Goal: Task Accomplishment & Management: Complete application form

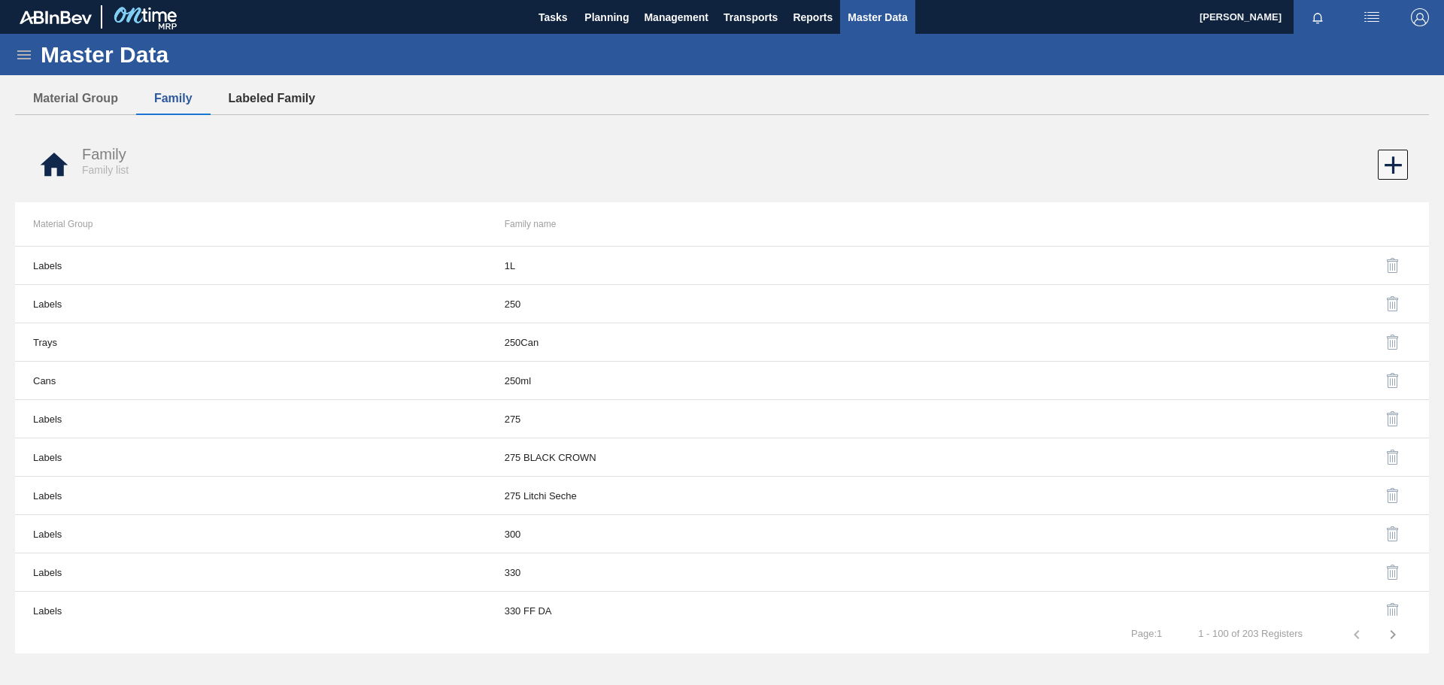
click at [260, 98] on button "Labeled Family" at bounding box center [272, 99] width 123 height 32
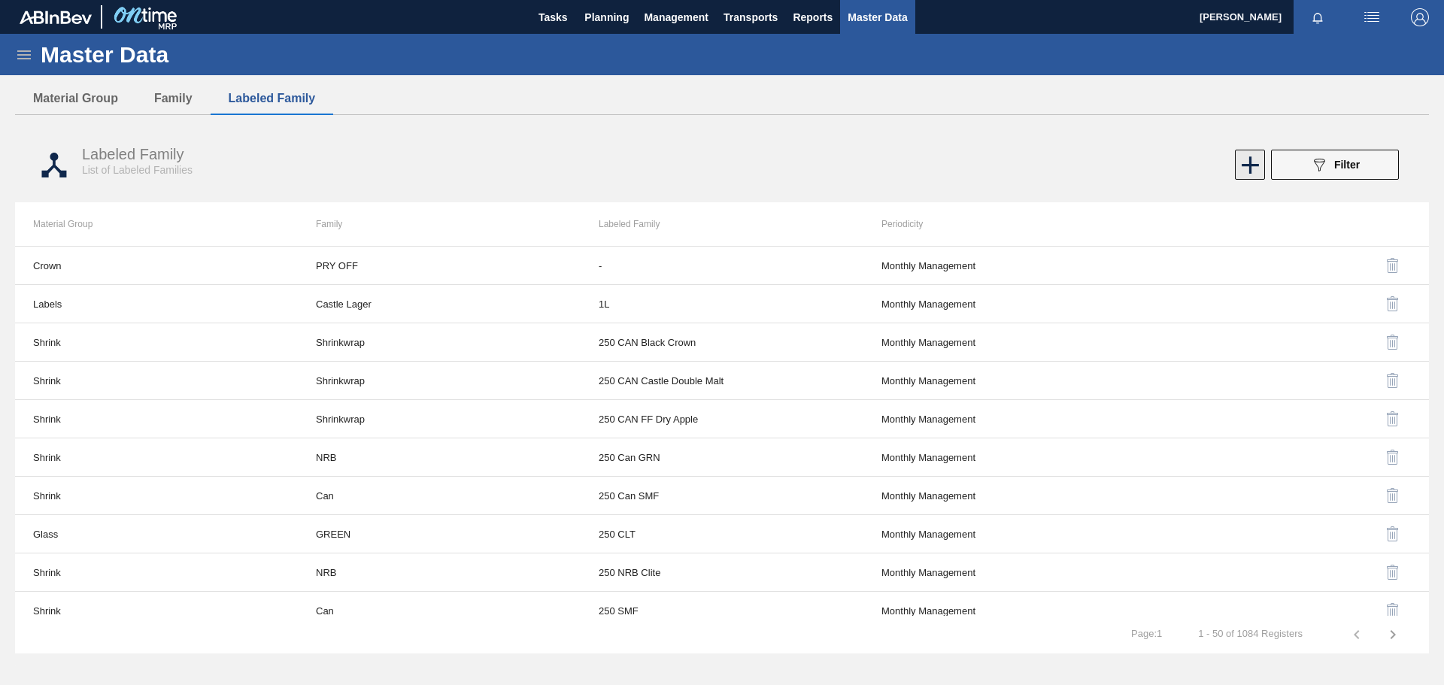
click at [1248, 168] on icon at bounding box center [1249, 164] width 29 height 29
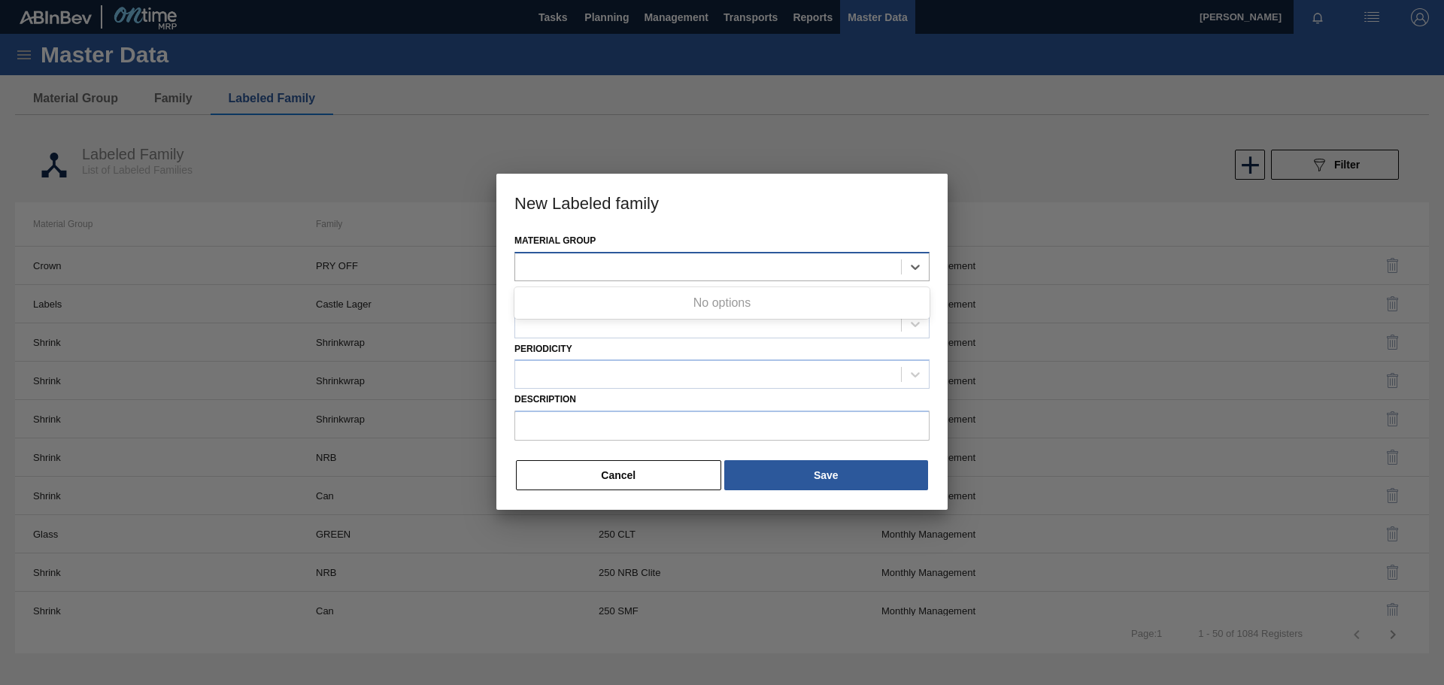
click at [725, 269] on div at bounding box center [708, 267] width 386 height 22
click at [629, 269] on div at bounding box center [708, 267] width 386 height 22
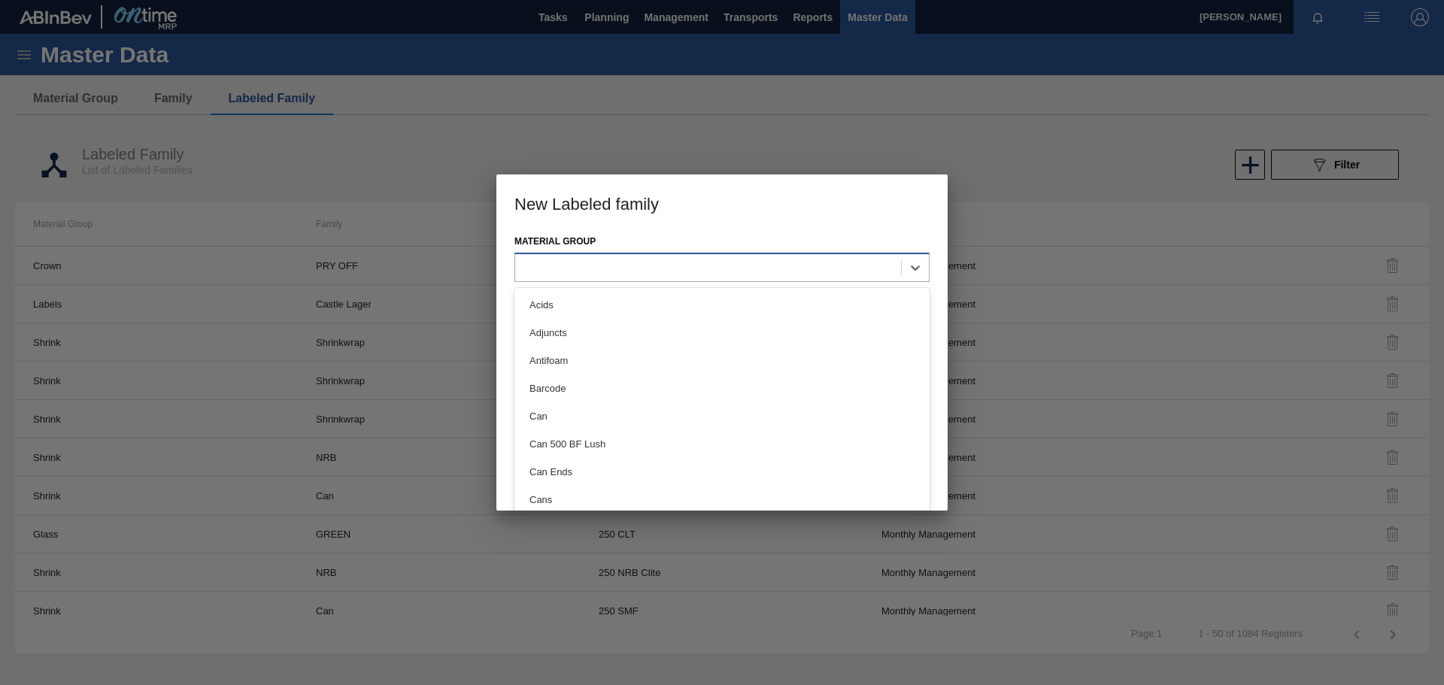
click at [666, 265] on div at bounding box center [708, 267] width 386 height 22
click at [674, 273] on div at bounding box center [708, 267] width 386 height 22
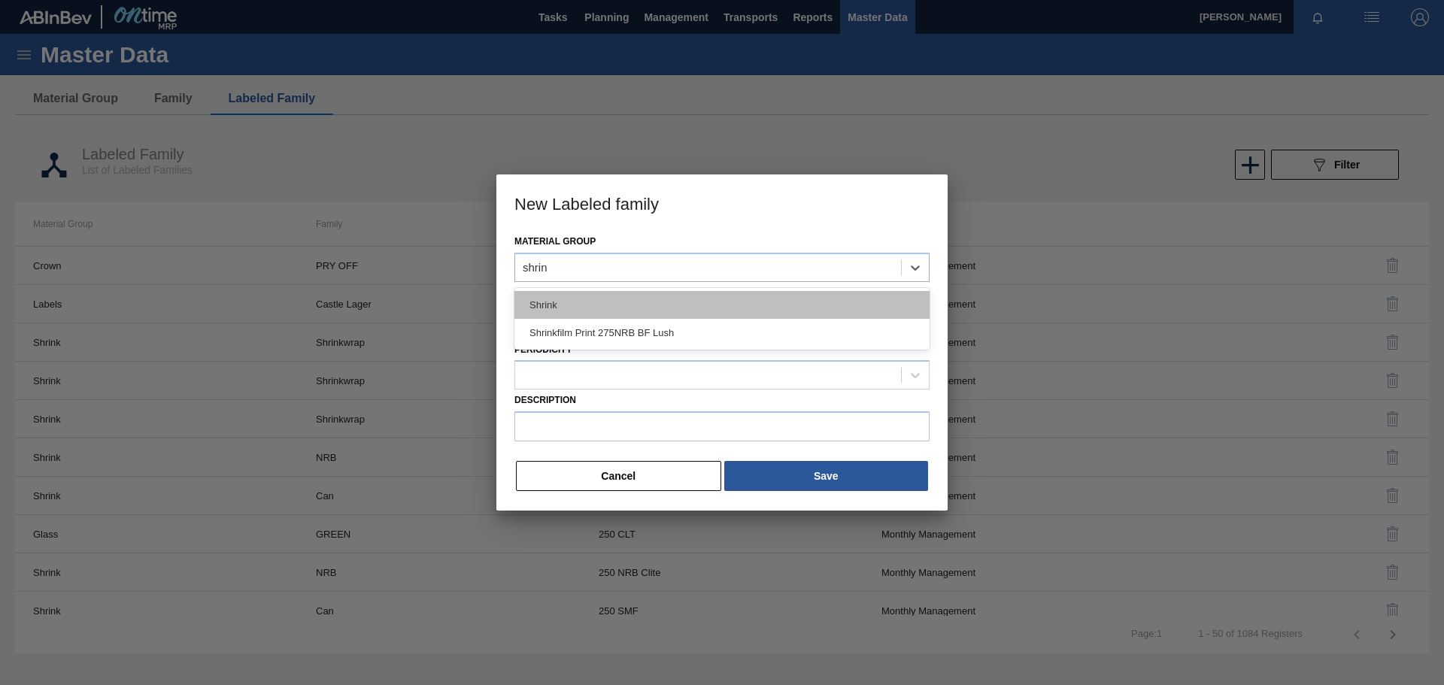
type Group "shrink"
click at [626, 304] on div "Shrink" at bounding box center [721, 305] width 415 height 28
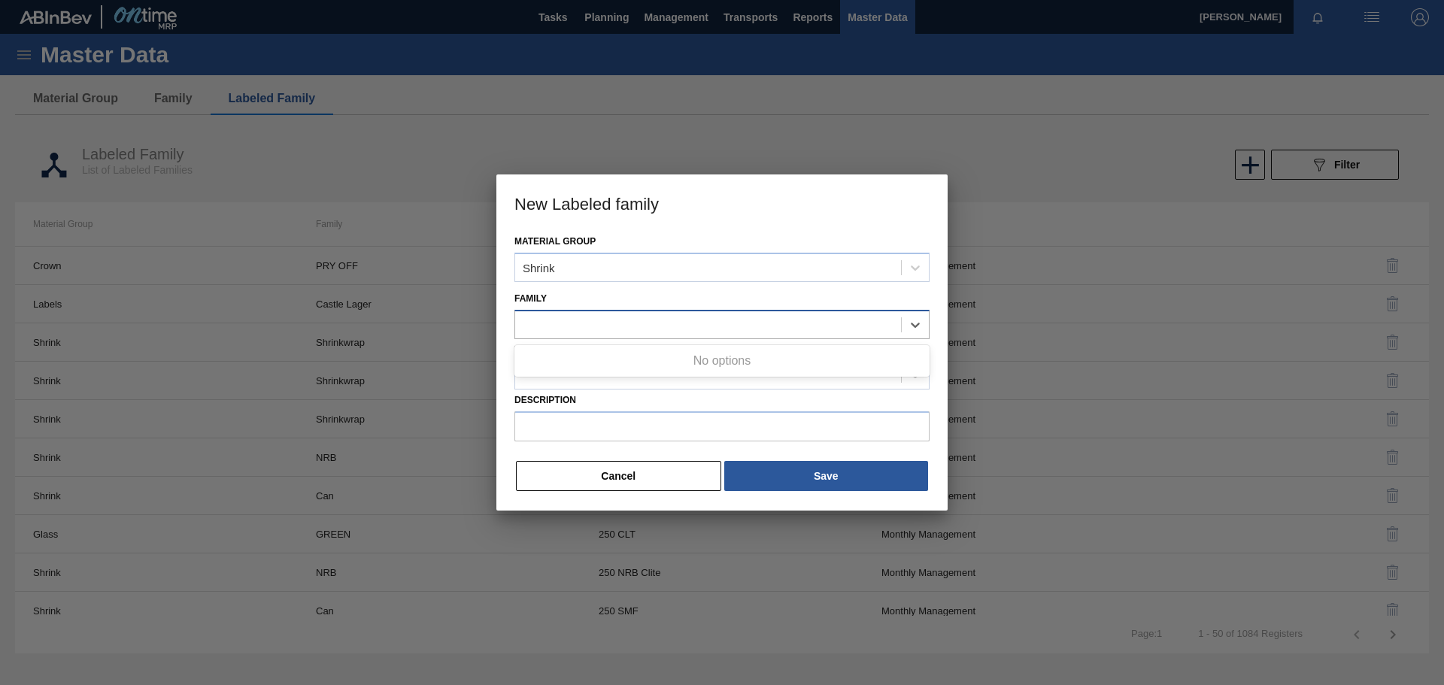
click at [612, 320] on div at bounding box center [708, 325] width 386 height 22
type input "shrinkfil"
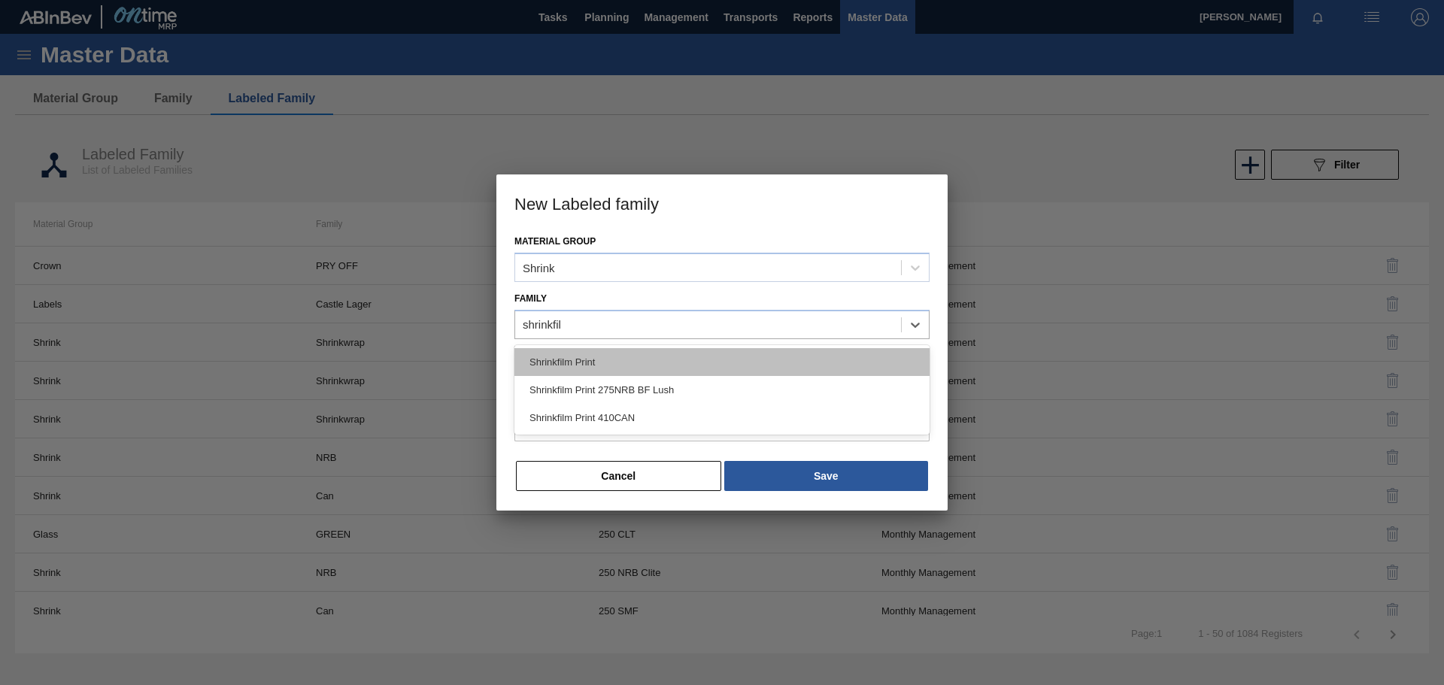
click at [630, 365] on div "Shrinkfilm Print" at bounding box center [721, 362] width 415 height 28
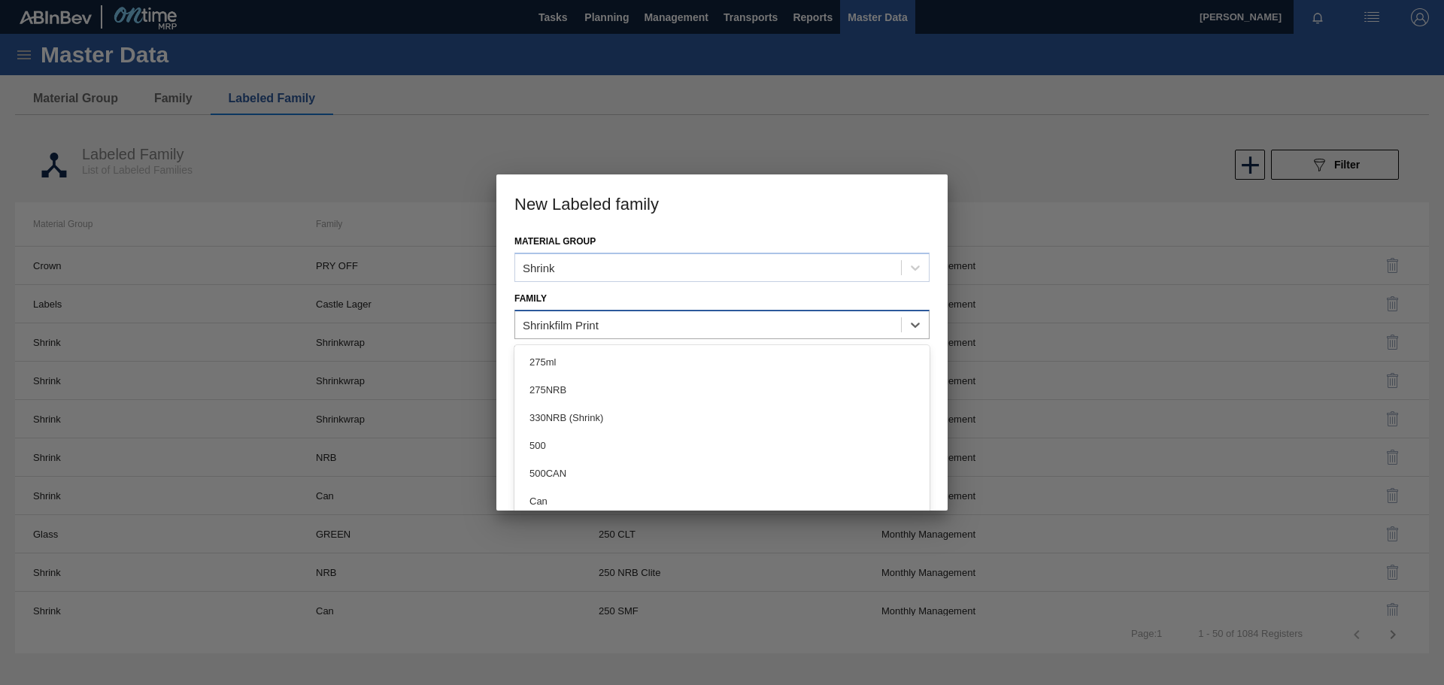
click at [627, 322] on div "Shrinkfilm Print" at bounding box center [708, 325] width 386 height 22
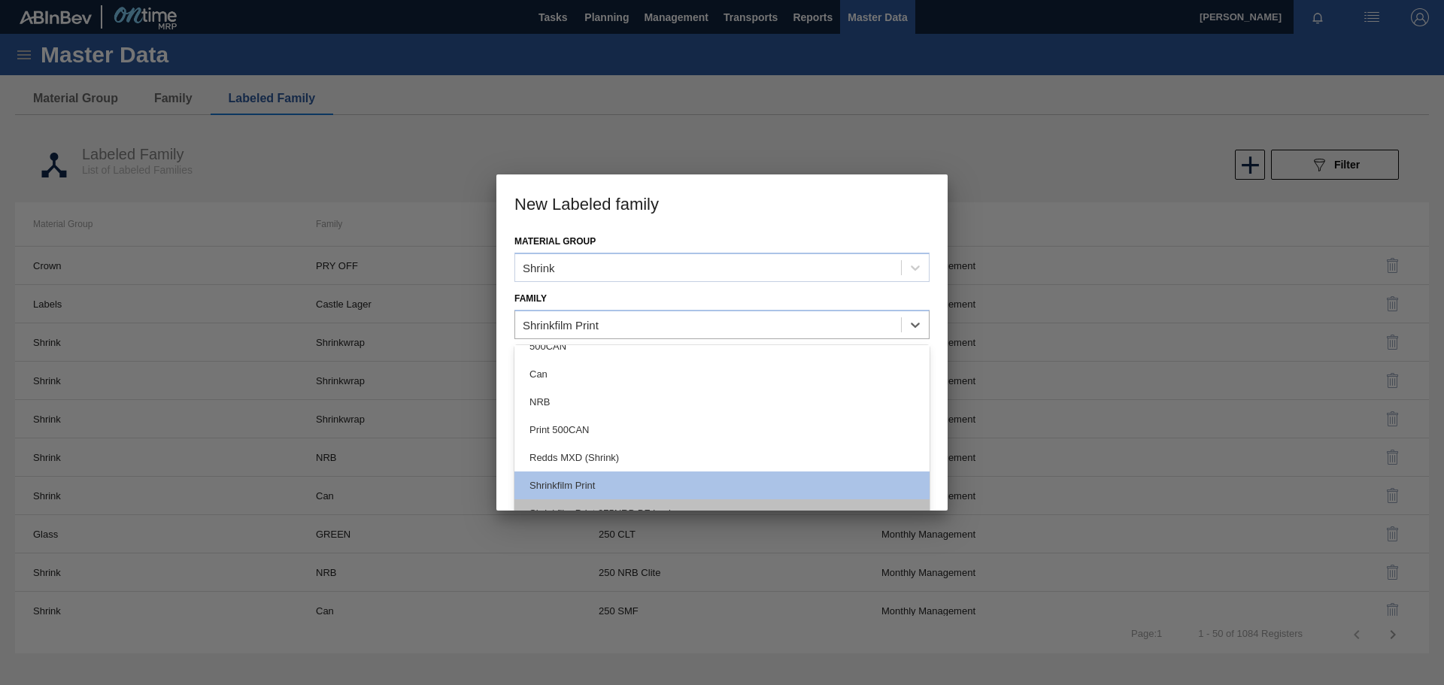
scroll to position [198, 0]
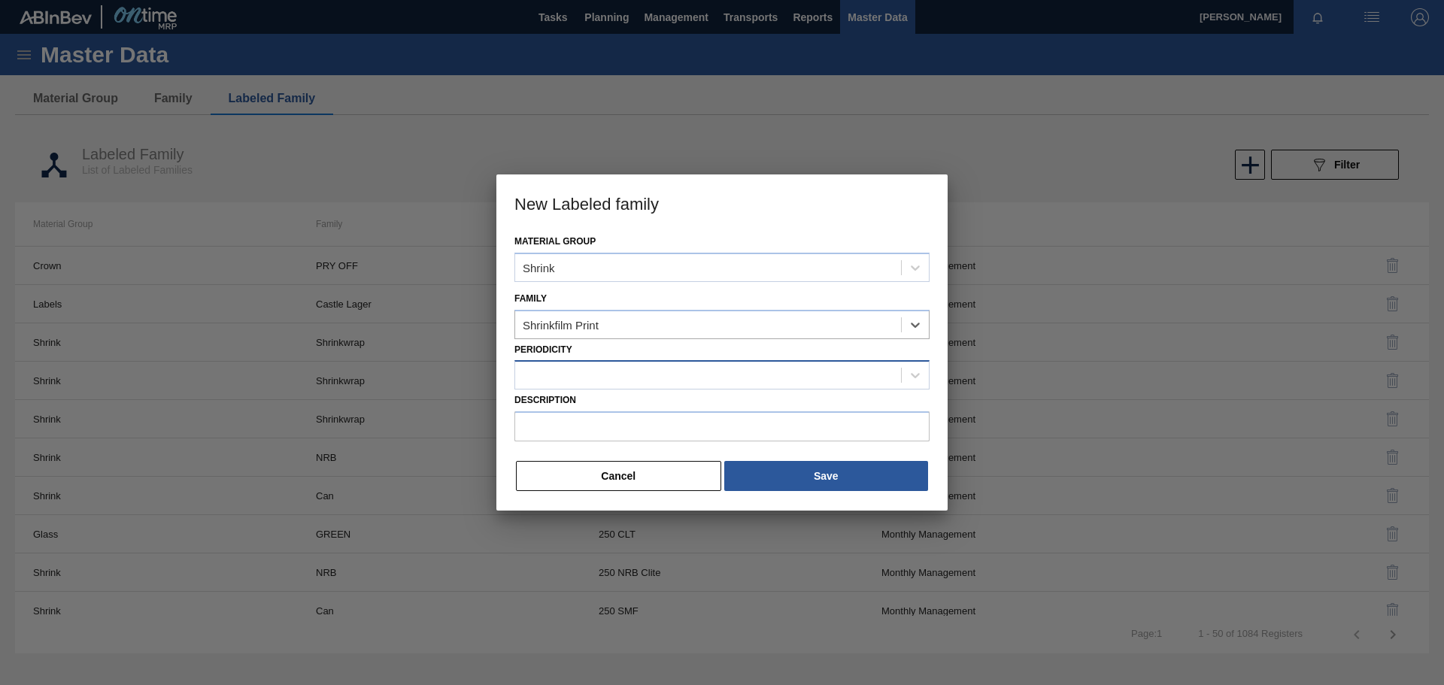
click at [541, 381] on div at bounding box center [708, 376] width 386 height 22
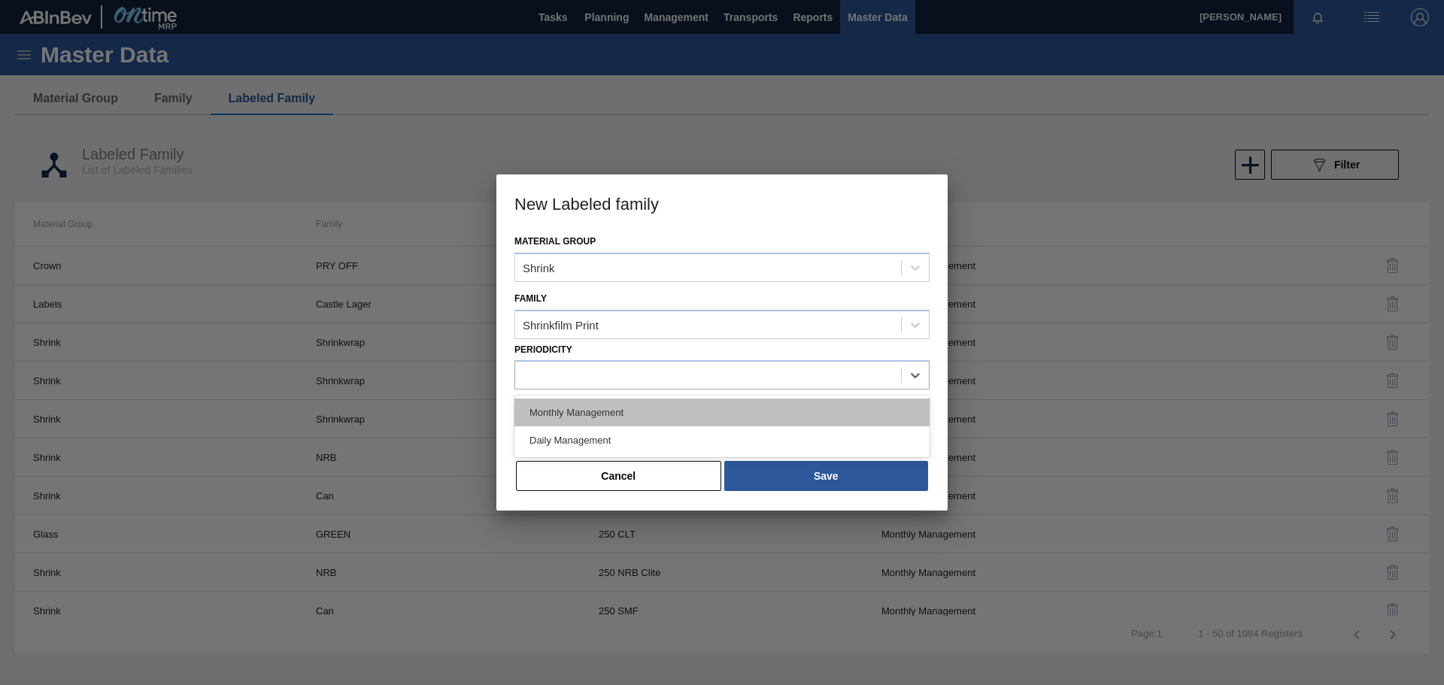
click at [565, 411] on div "Monthly Management" at bounding box center [721, 412] width 415 height 28
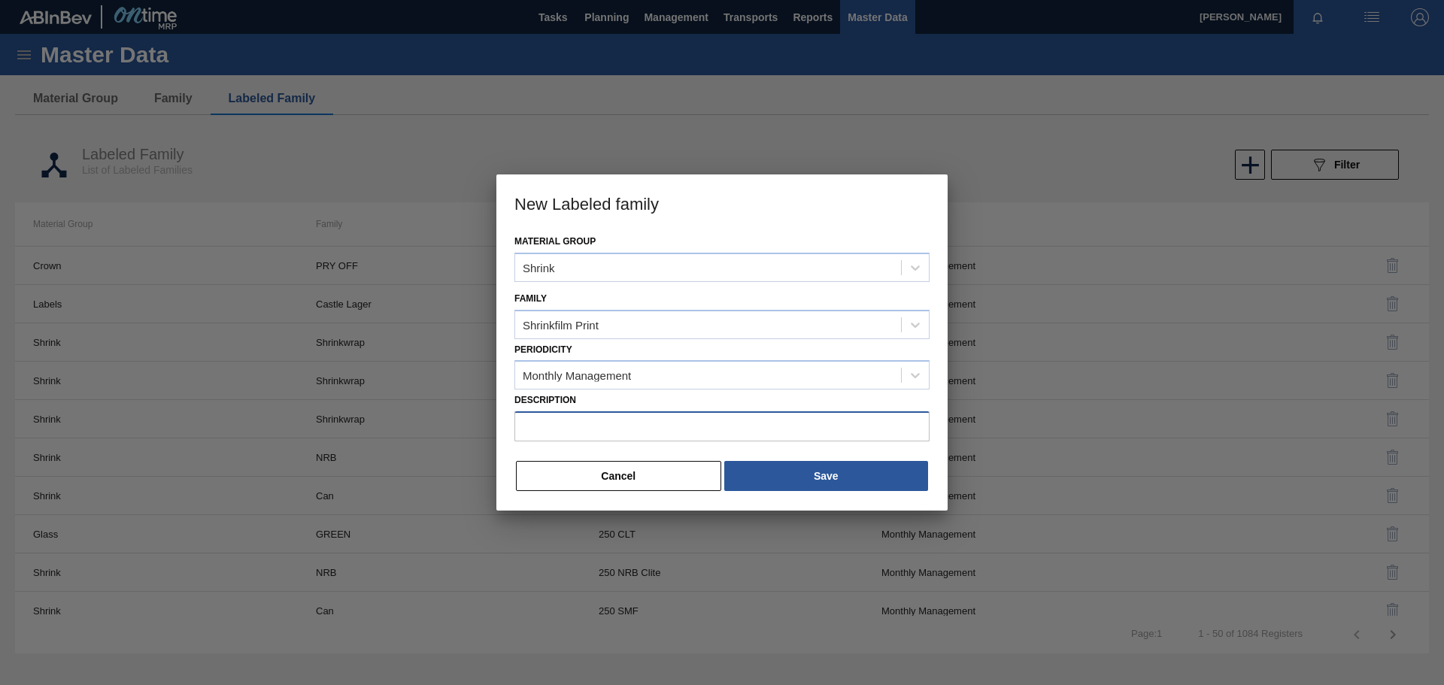
click at [565, 420] on input "Description" at bounding box center [721, 426] width 415 height 30
click at [573, 426] on input "Description" at bounding box center [721, 426] width 415 height 30
paste input "Shrinkfilm Print 500 CAN BF Lush"
type input "Shrinkfilm Print 500 CAN BF Lush"
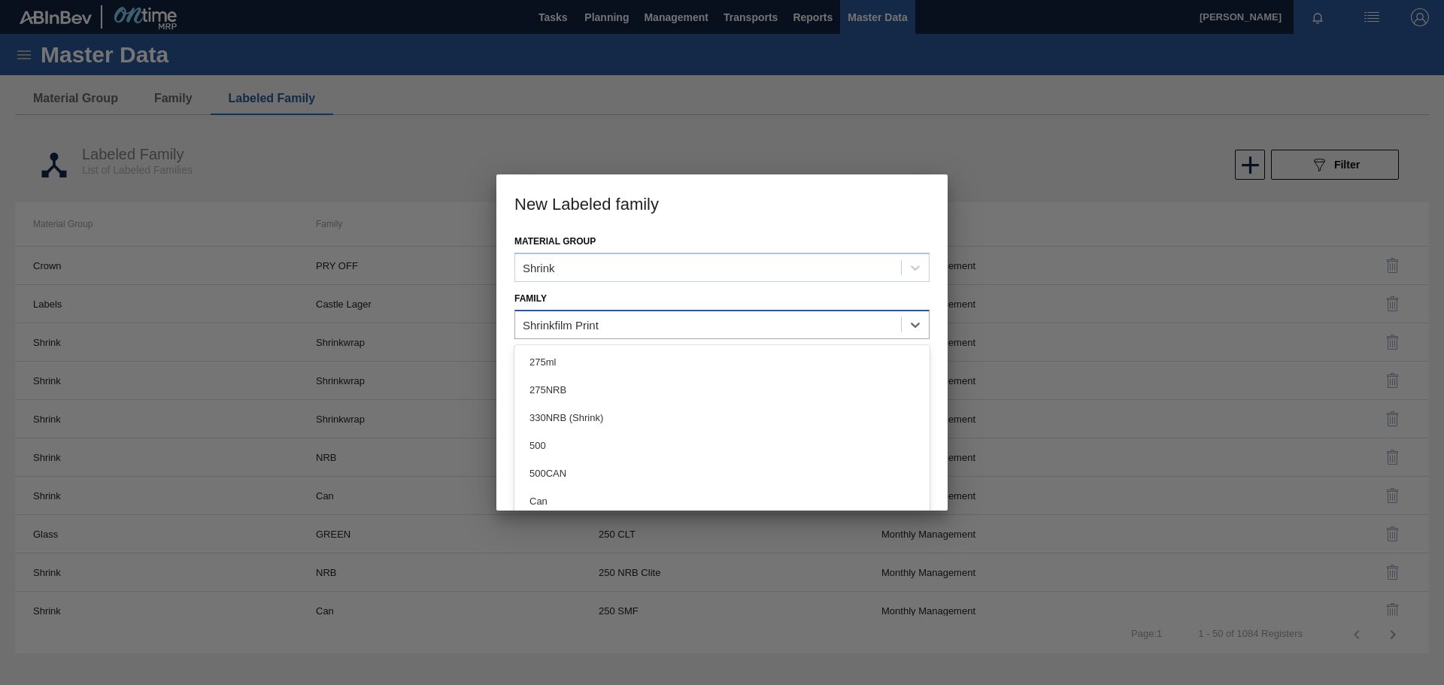
click at [694, 328] on div "Shrinkfilm Print" at bounding box center [708, 325] width 386 height 22
click at [830, 217] on h3 "New Labeled family" at bounding box center [721, 202] width 451 height 57
click at [645, 323] on div "Shrinkfilm Print" at bounding box center [708, 325] width 386 height 22
click at [585, 263] on div "Shrink" at bounding box center [708, 267] width 386 height 22
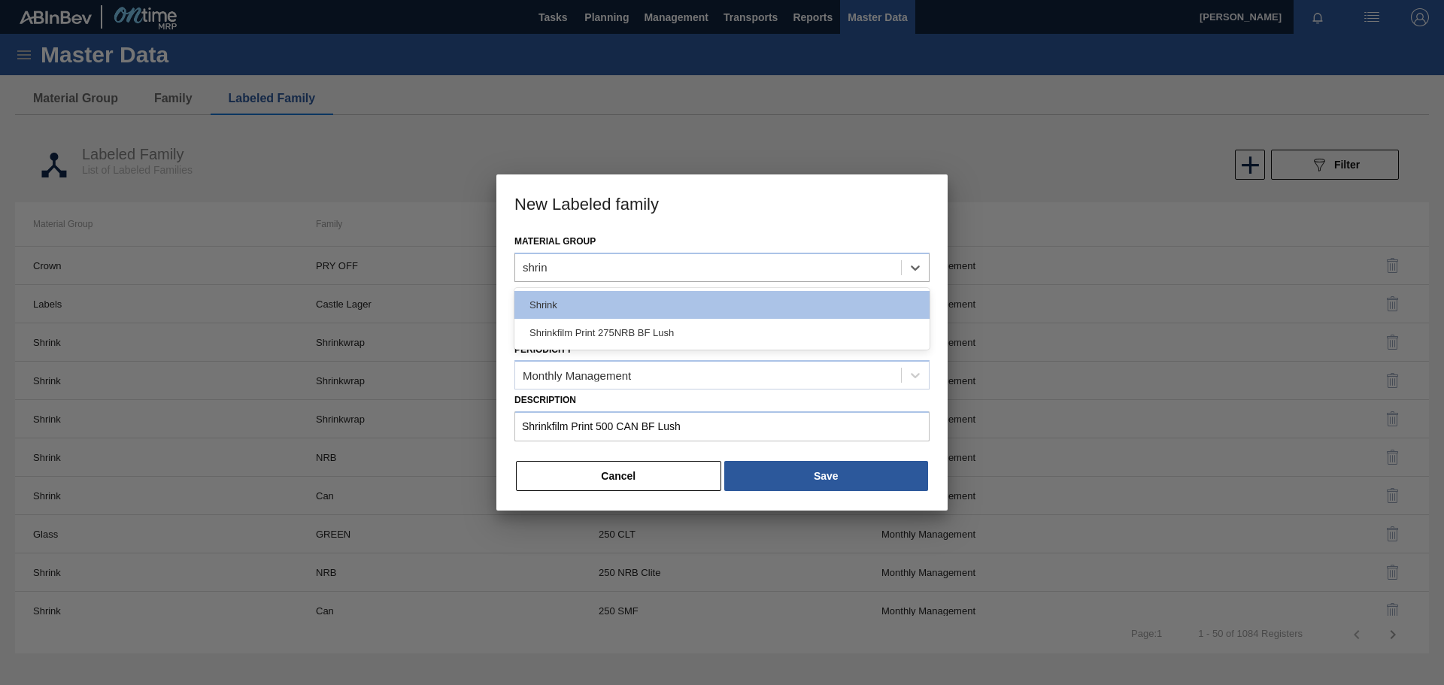
type Group "shrink"
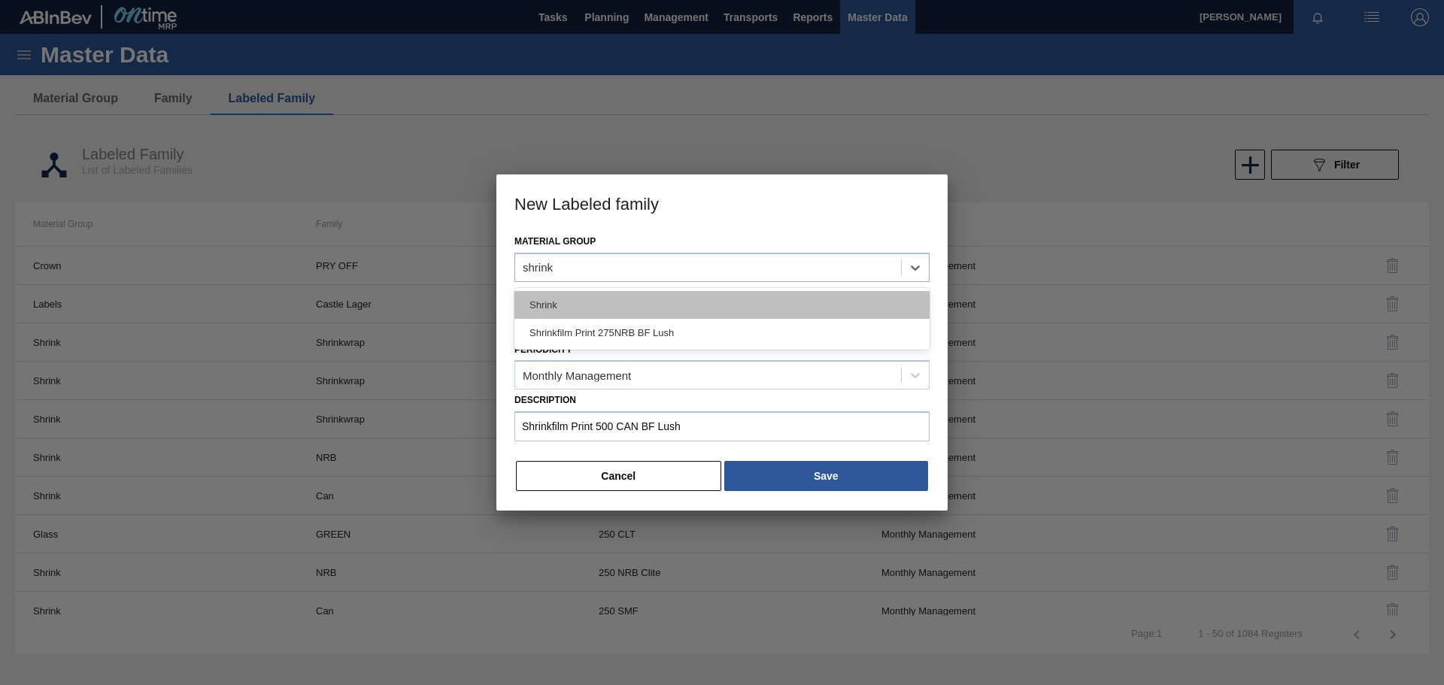
click at [592, 305] on div "Shrink" at bounding box center [721, 305] width 415 height 28
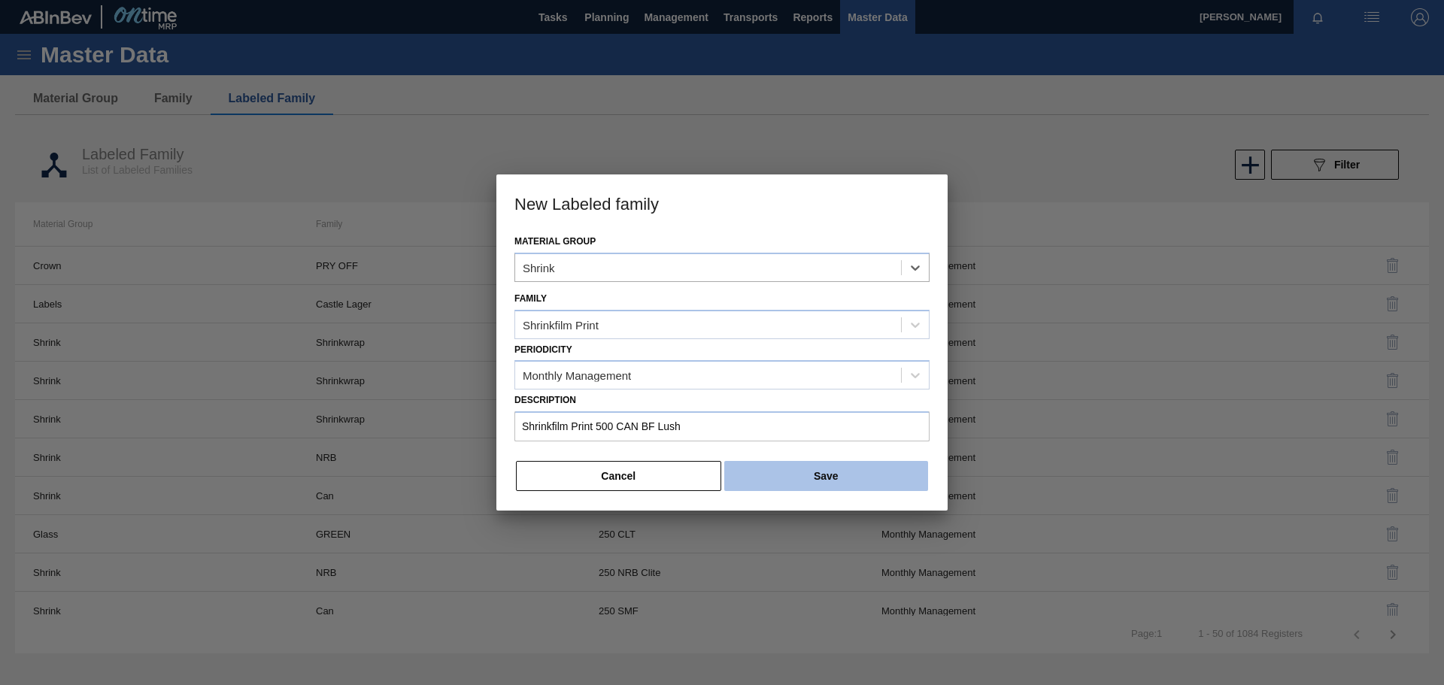
click at [771, 468] on button "Save" at bounding box center [826, 476] width 204 height 30
click at [866, 481] on button "Save" at bounding box center [826, 476] width 204 height 30
click at [832, 475] on button "Save" at bounding box center [826, 476] width 204 height 30
click at [648, 477] on button "Cancel" at bounding box center [618, 476] width 205 height 30
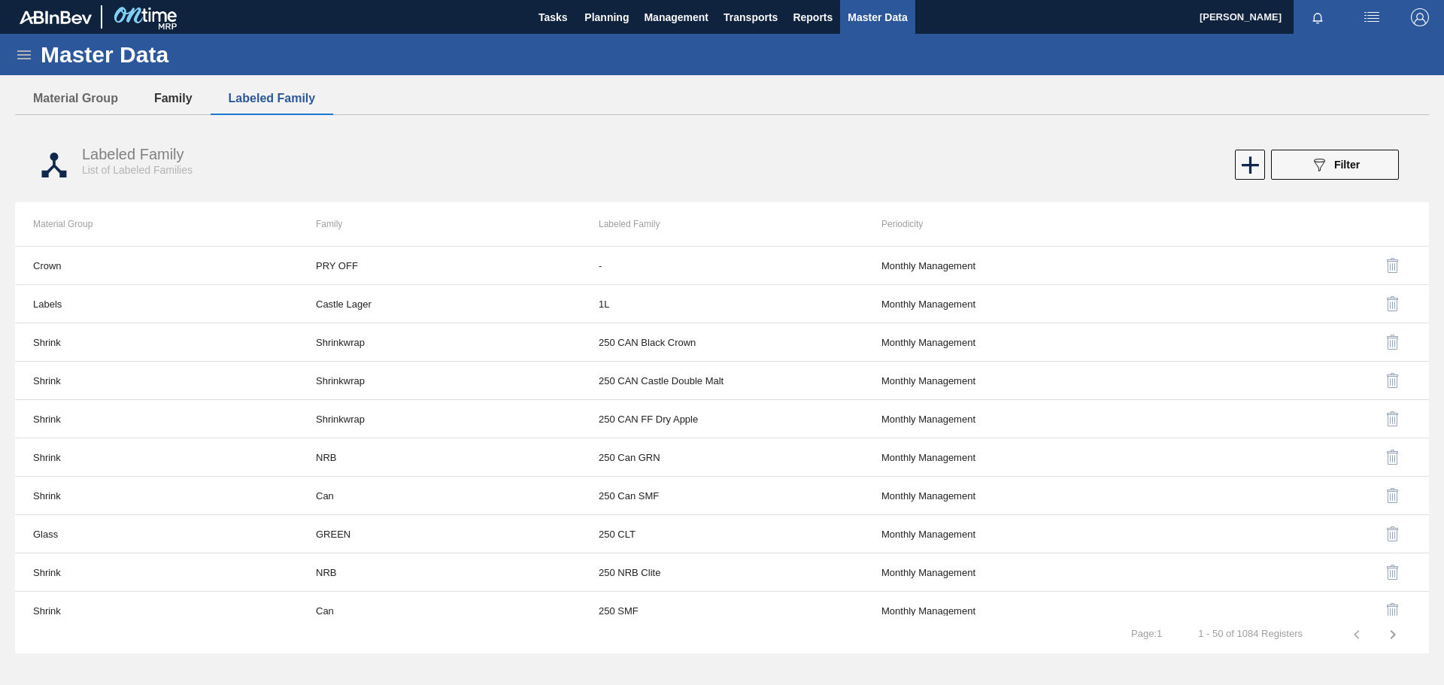
click at [177, 99] on button "Family" at bounding box center [173, 99] width 74 height 32
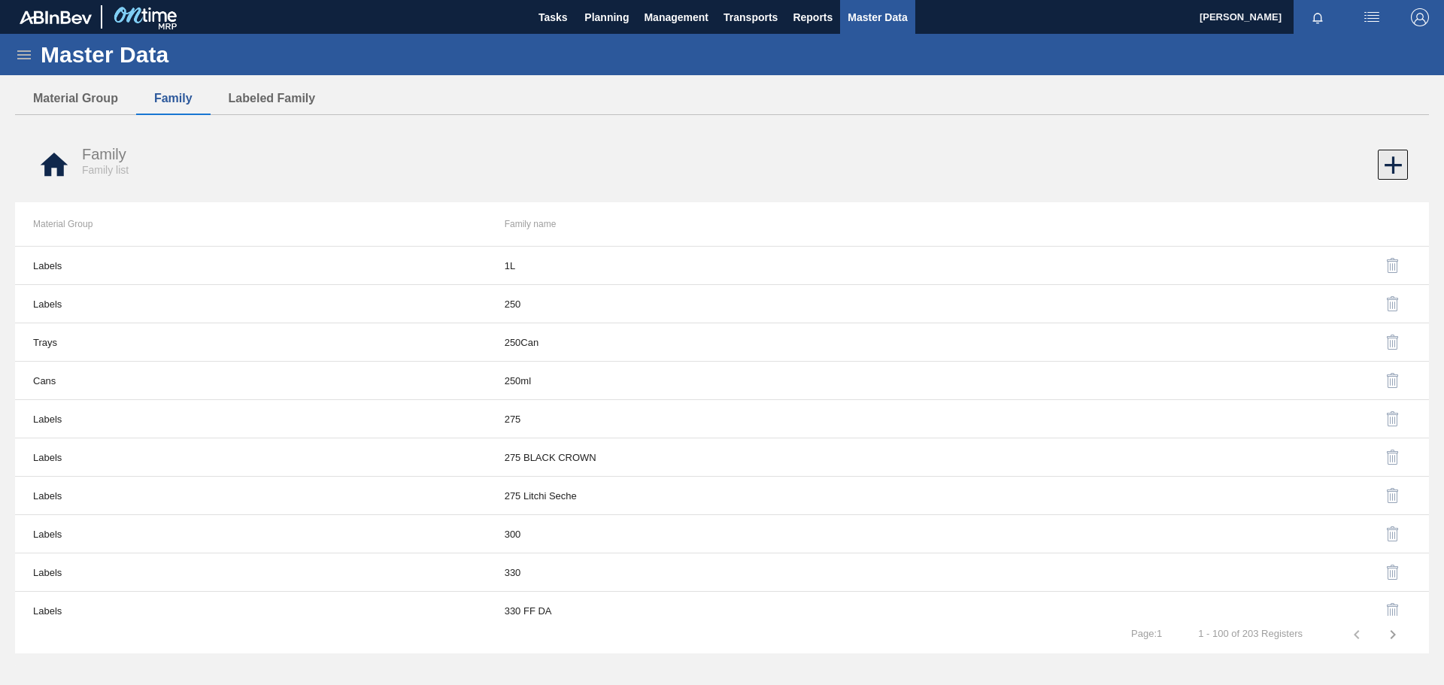
click at [1400, 171] on icon at bounding box center [1392, 164] width 29 height 29
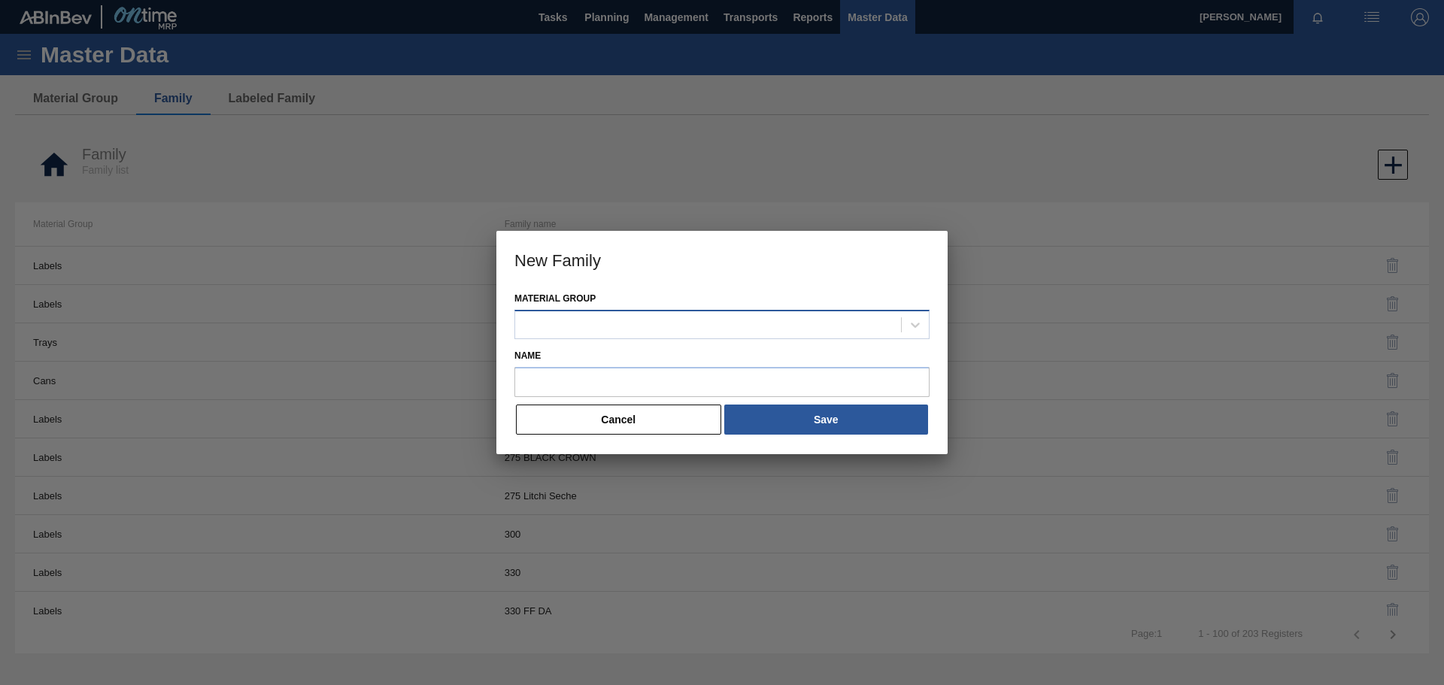
click at [666, 317] on div at bounding box center [708, 325] width 386 height 22
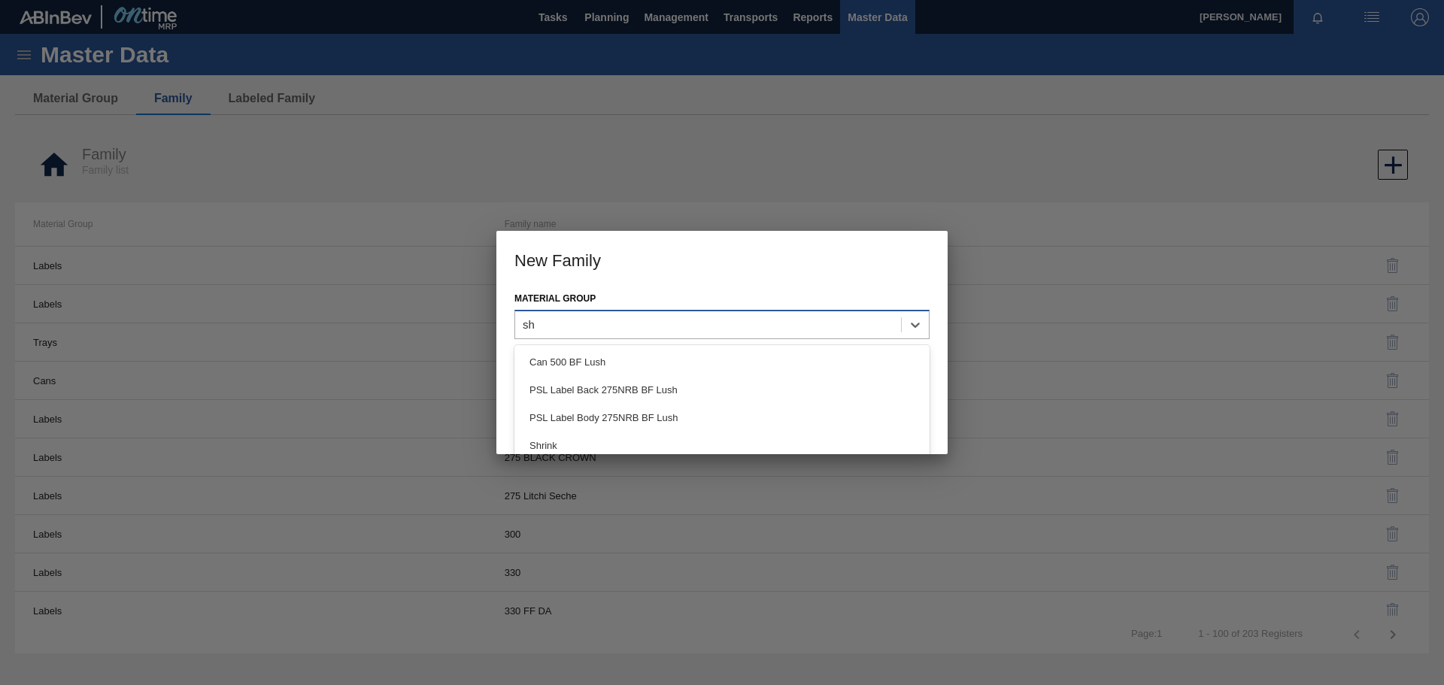
type Group "shr"
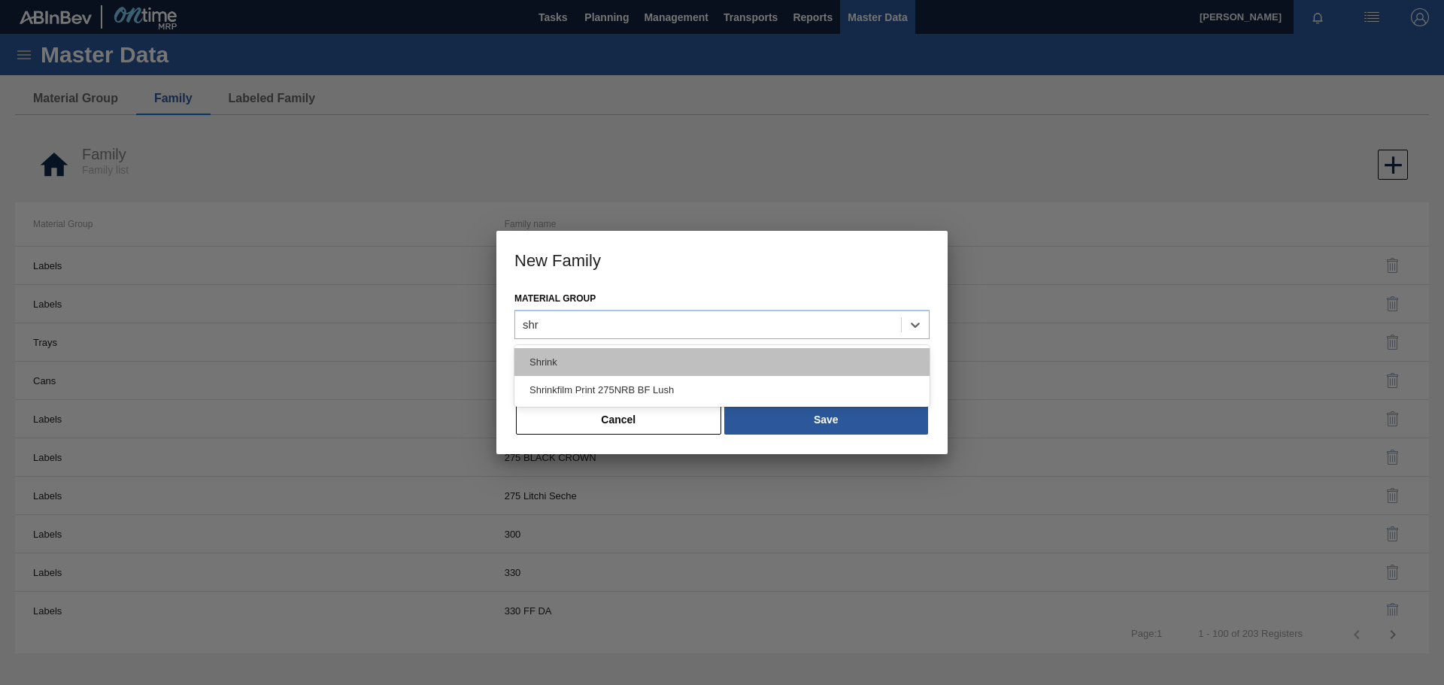
click at [653, 359] on div "Shrink" at bounding box center [721, 362] width 415 height 28
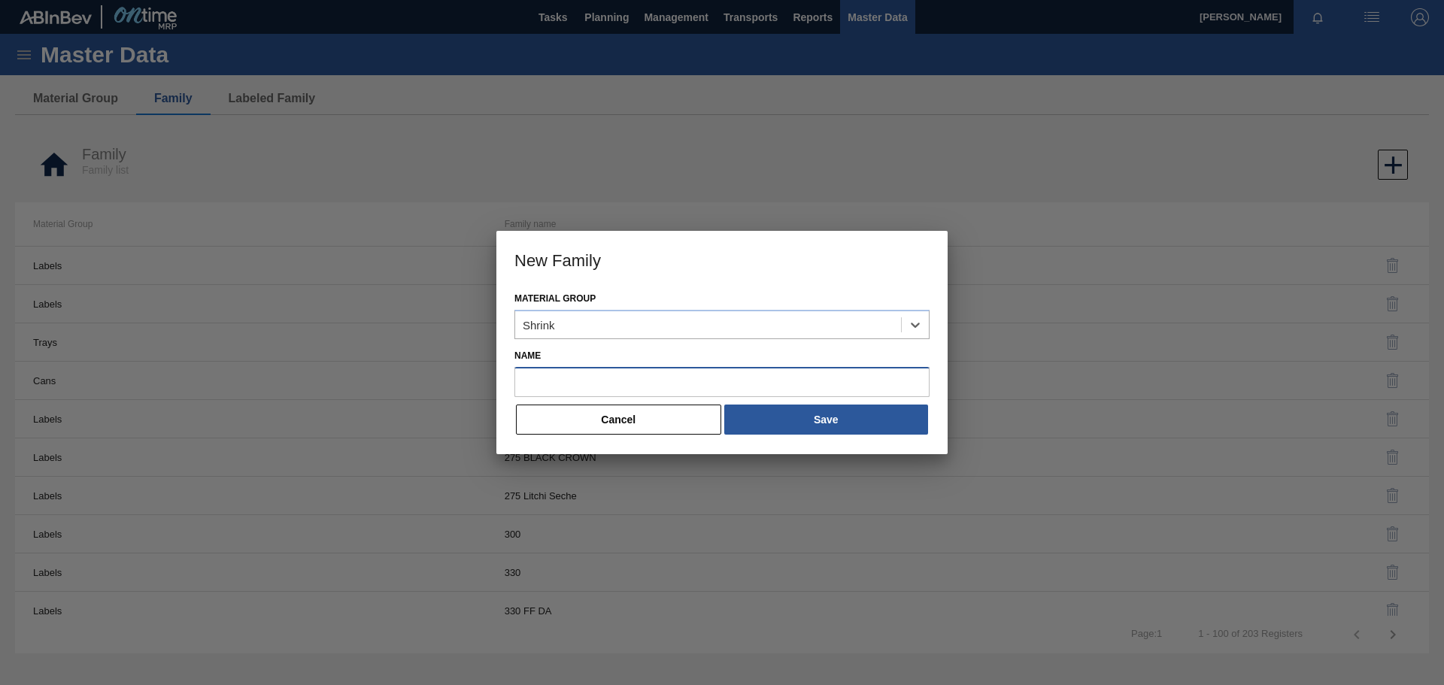
click at [640, 387] on input "Name" at bounding box center [721, 382] width 415 height 30
click at [611, 383] on input "Name" at bounding box center [721, 382] width 415 height 30
paste input "Shrinkfilm Print 500 CAN BF Lush"
type input "Shrinkfilm Print 500 CAN BF Lush"
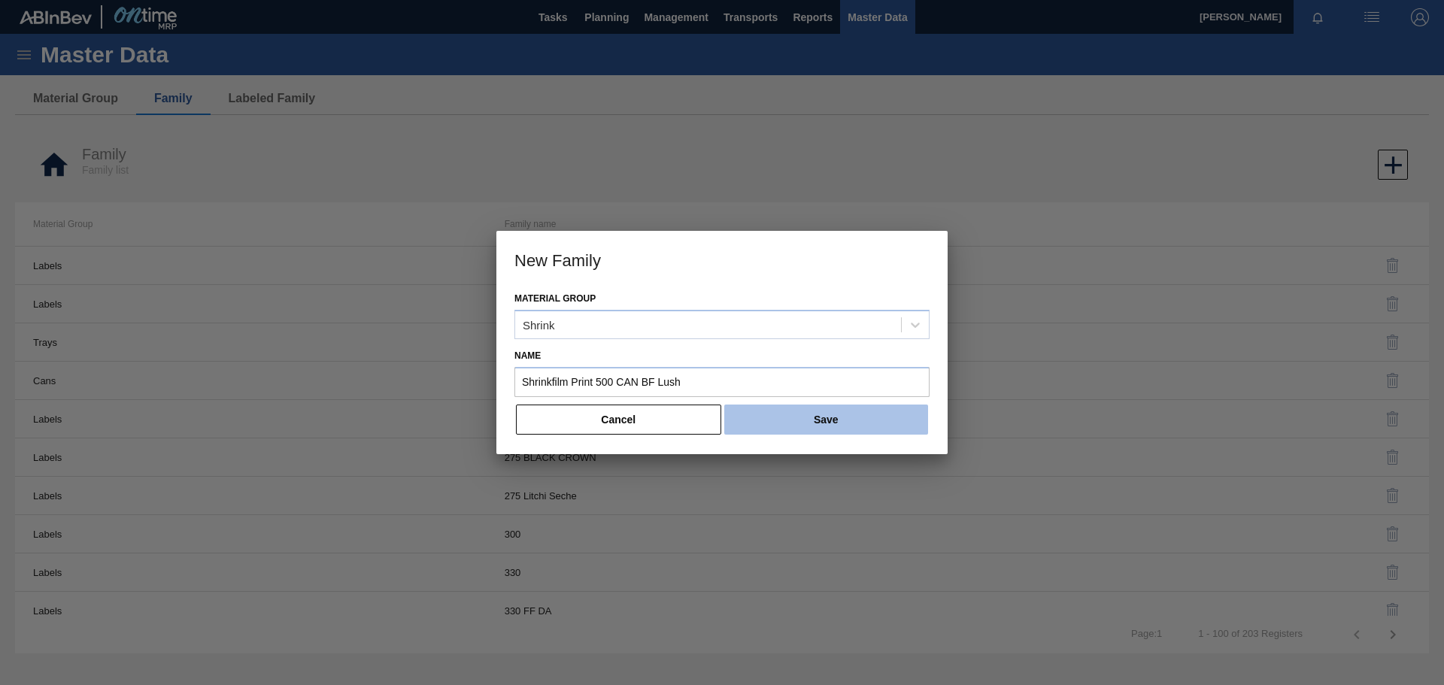
click at [809, 421] on button "Save" at bounding box center [826, 420] width 204 height 30
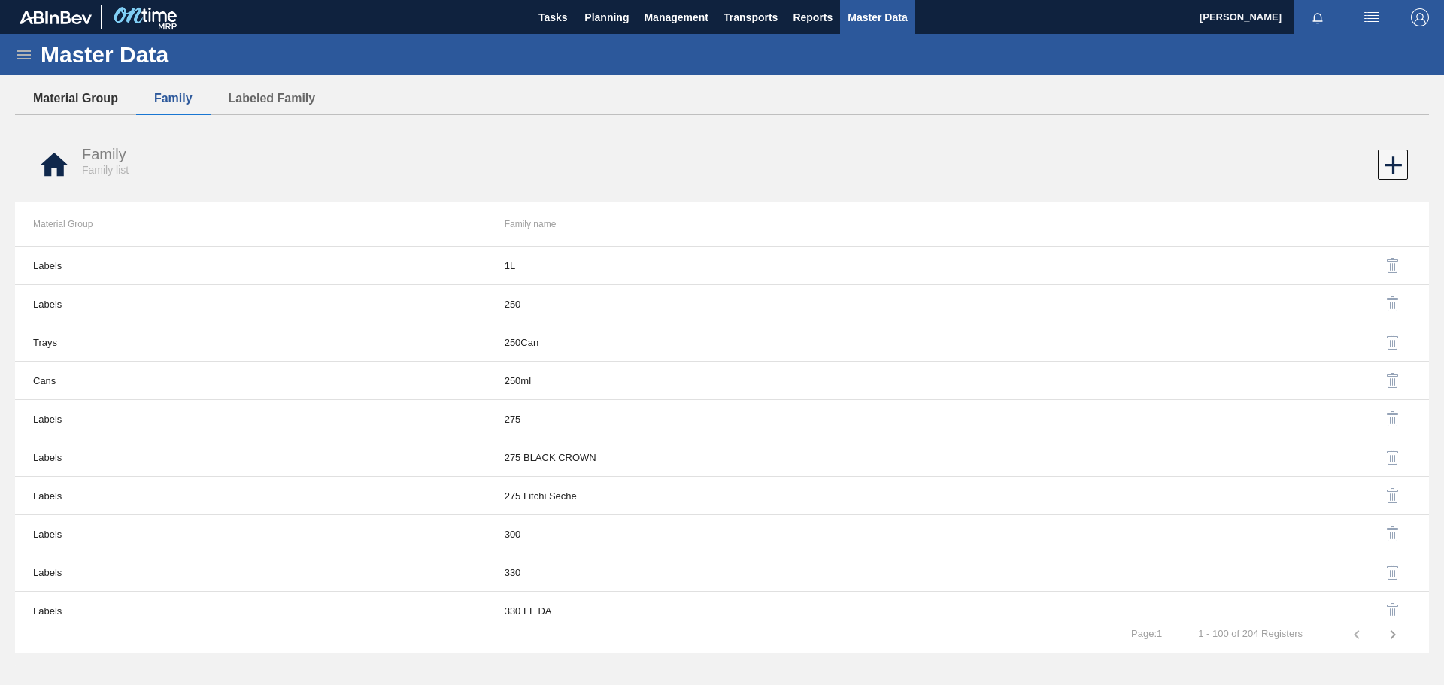
click at [102, 98] on button "Material Group" at bounding box center [75, 99] width 121 height 32
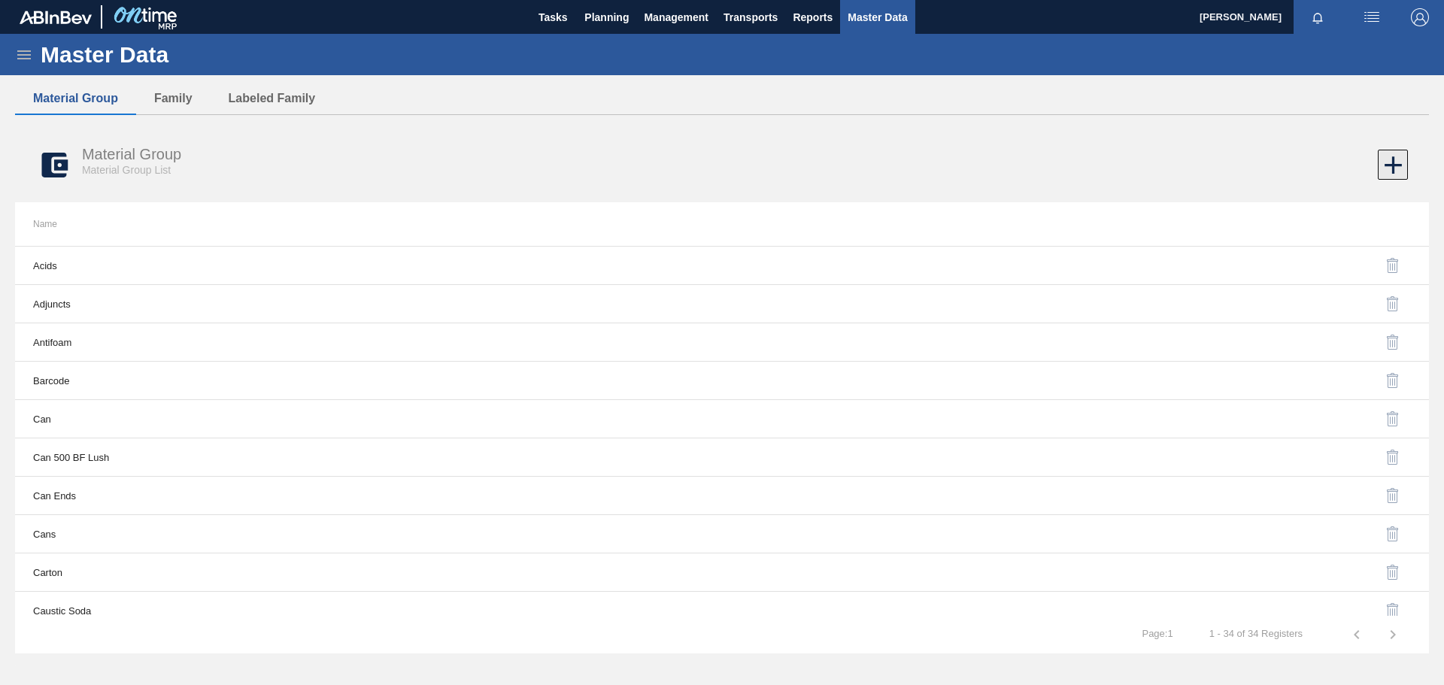
click at [1397, 166] on icon at bounding box center [1392, 164] width 29 height 29
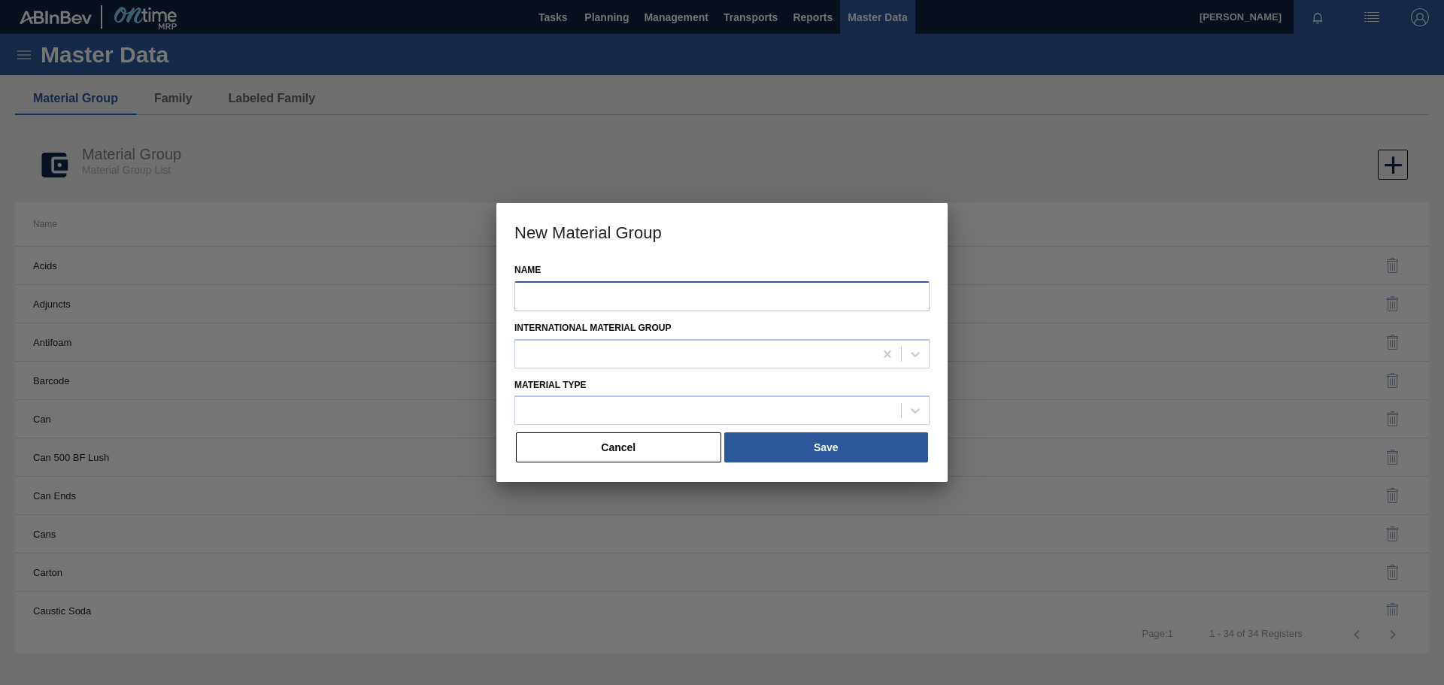
click at [663, 300] on input "Name" at bounding box center [721, 296] width 415 height 30
click at [626, 297] on input "Name" at bounding box center [721, 296] width 415 height 30
paste input "Shrinkfilm Print 500 CAN BF Lush"
type input "Shrinkfilm Print 500 CAN BF Lush"
click at [561, 406] on div at bounding box center [708, 411] width 386 height 22
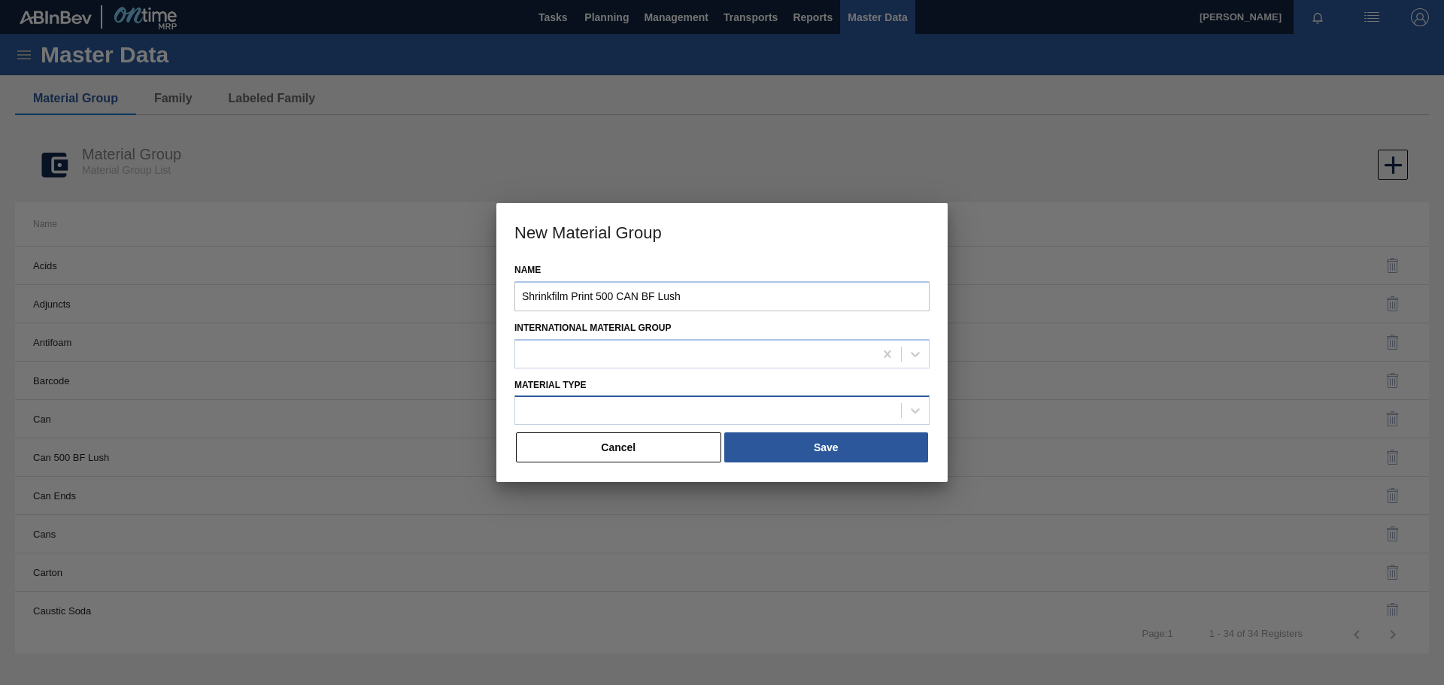
click at [586, 411] on div at bounding box center [708, 411] width 386 height 22
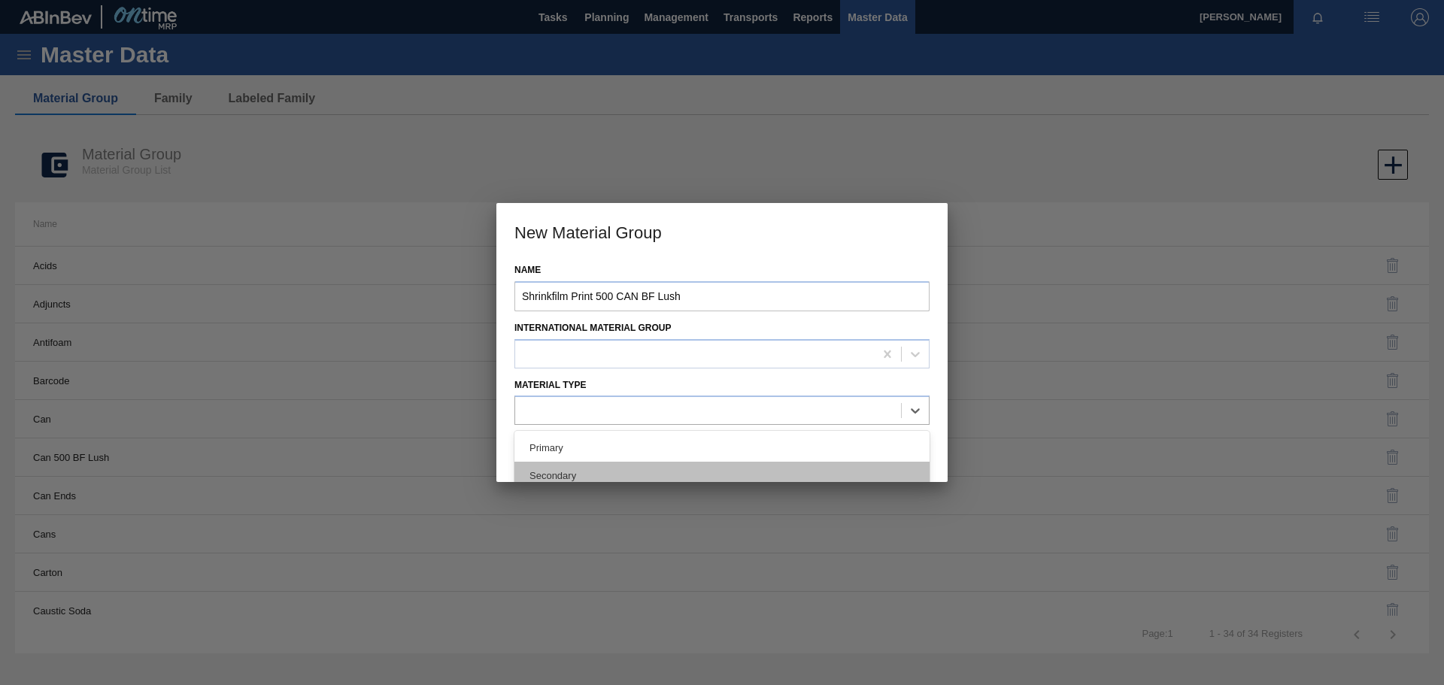
click at [574, 477] on div "Secondary" at bounding box center [721, 476] width 415 height 28
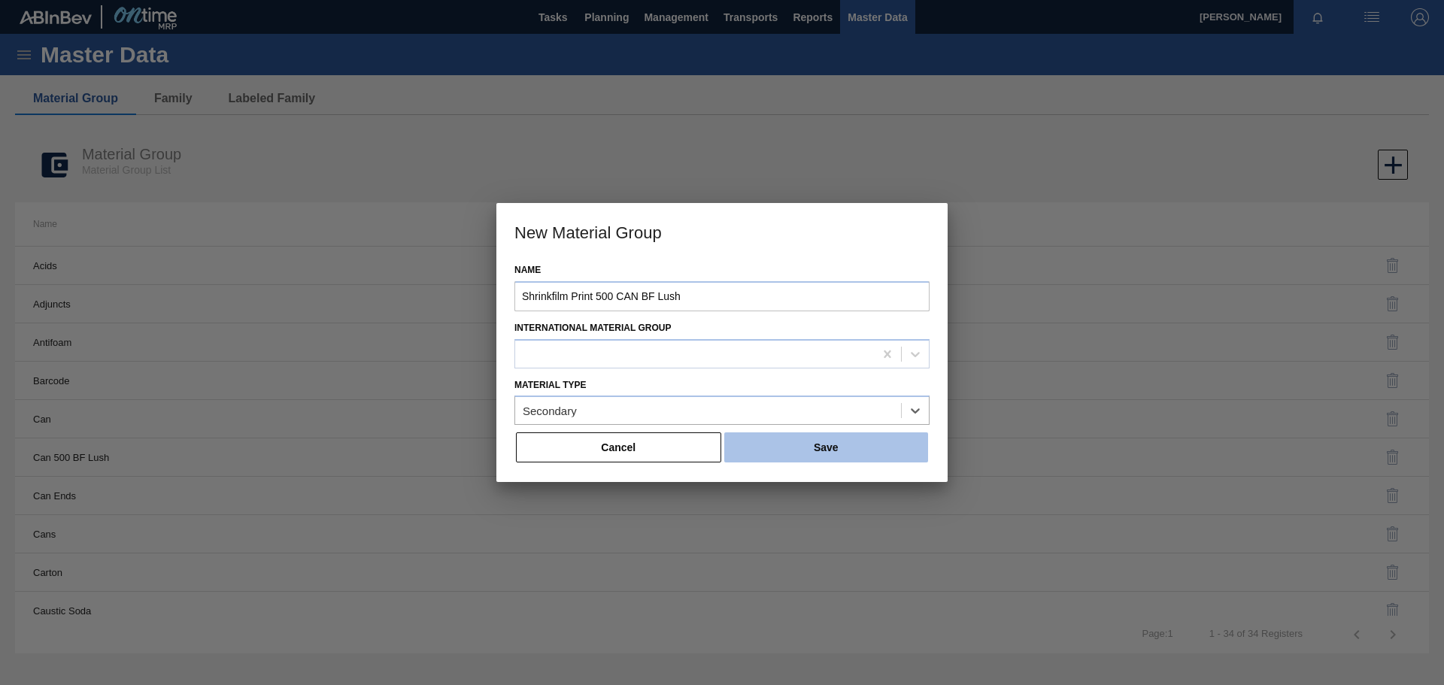
click at [805, 447] on button "Save" at bounding box center [826, 447] width 204 height 30
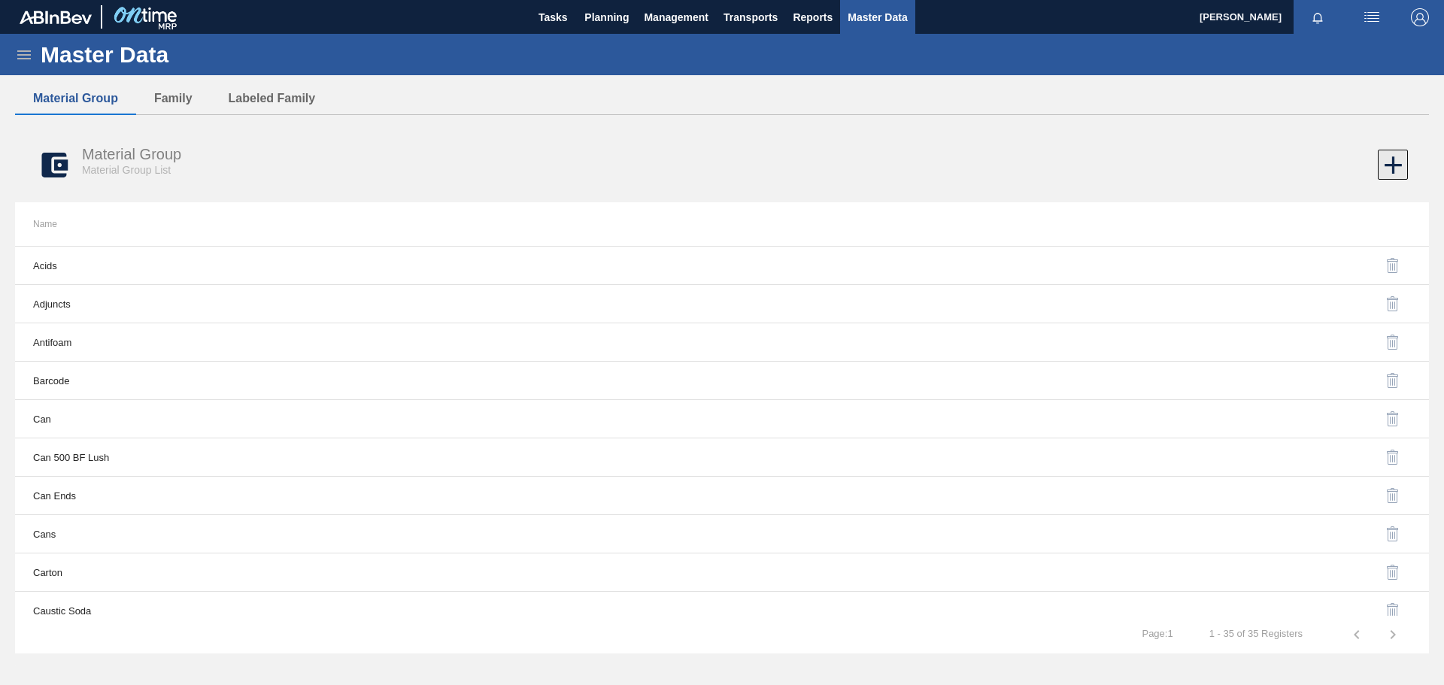
click at [1400, 167] on icon at bounding box center [1392, 164] width 29 height 29
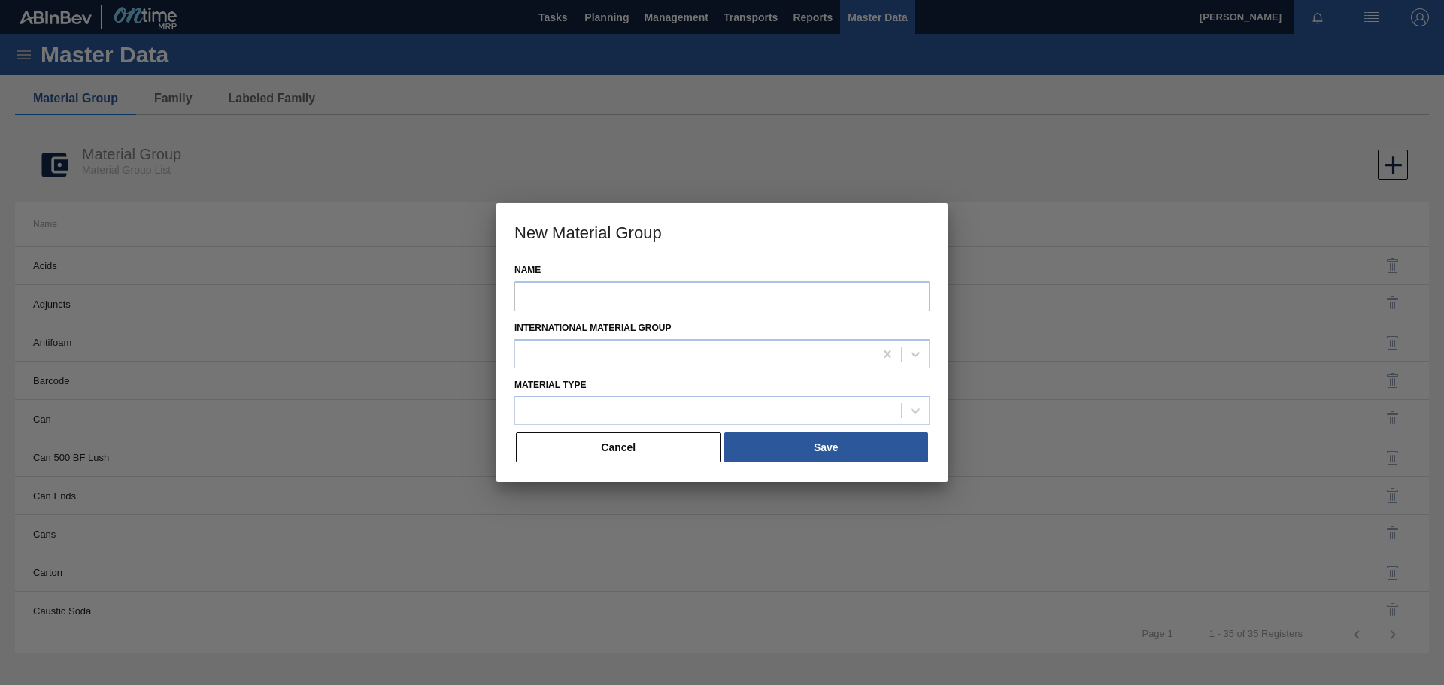
drag, startPoint x: 603, startPoint y: 450, endPoint x: 589, endPoint y: 449, distance: 13.6
click at [602, 450] on button "Cancel" at bounding box center [618, 447] width 205 height 30
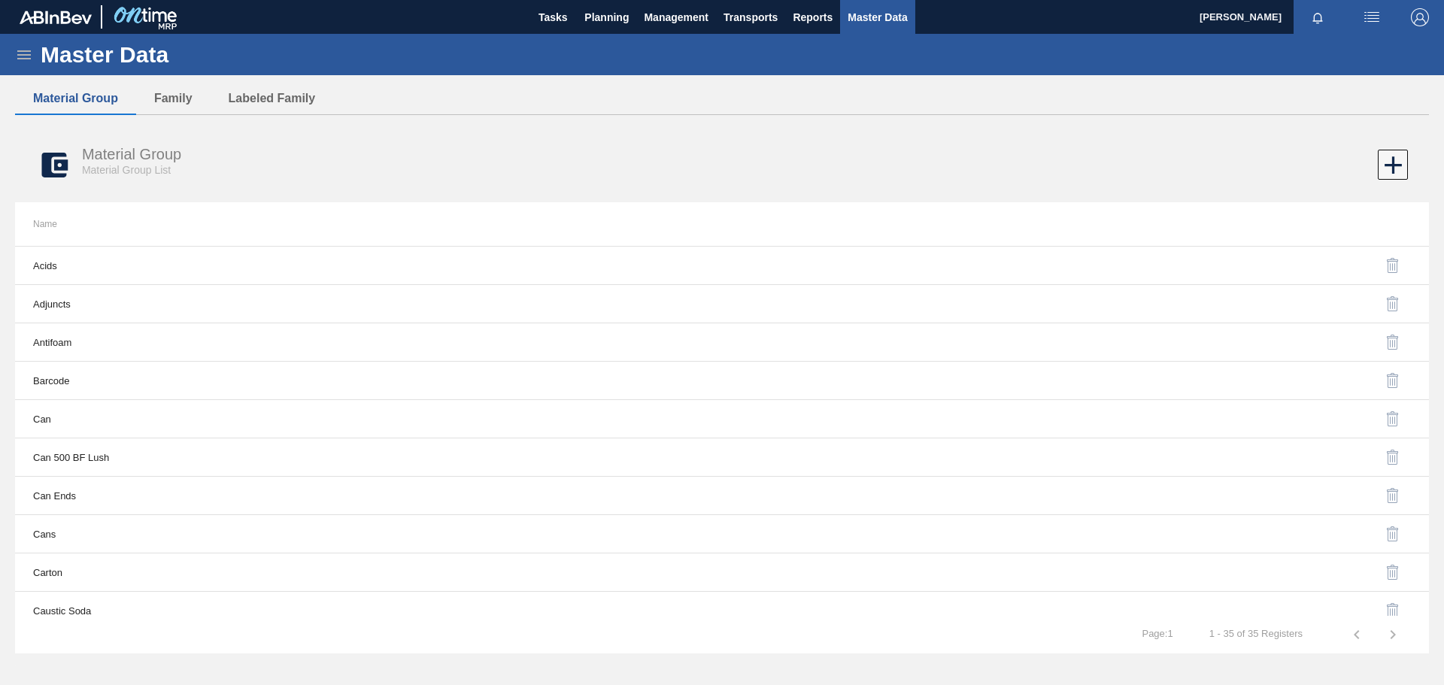
click at [20, 53] on icon at bounding box center [24, 55] width 18 height 18
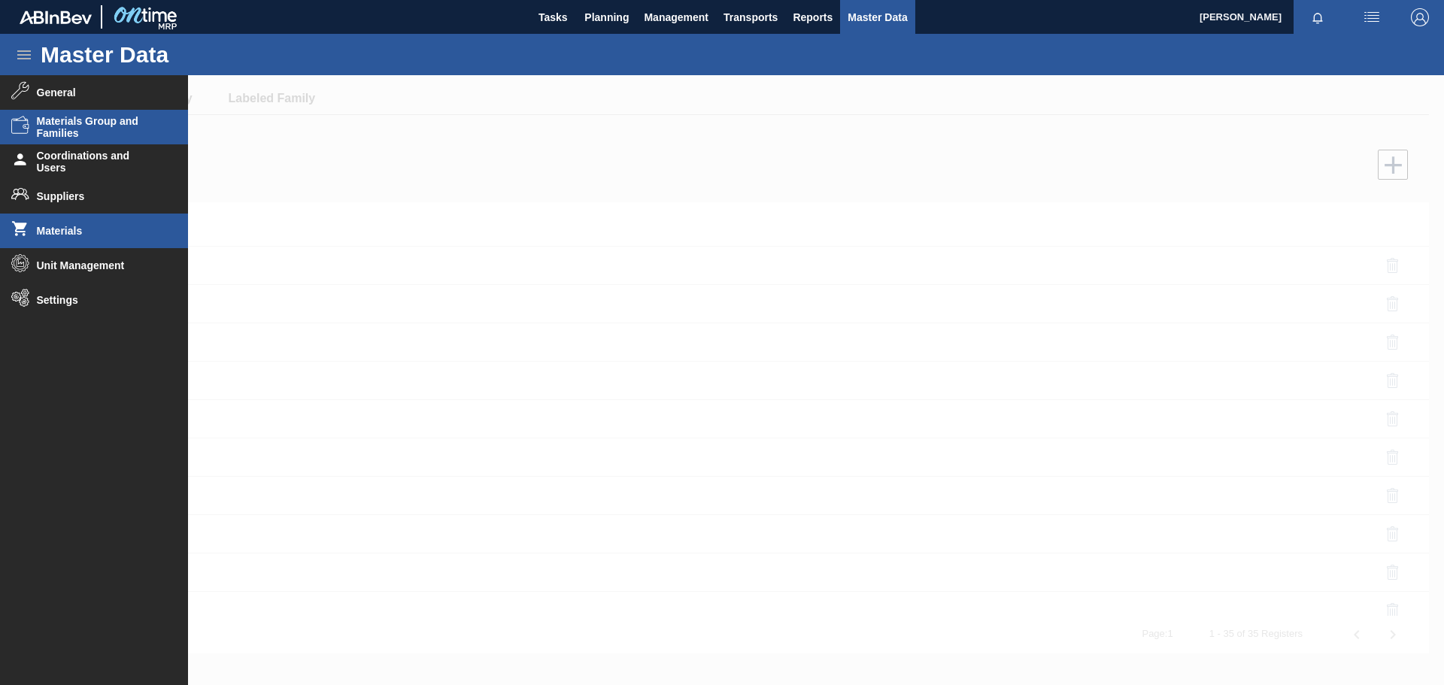
click at [75, 229] on span "Materials" at bounding box center [99, 231] width 124 height 12
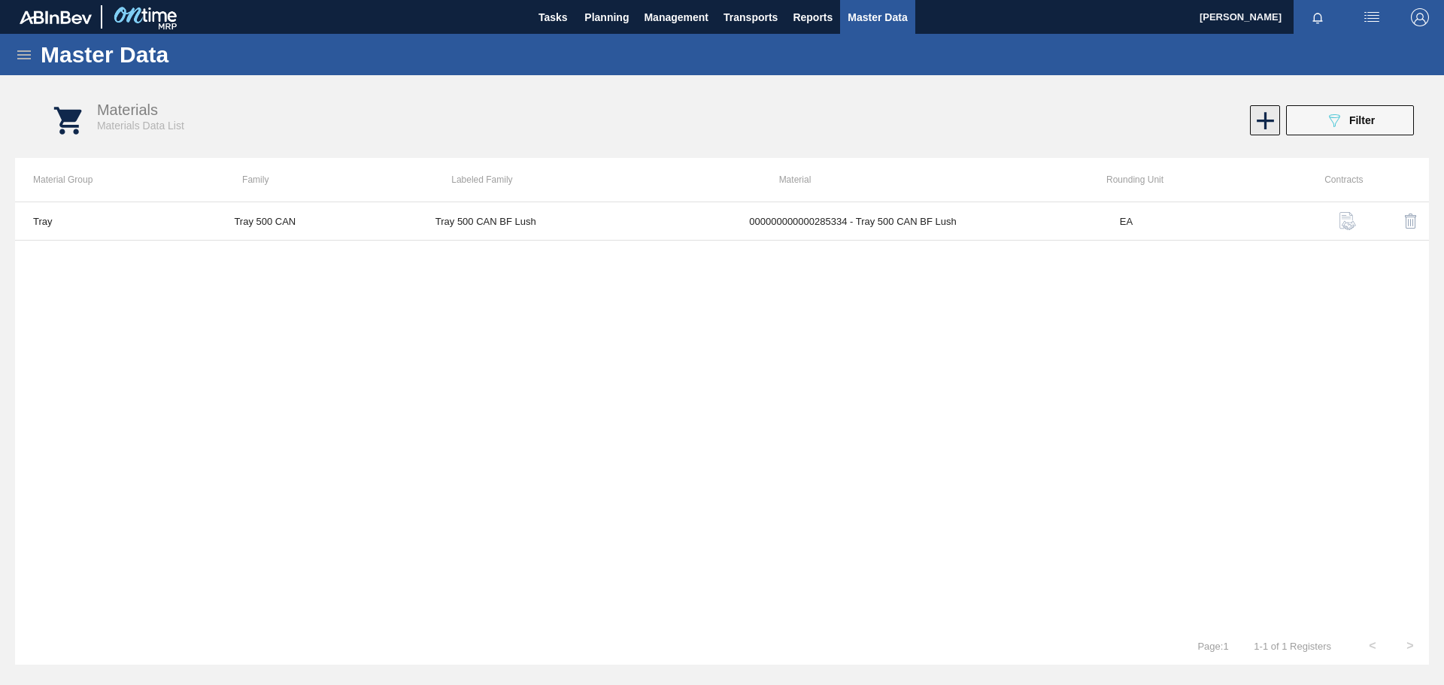
click at [1261, 122] on icon at bounding box center [1264, 120] width 29 height 29
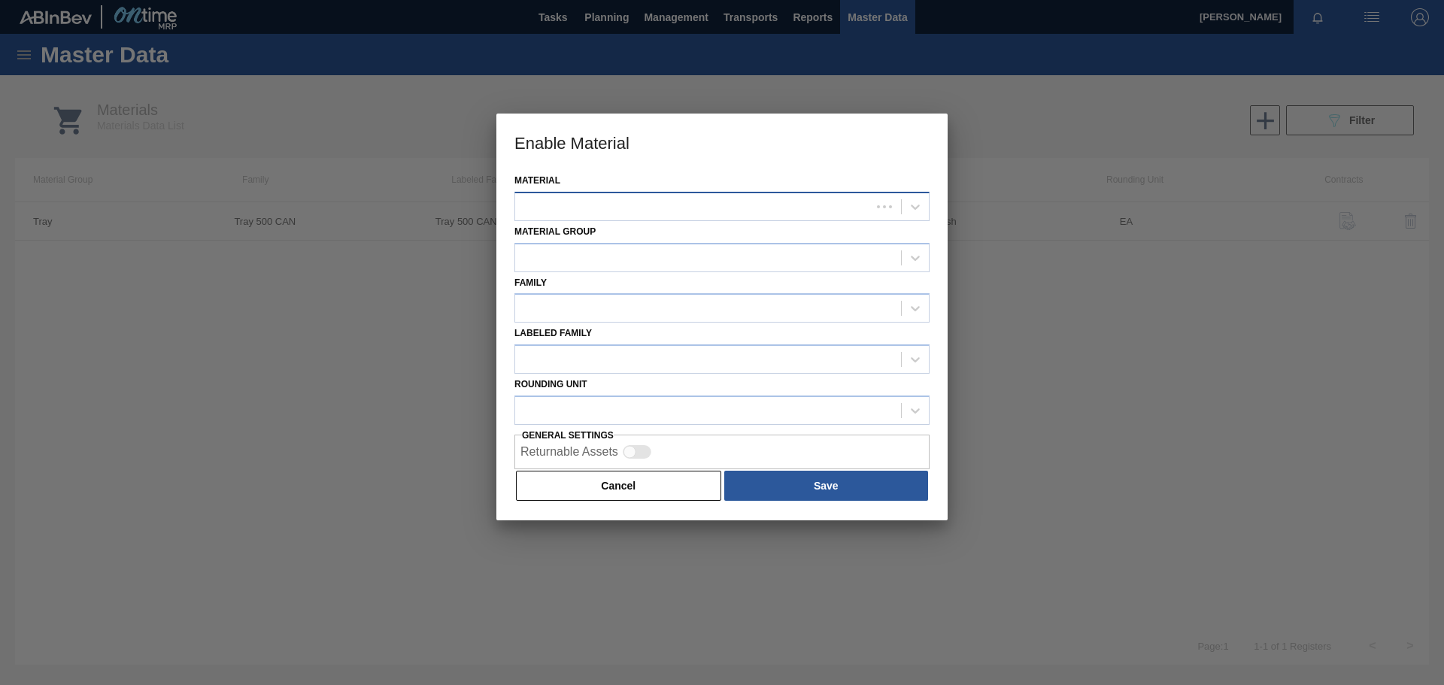
click at [695, 198] on div at bounding box center [693, 206] width 356 height 22
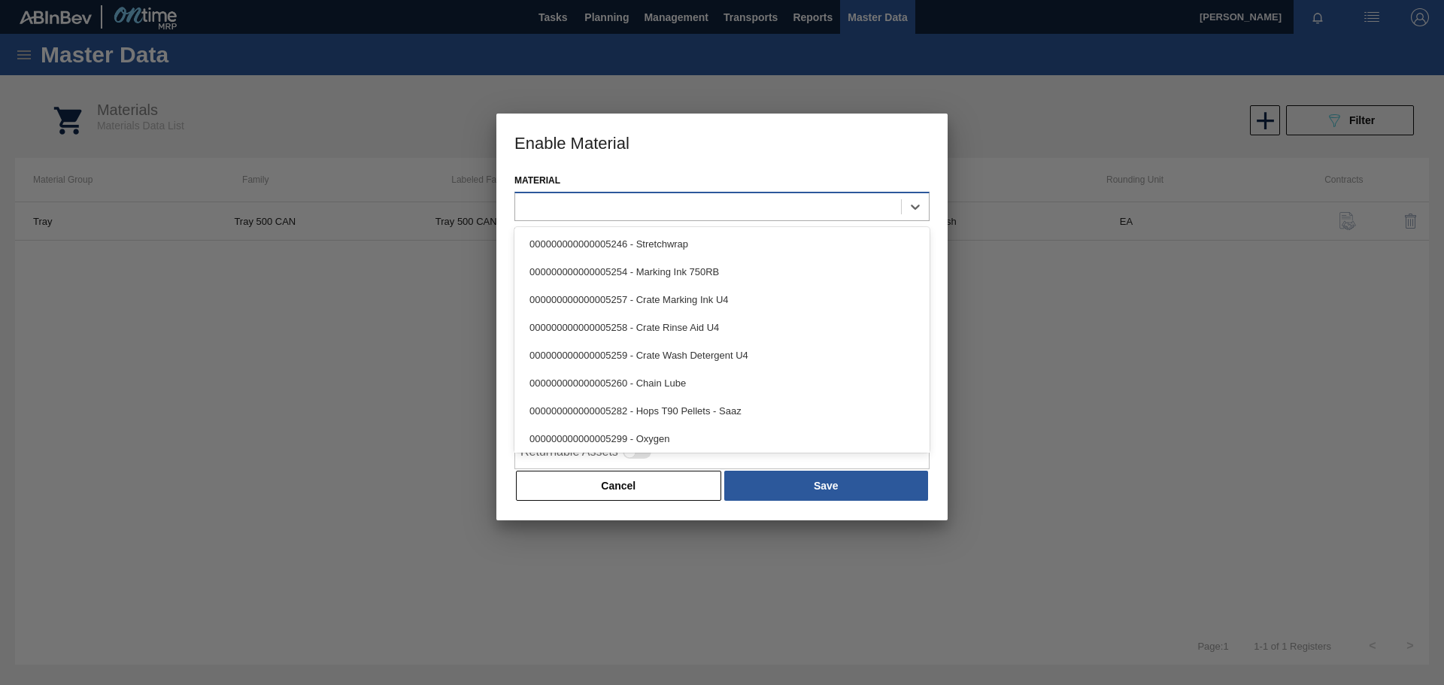
click at [559, 208] on div at bounding box center [708, 206] width 386 height 22
paste input "285335"
type input "285335"
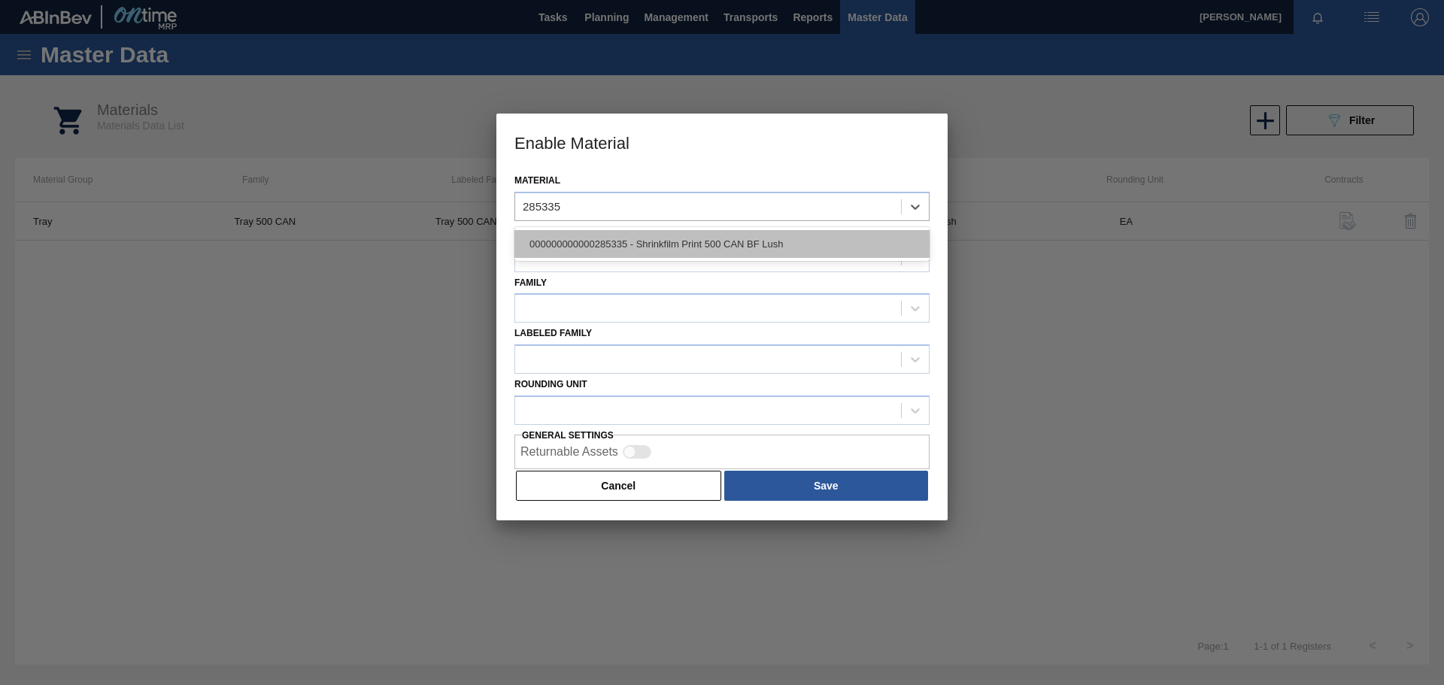
click at [693, 238] on div "000000000000285335 - Shrinkfilm Print 500 CAN BF Lush" at bounding box center [721, 244] width 415 height 28
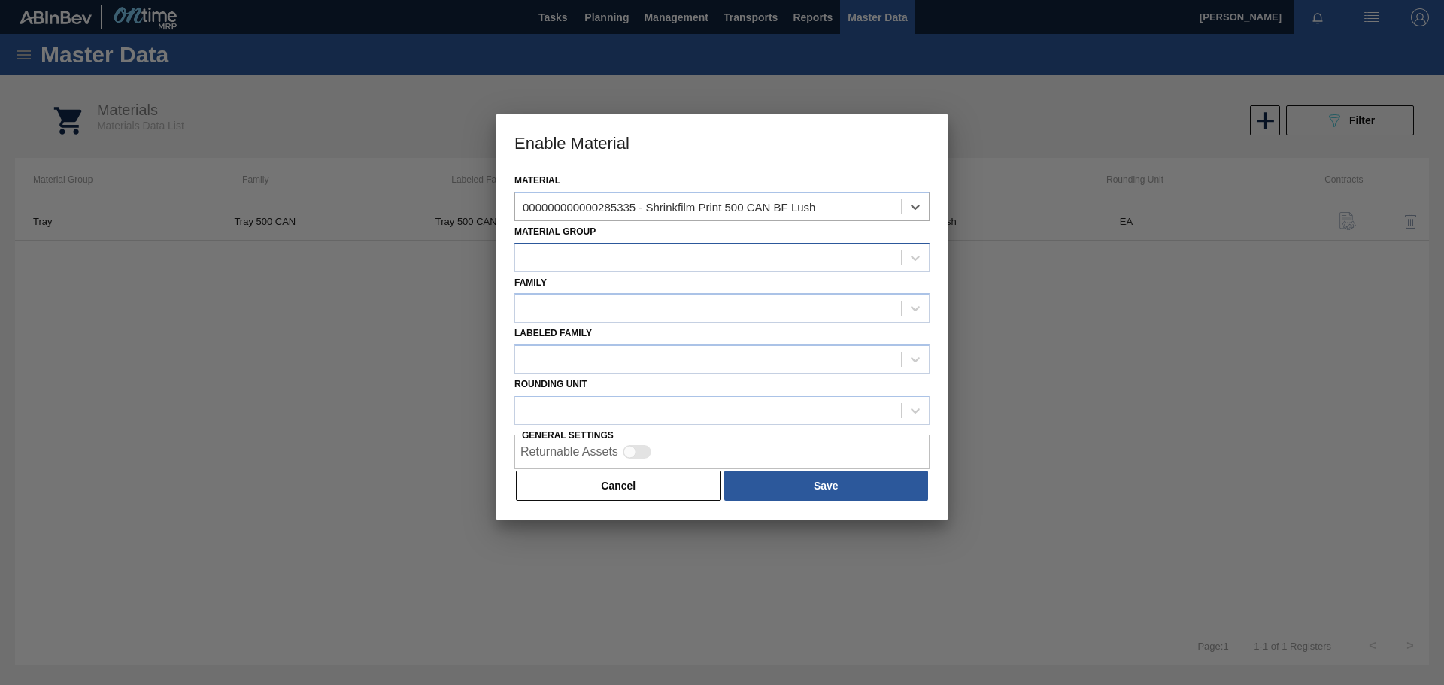
click at [574, 259] on div at bounding box center [708, 258] width 386 height 22
type Group "shrin"
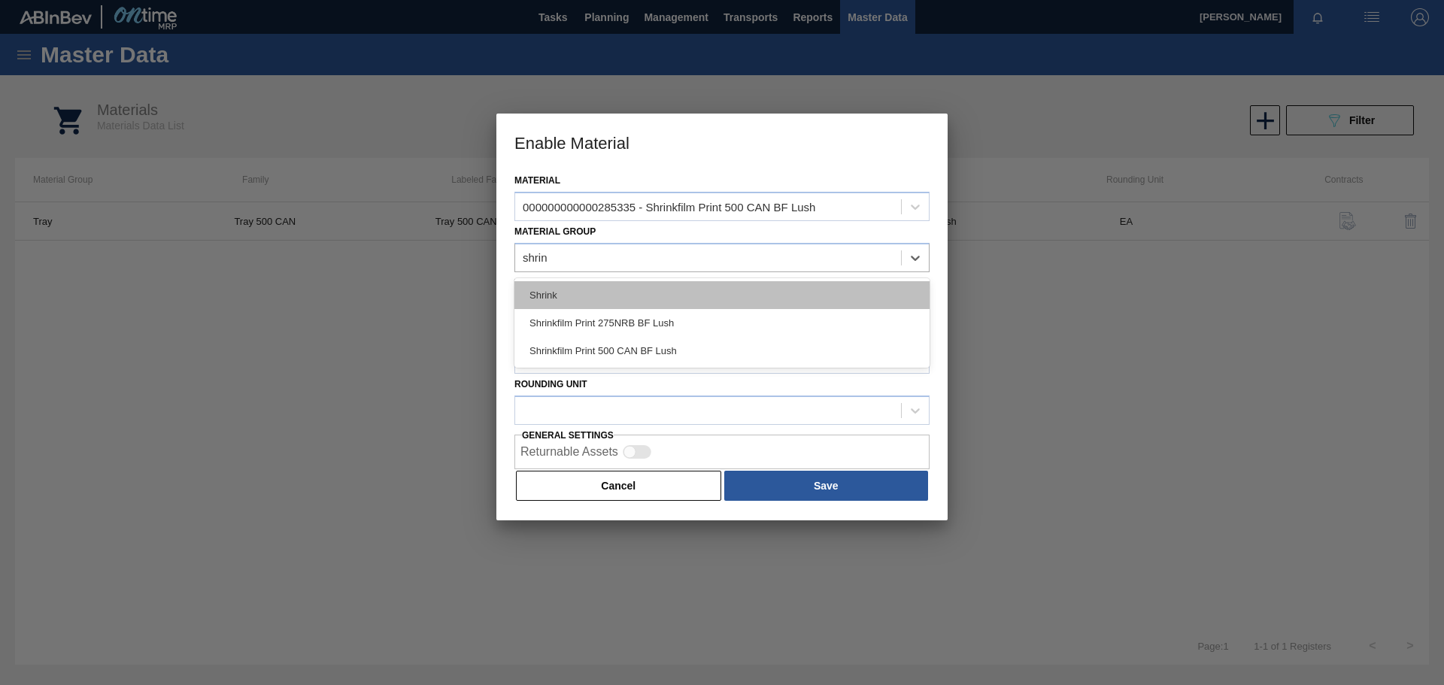
click at [553, 289] on div "Shrink" at bounding box center [721, 295] width 415 height 28
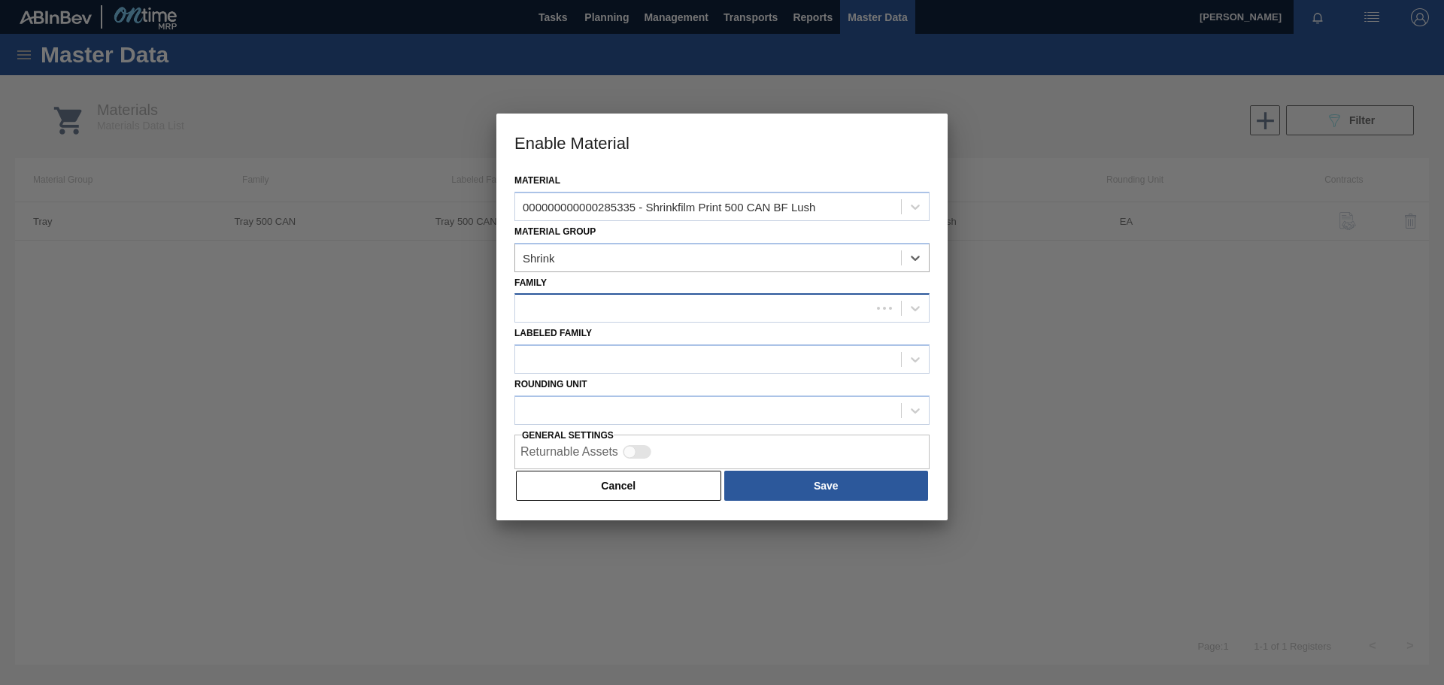
click at [579, 316] on div at bounding box center [693, 309] width 356 height 22
click at [584, 311] on div at bounding box center [708, 309] width 386 height 22
type input "shrinkfil"
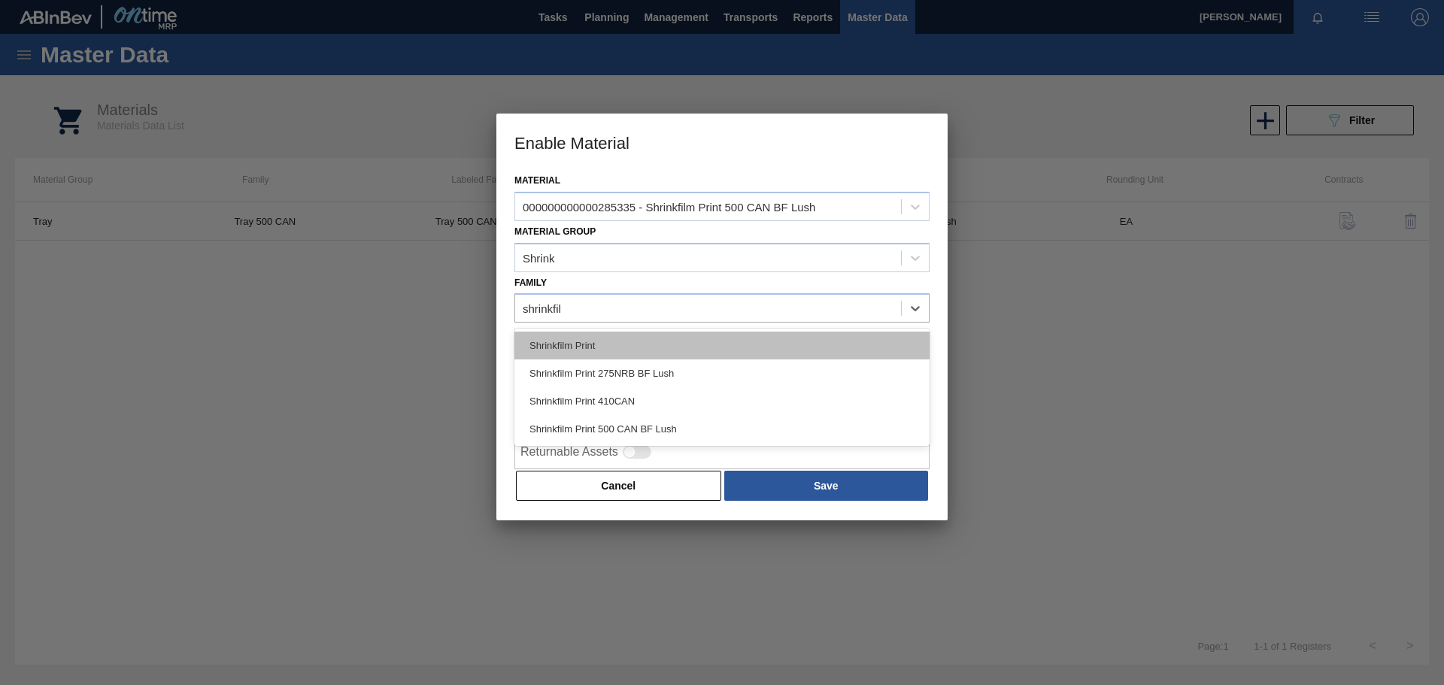
click at [582, 347] on div "Shrinkfilm Print" at bounding box center [721, 346] width 415 height 28
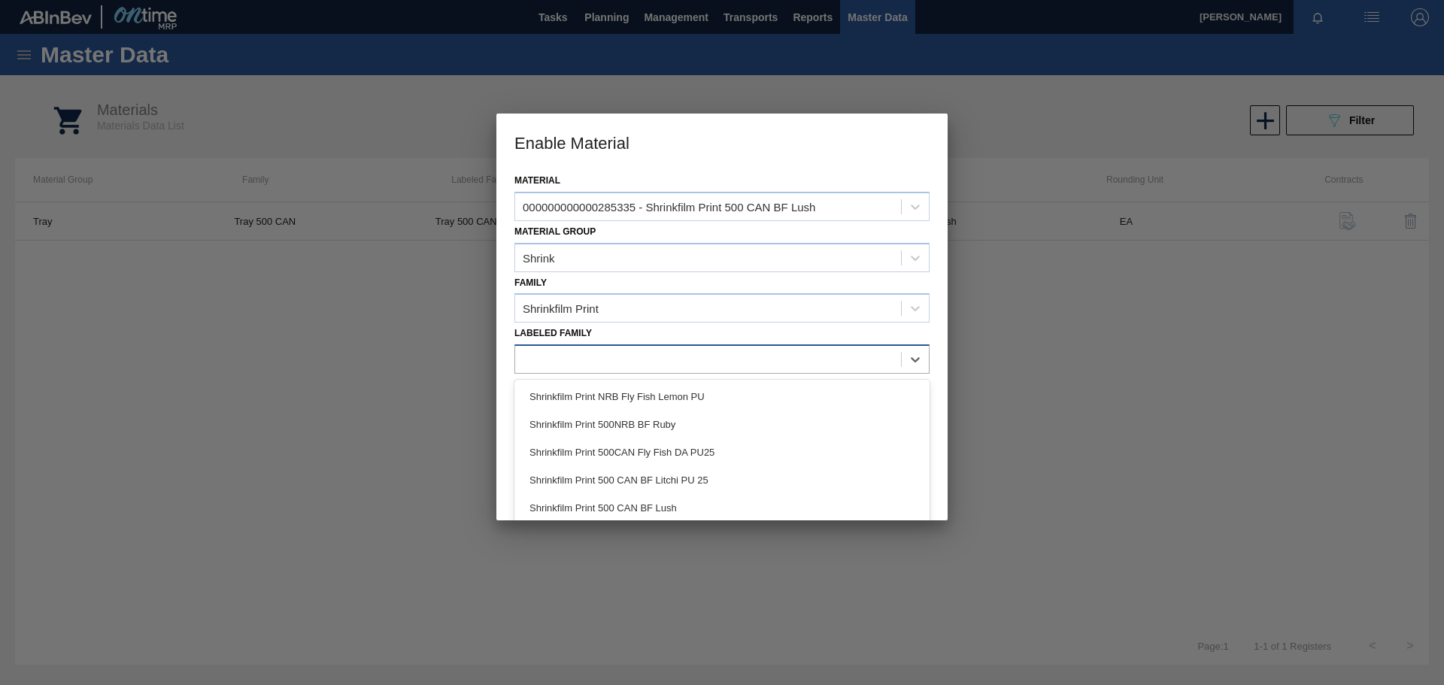
click at [566, 363] on div at bounding box center [708, 360] width 386 height 22
type Family "shrinkfilm"
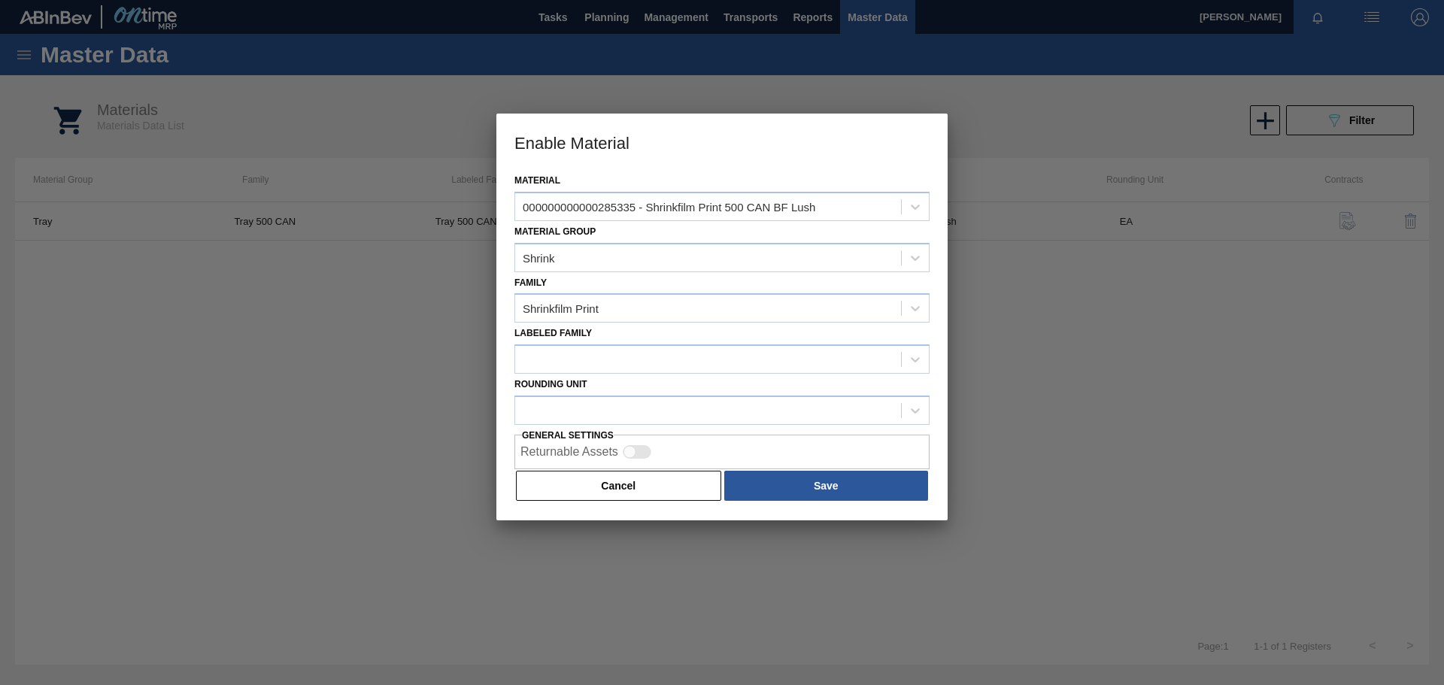
click at [734, 339] on div "Labeled Family" at bounding box center [721, 348] width 415 height 51
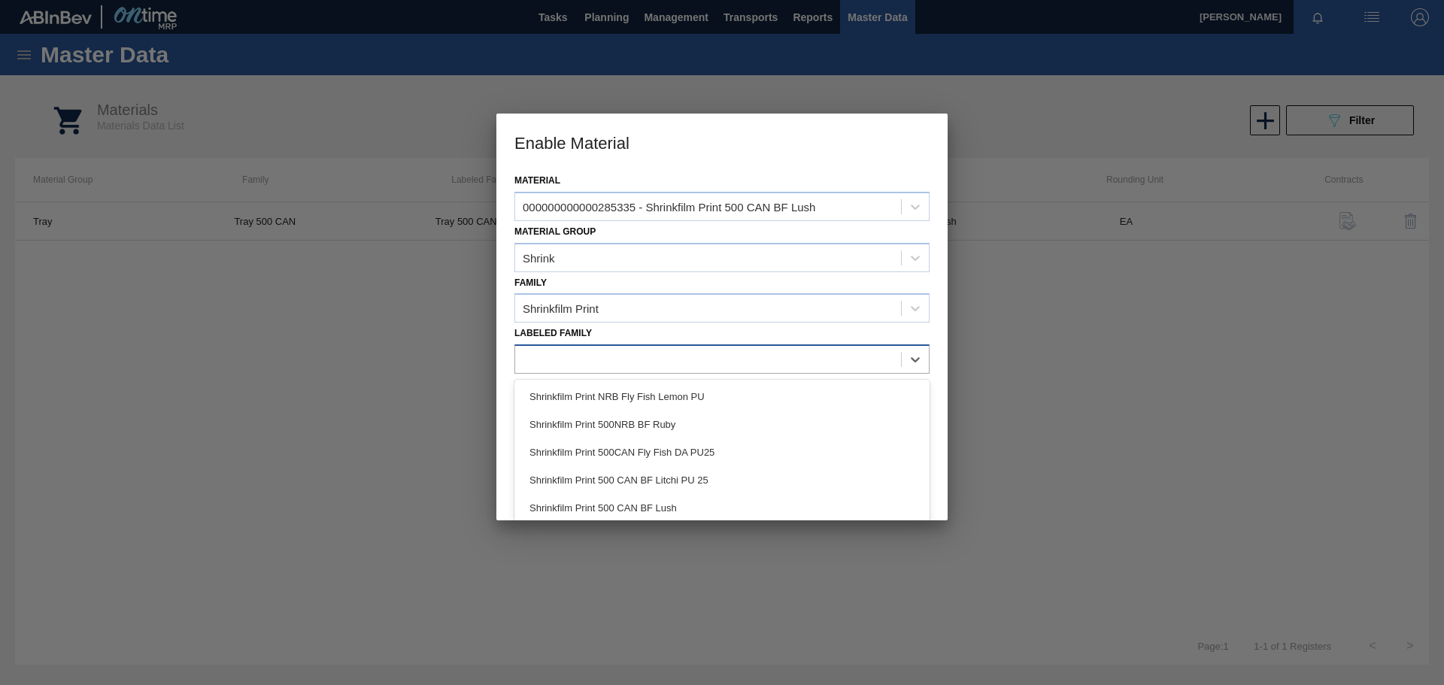
click at [683, 356] on div at bounding box center [708, 360] width 386 height 22
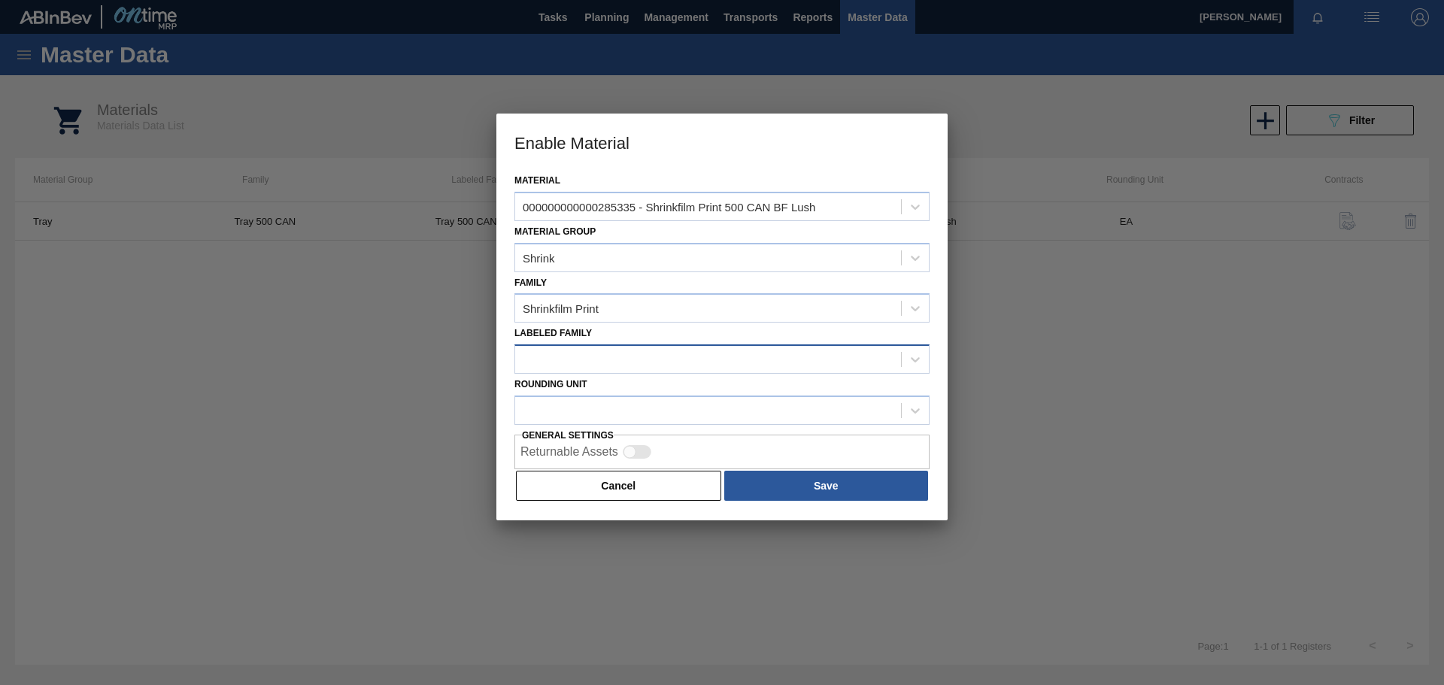
click at [598, 356] on div at bounding box center [708, 360] width 386 height 22
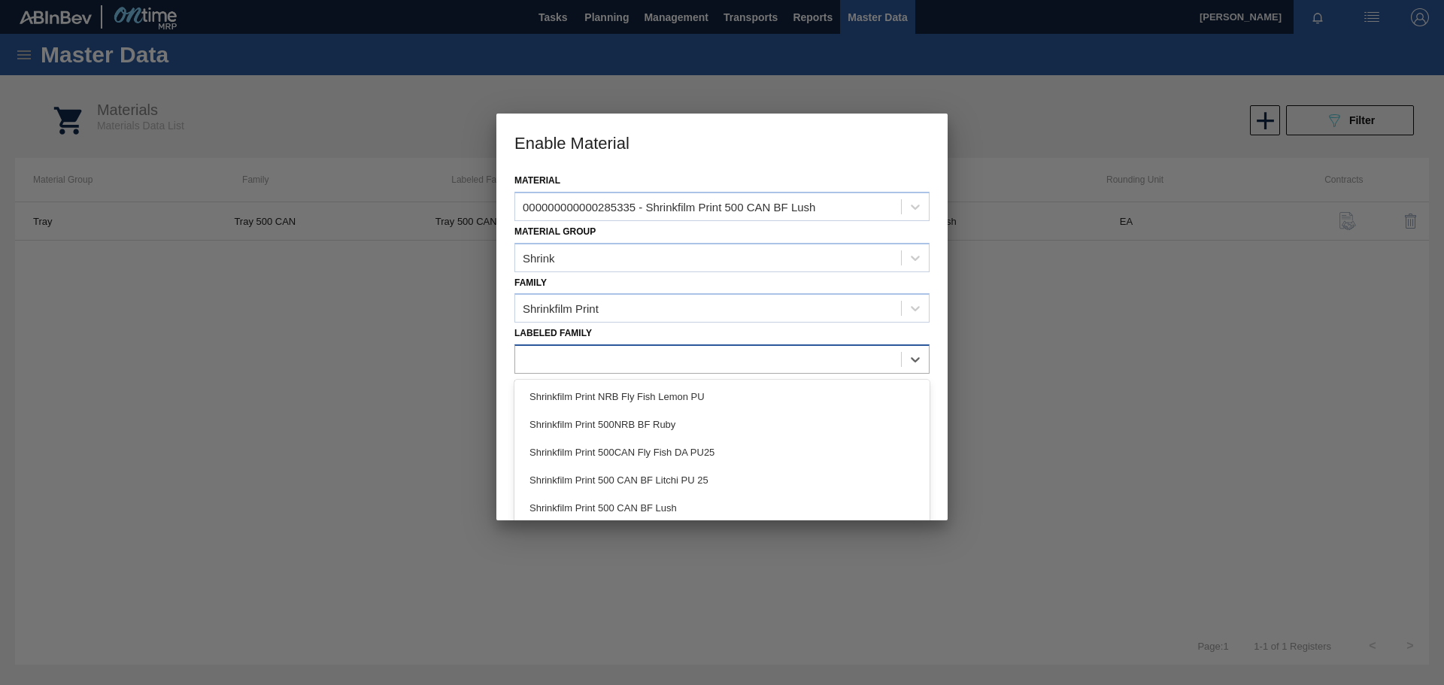
paste Family "Shrinkfilm Print 500 CAN BF Lush"
type Family "Shrinkfilm Print 500 CAN BF Lush"
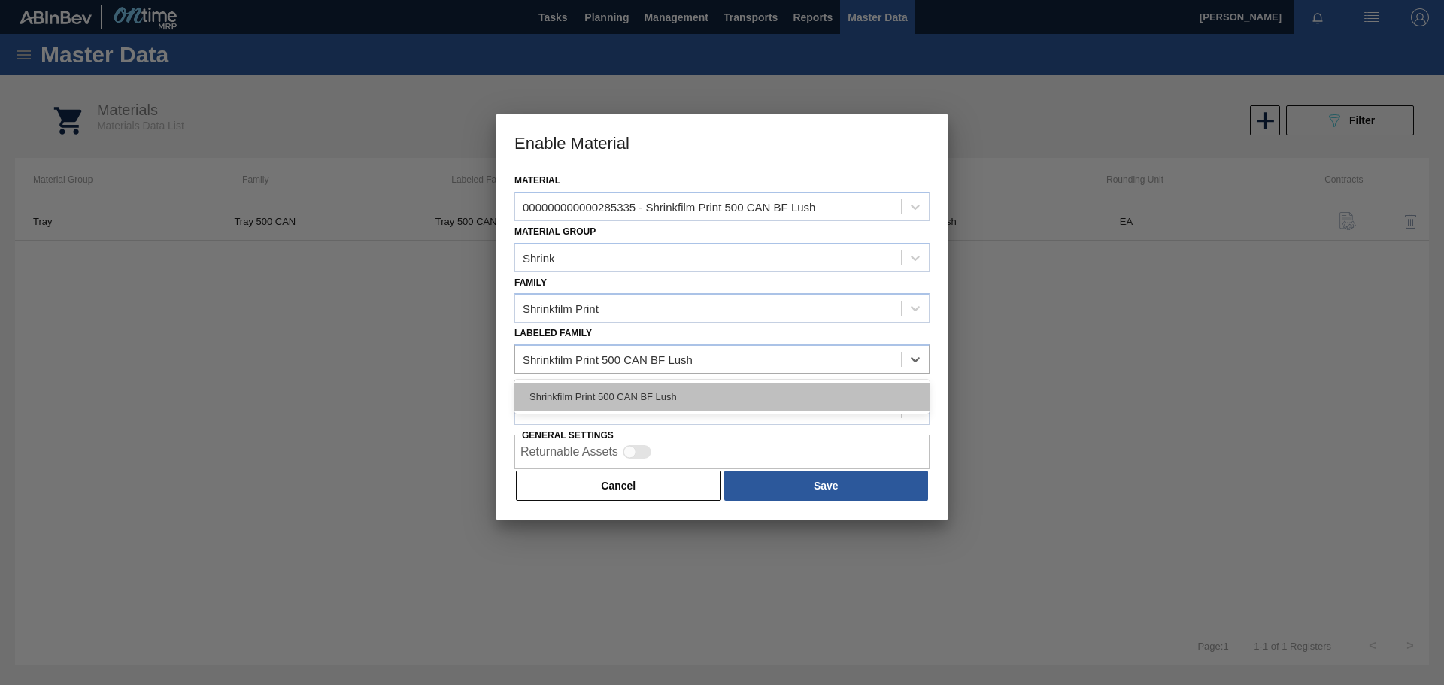
click at [619, 395] on div "Shrinkfilm Print 500 CAN BF Lush" at bounding box center [721, 397] width 415 height 28
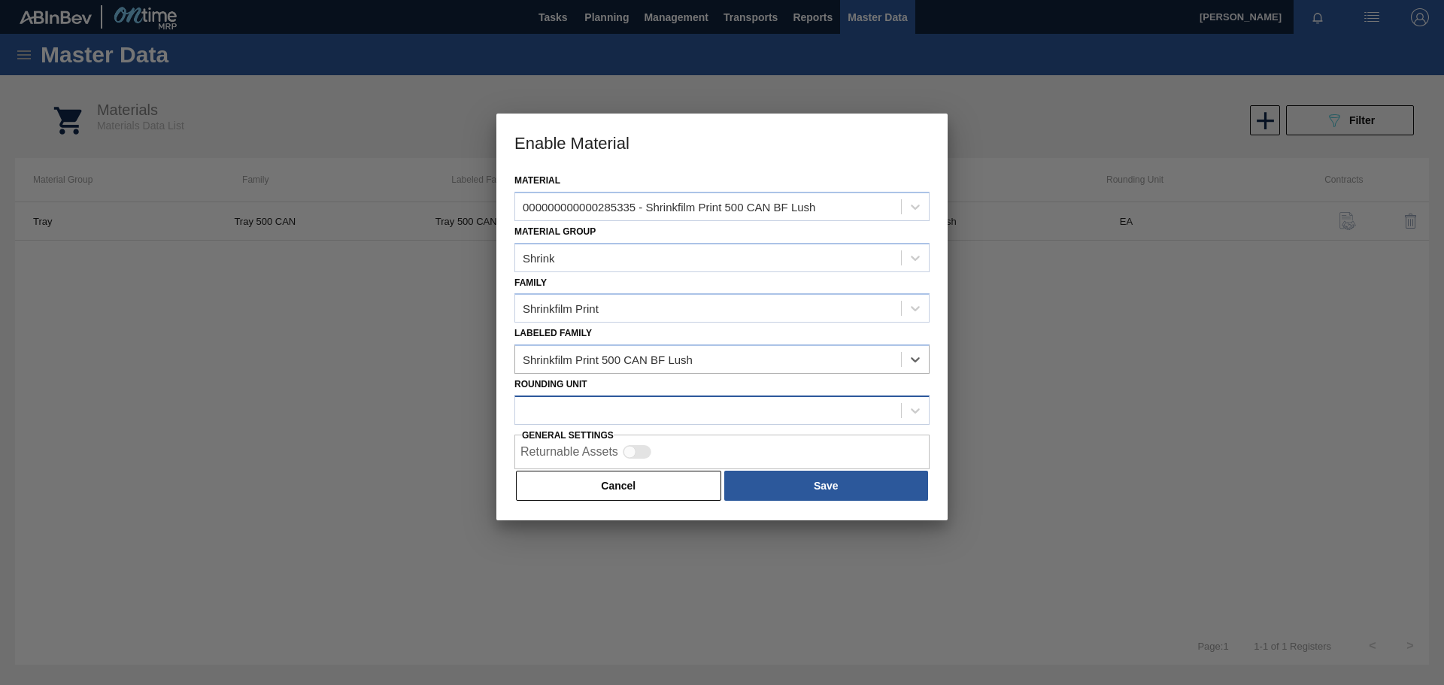
click at [548, 411] on div at bounding box center [708, 410] width 386 height 22
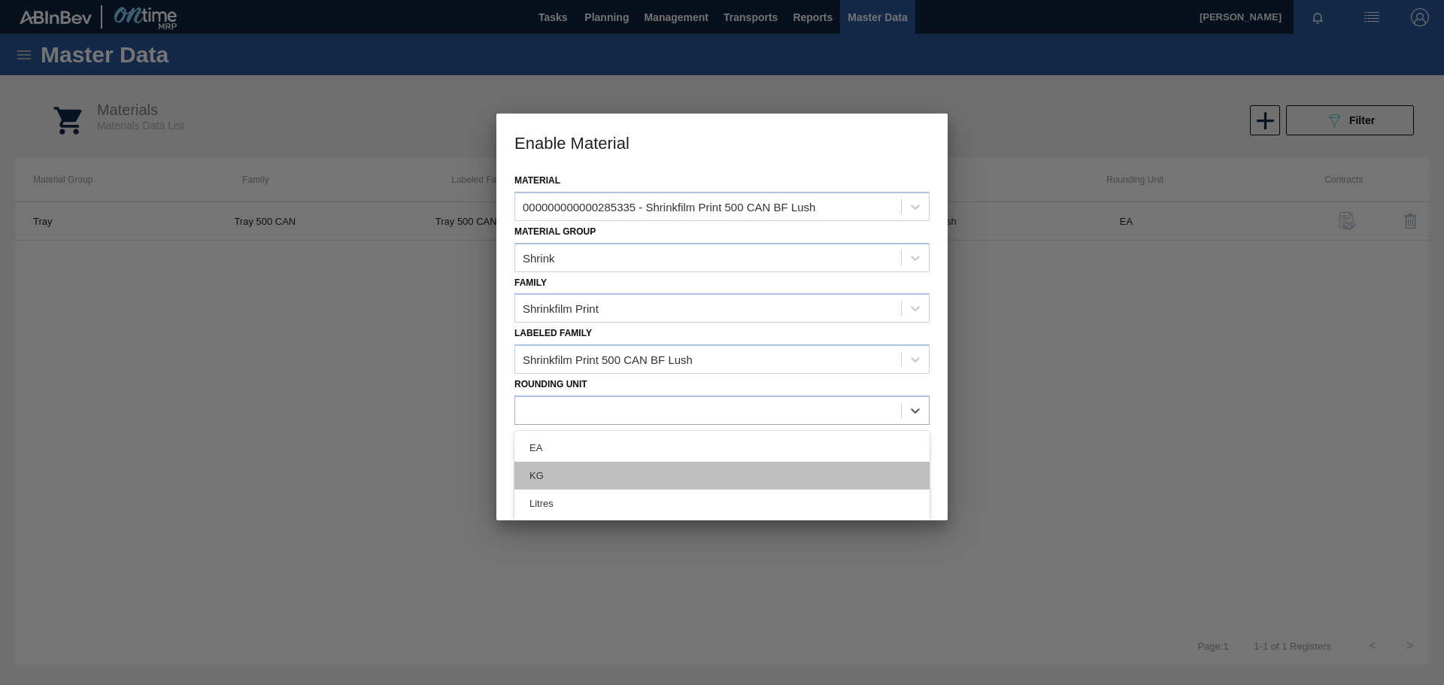
click at [536, 471] on div "KG" at bounding box center [721, 476] width 415 height 28
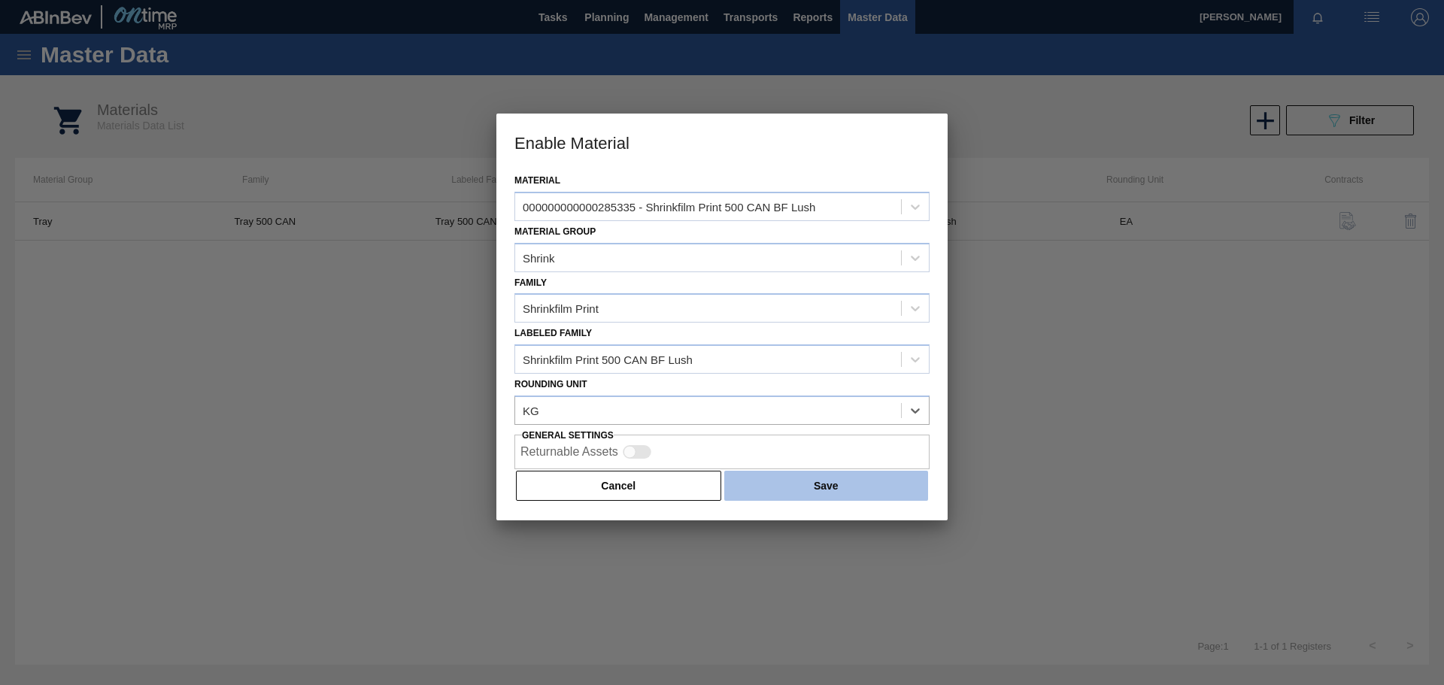
click at [834, 486] on button "Save" at bounding box center [826, 486] width 204 height 30
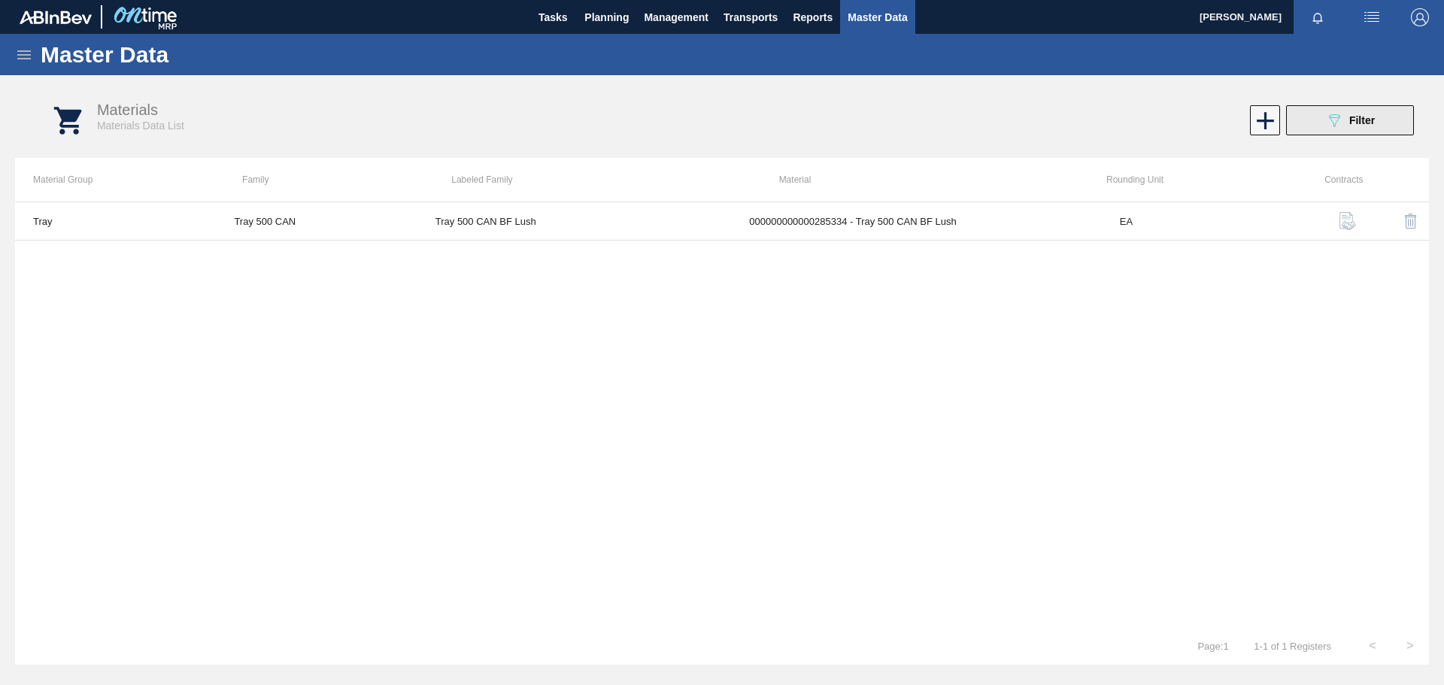
click at [1356, 117] on span "Filter" at bounding box center [1362, 120] width 26 height 12
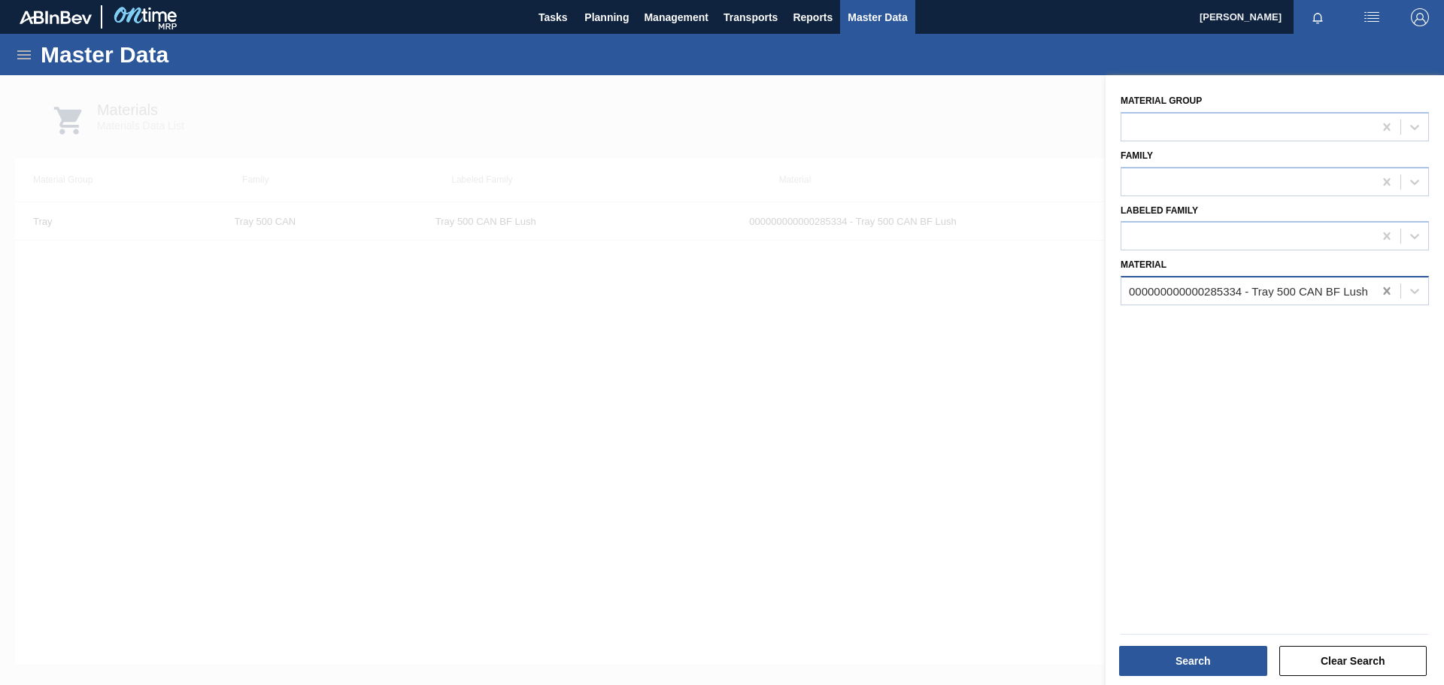
click at [1383, 289] on icon at bounding box center [1386, 291] width 7 height 8
type input "285335"
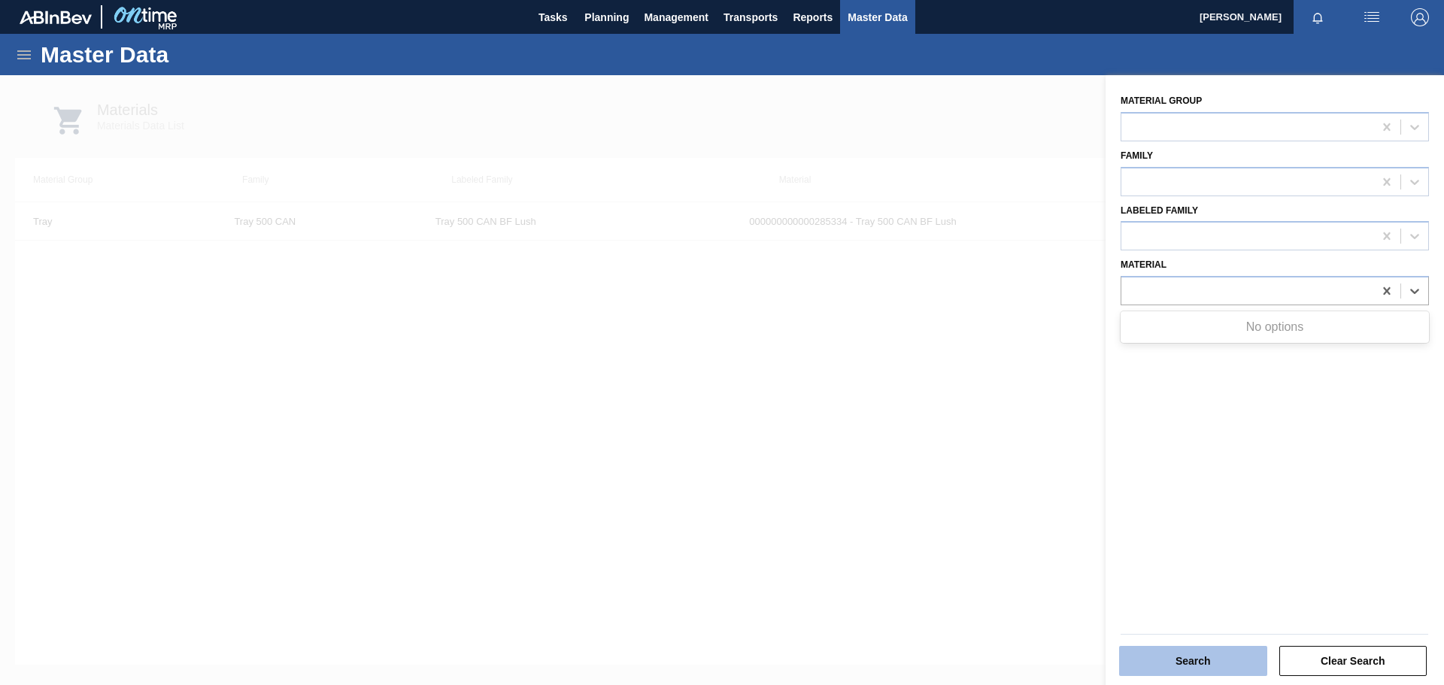
click at [1208, 655] on button "Search" at bounding box center [1193, 661] width 148 height 30
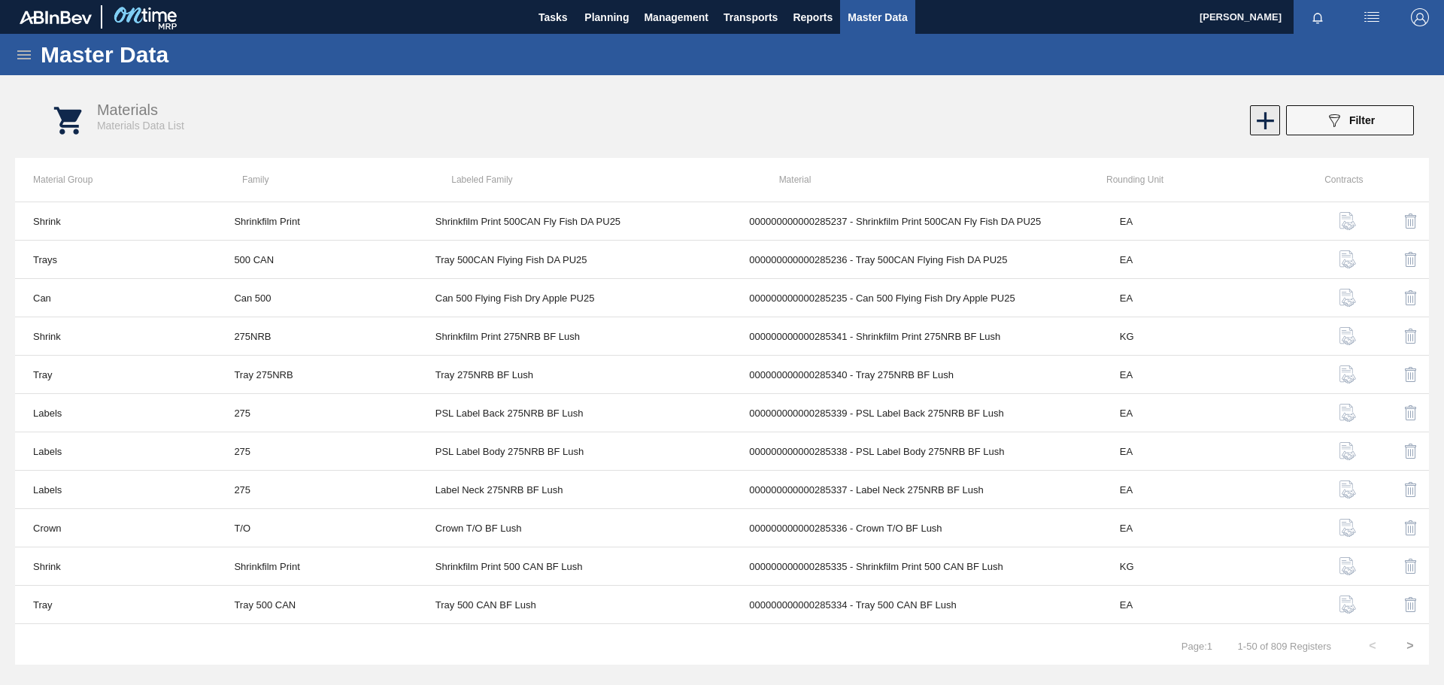
click at [1263, 124] on icon at bounding box center [1264, 120] width 29 height 29
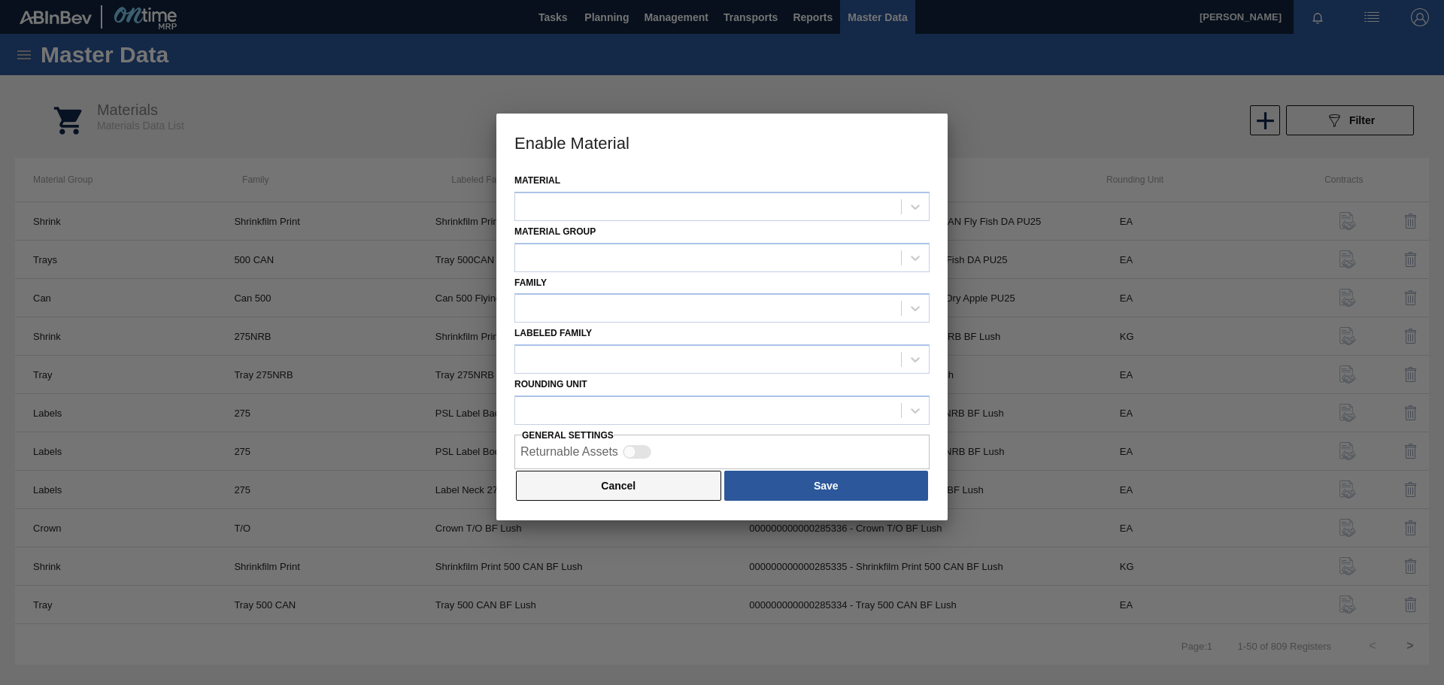
click at [574, 487] on button "Cancel" at bounding box center [618, 486] width 205 height 30
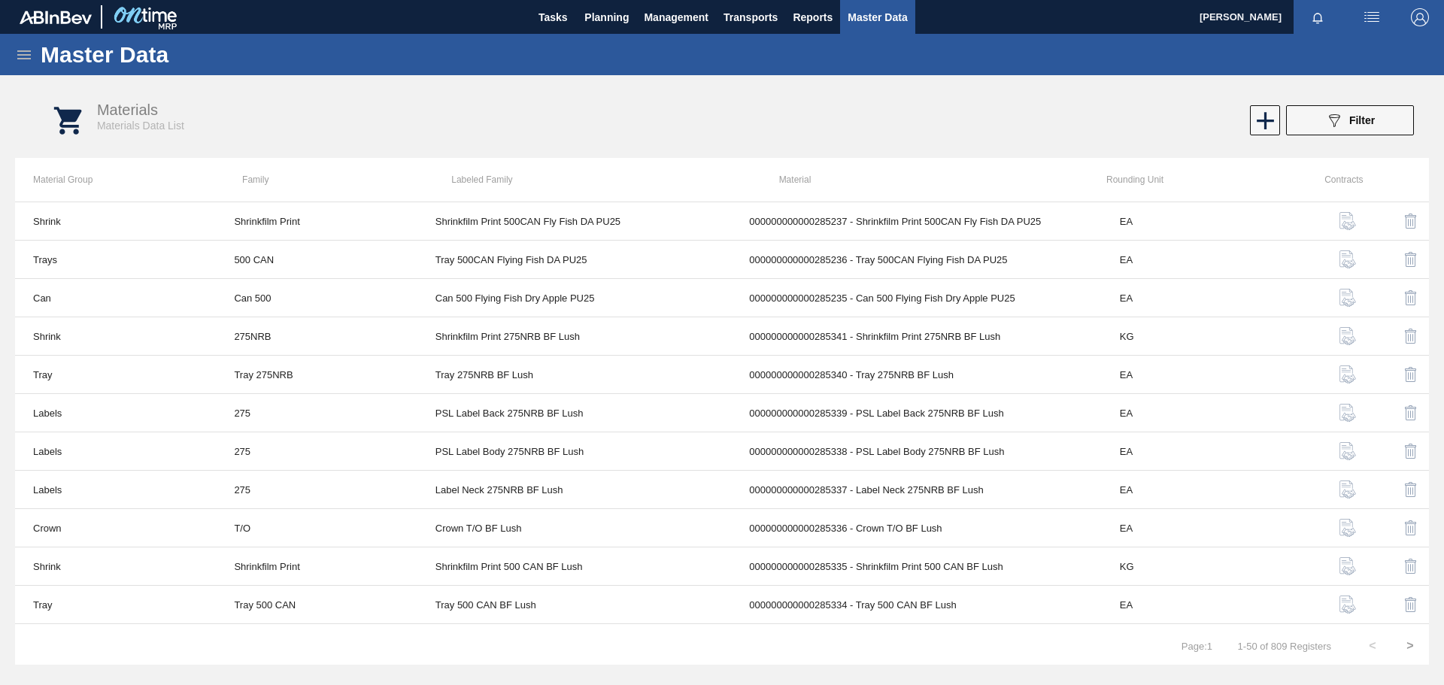
click at [23, 54] on icon at bounding box center [24, 54] width 14 height 9
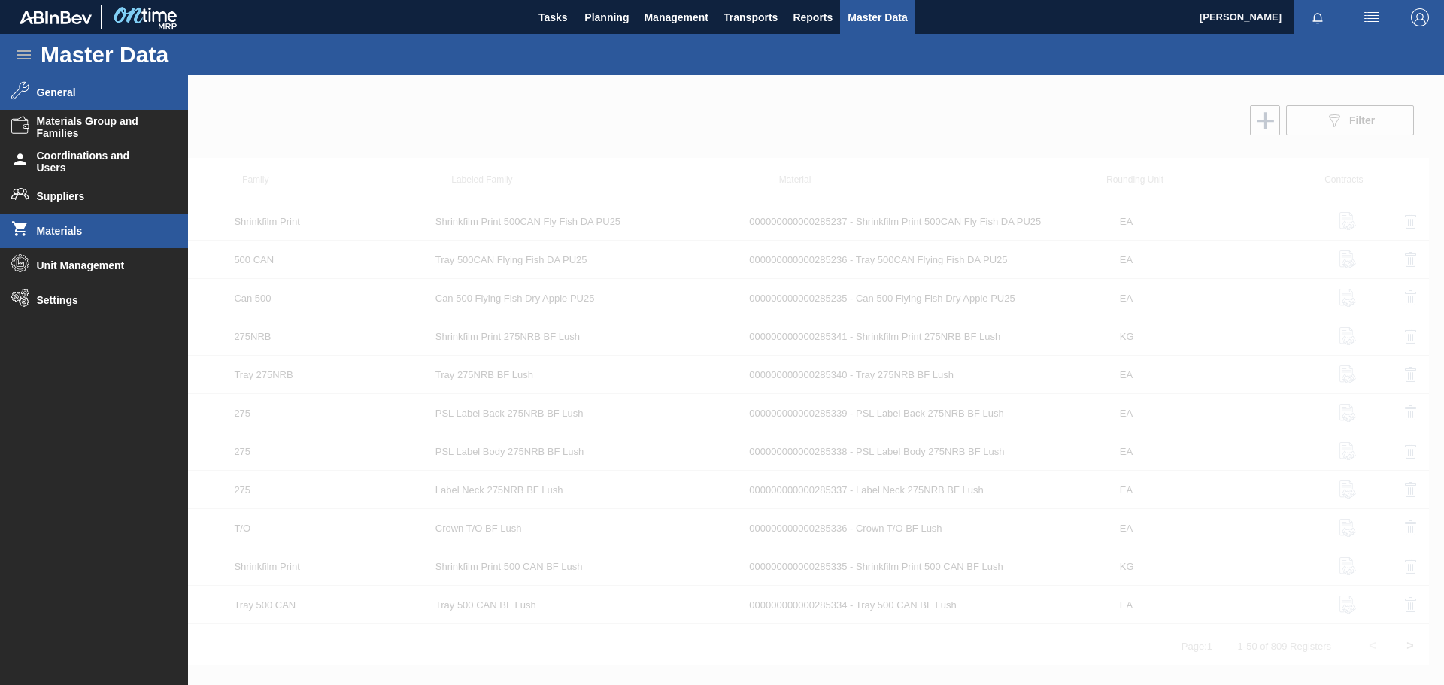
click at [80, 94] on span "General" at bounding box center [99, 92] width 124 height 12
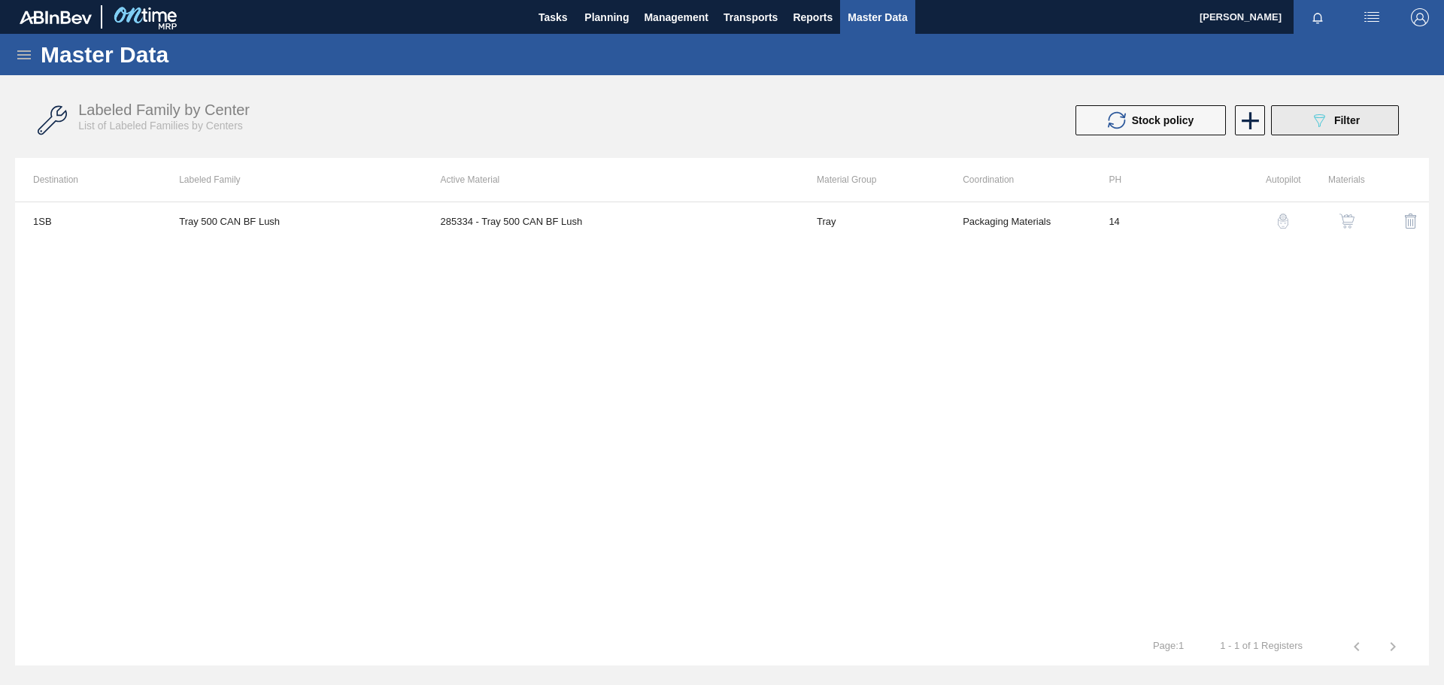
click at [1334, 122] on span "Filter" at bounding box center [1347, 120] width 26 height 12
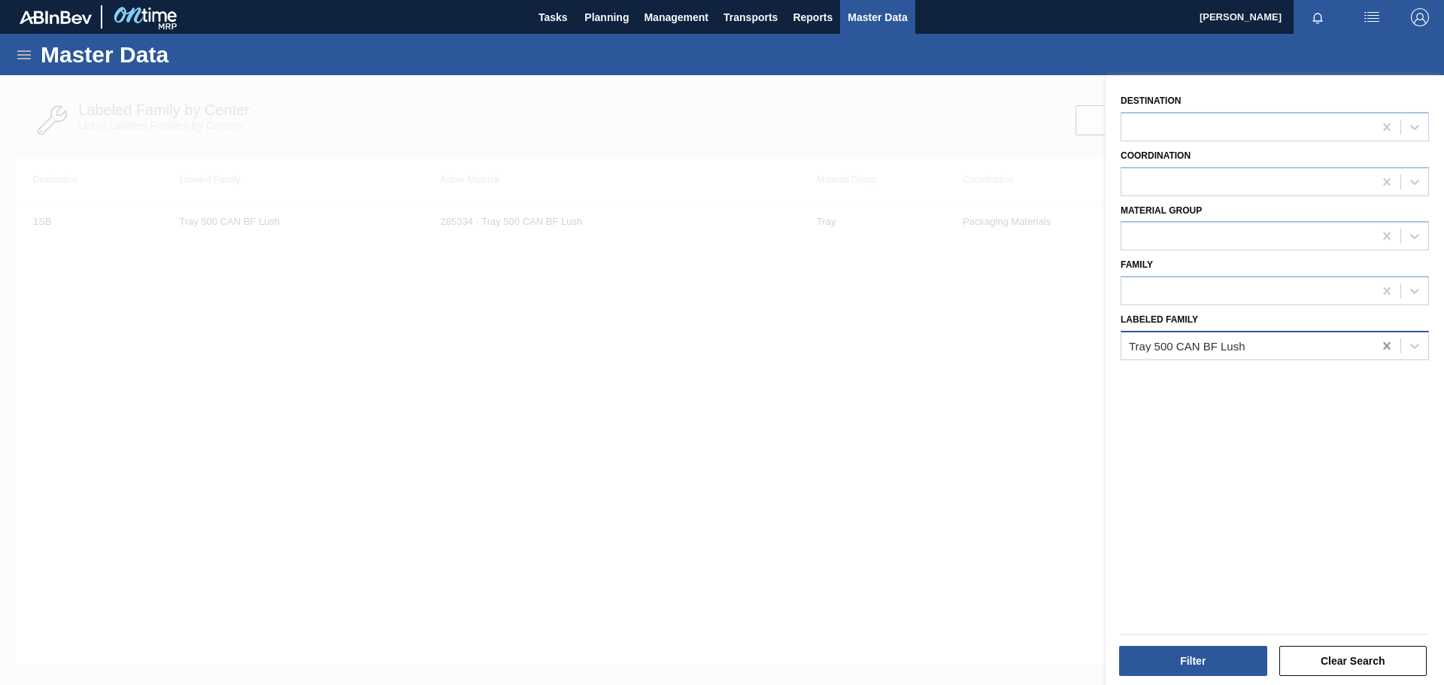
click at [1385, 346] on icon at bounding box center [1386, 346] width 7 height 8
click at [1234, 342] on div at bounding box center [1247, 346] width 252 height 22
paste Family "285335"
type Family "285335"
click at [1211, 661] on button "Filter" at bounding box center [1193, 661] width 148 height 30
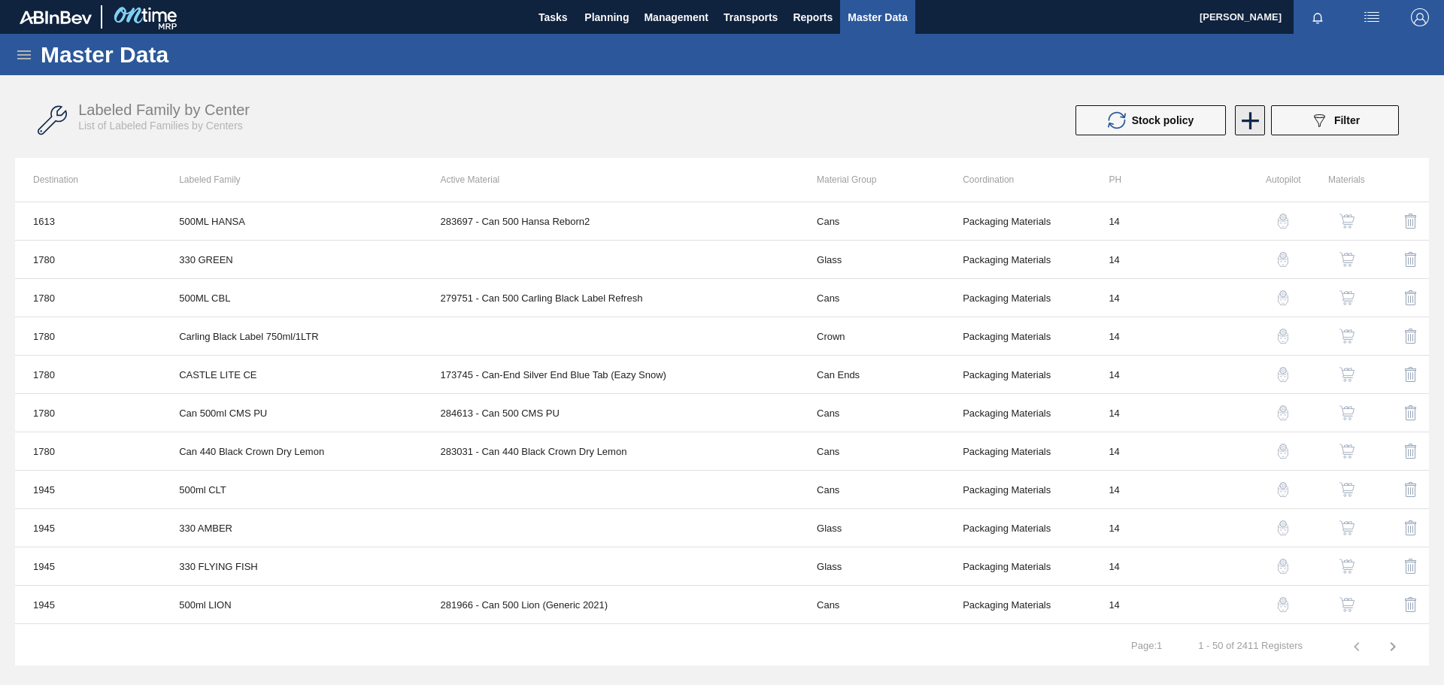
click at [1248, 120] on icon at bounding box center [1249, 120] width 17 height 17
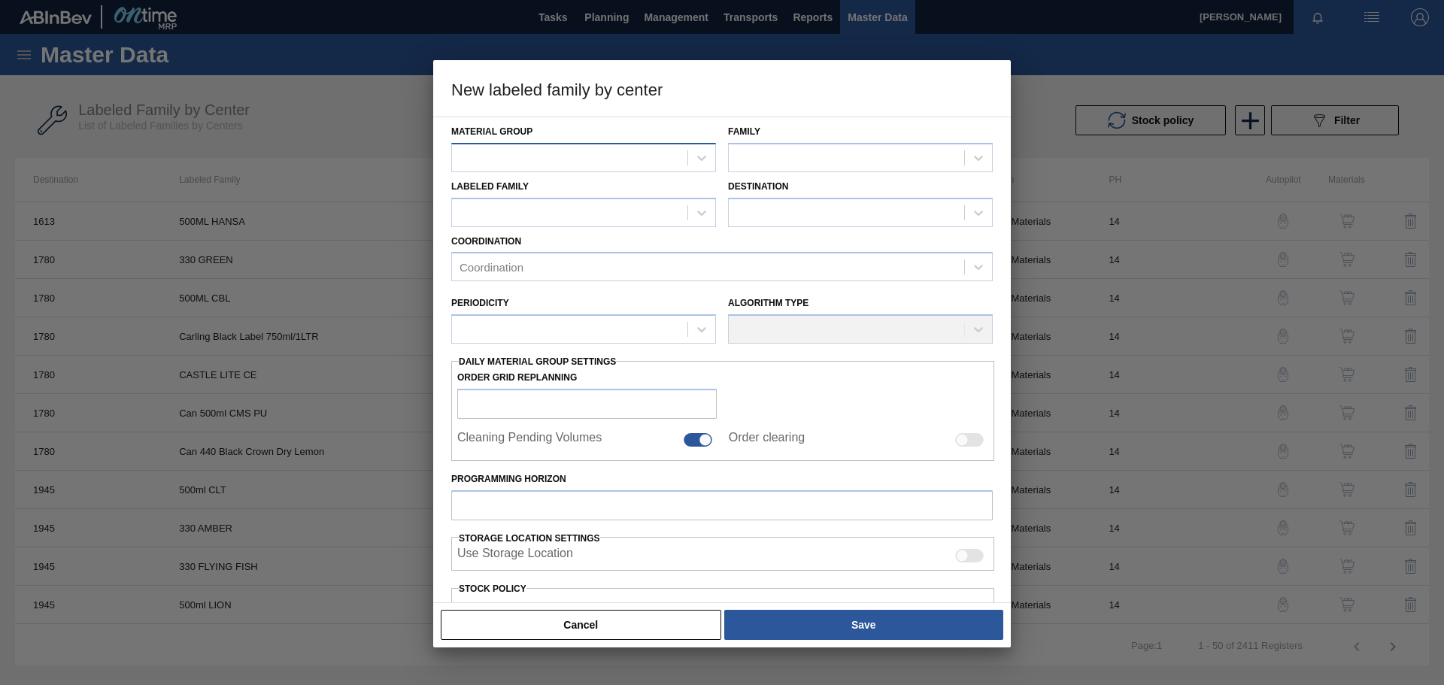
click at [527, 154] on div at bounding box center [569, 158] width 235 height 22
type Group "shri"
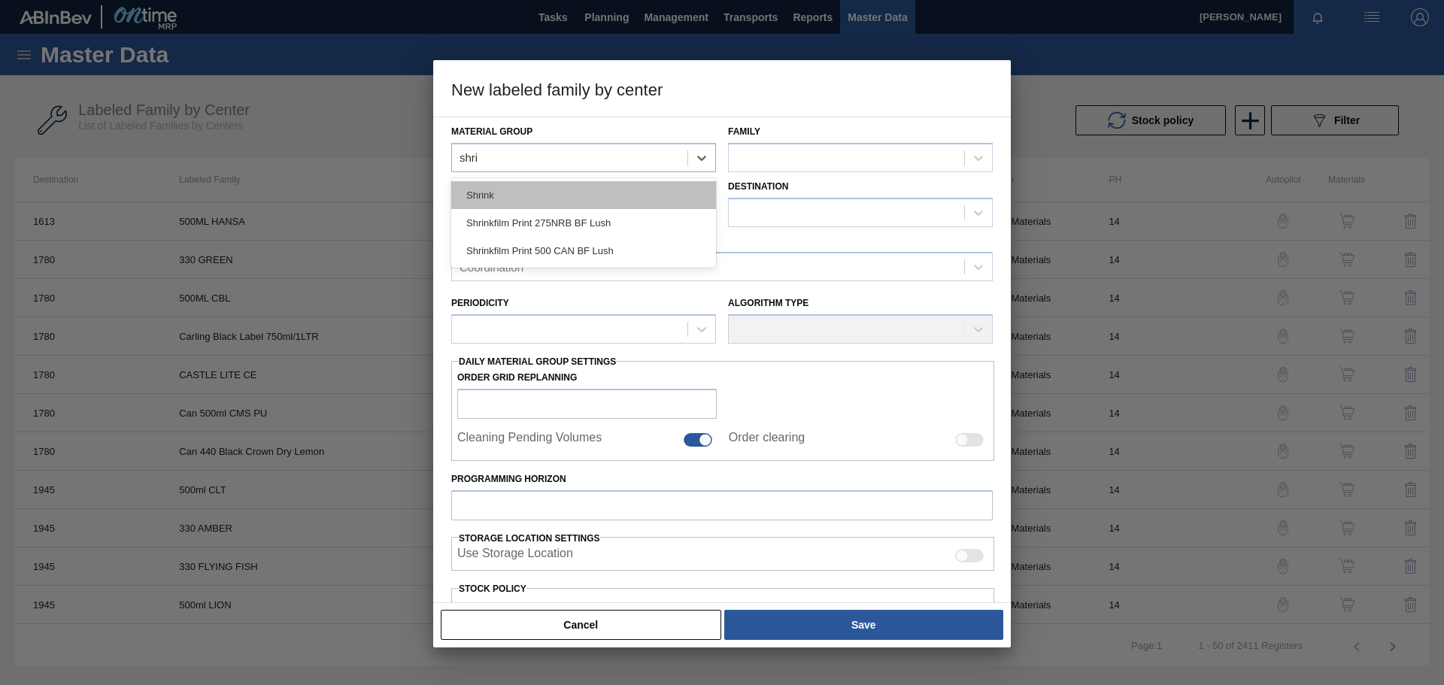
click at [559, 199] on div "Shrink" at bounding box center [583, 195] width 265 height 28
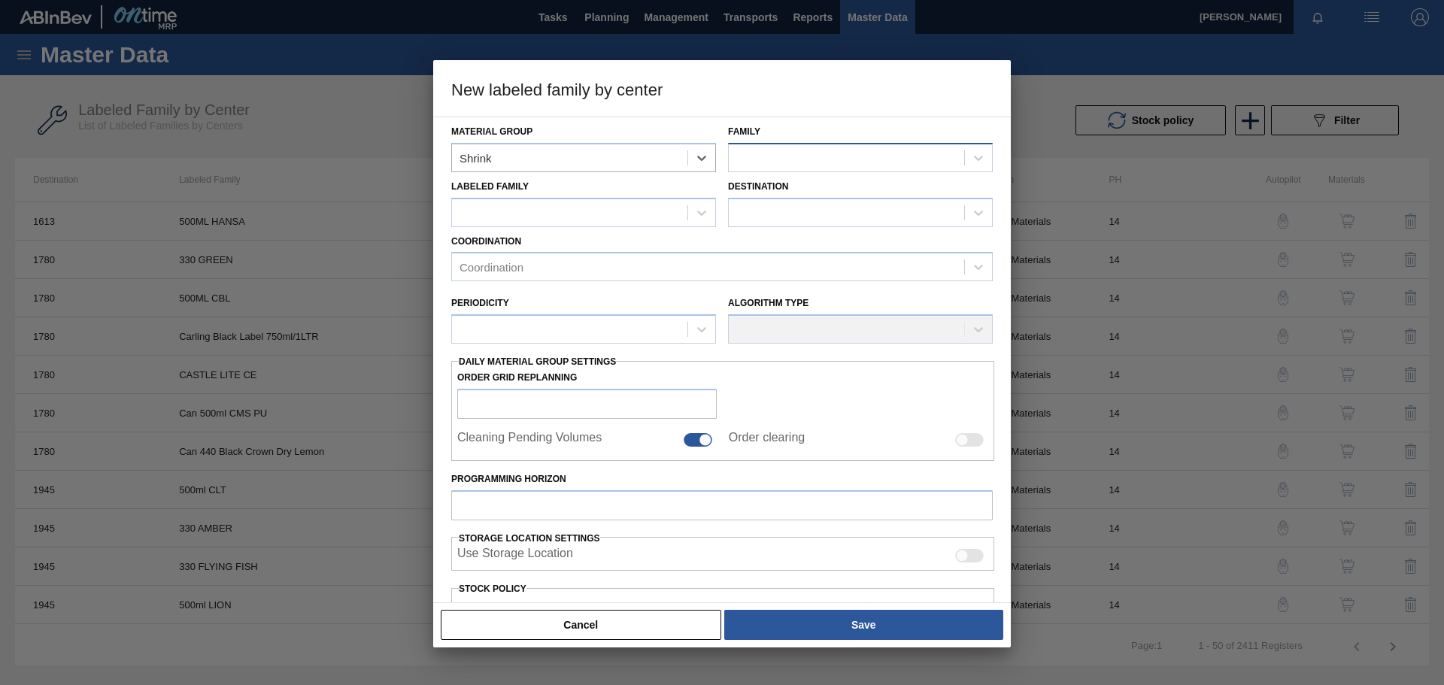
click at [837, 159] on div at bounding box center [846, 158] width 235 height 22
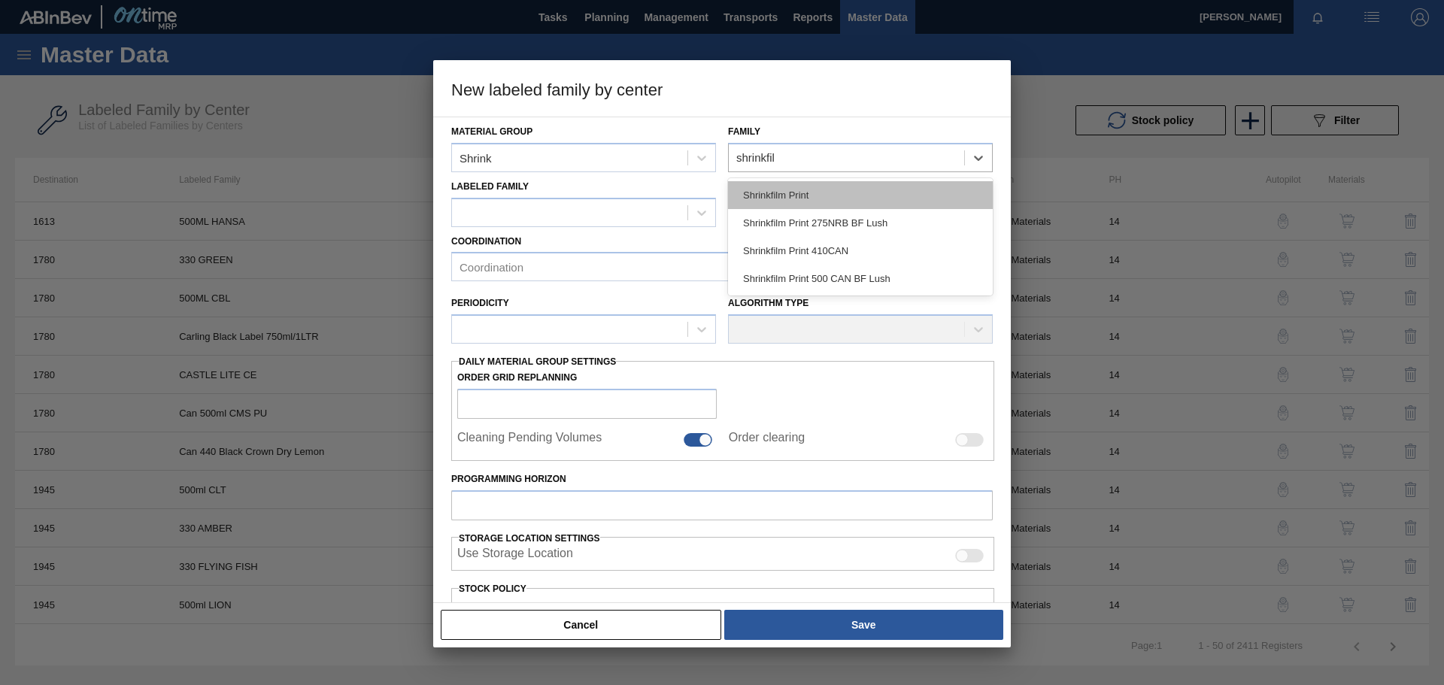
type input "shrinkfilm"
click at [829, 192] on div "Shrinkfilm Print" at bounding box center [860, 195] width 265 height 28
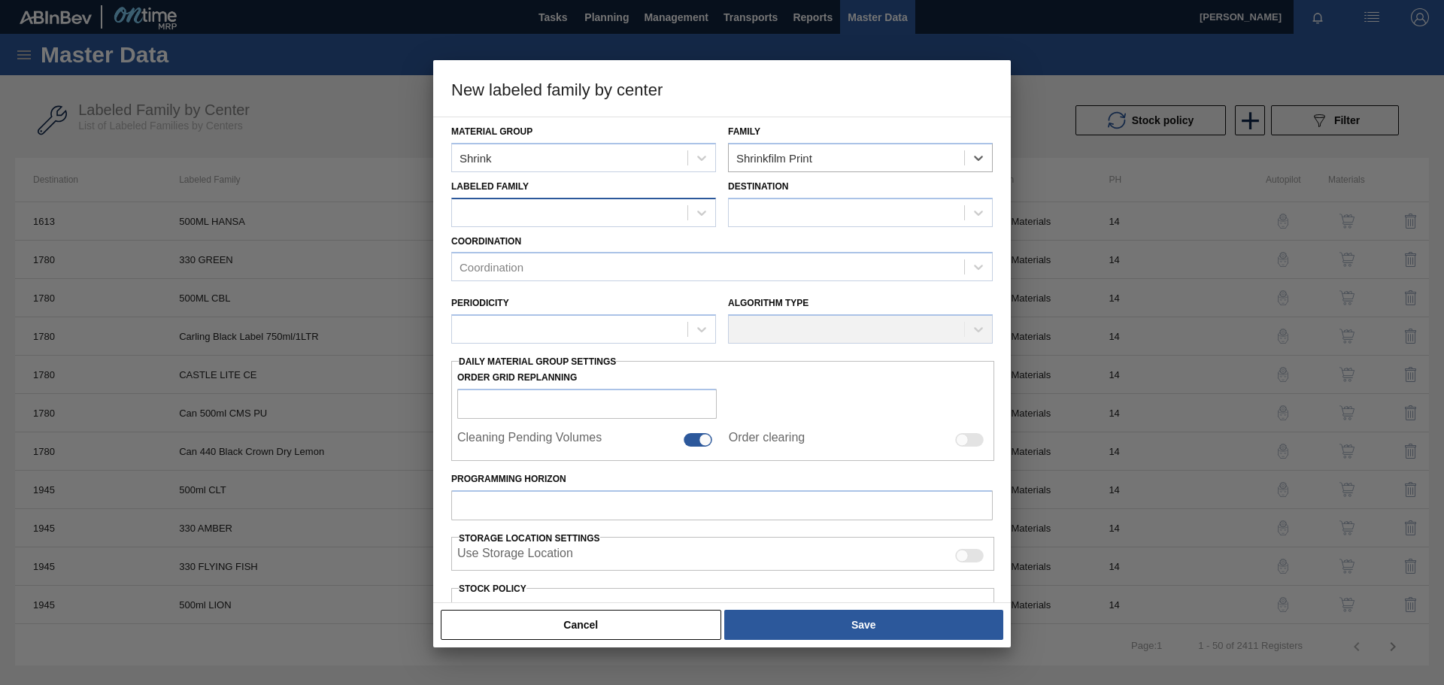
click at [592, 213] on div at bounding box center [569, 213] width 235 height 22
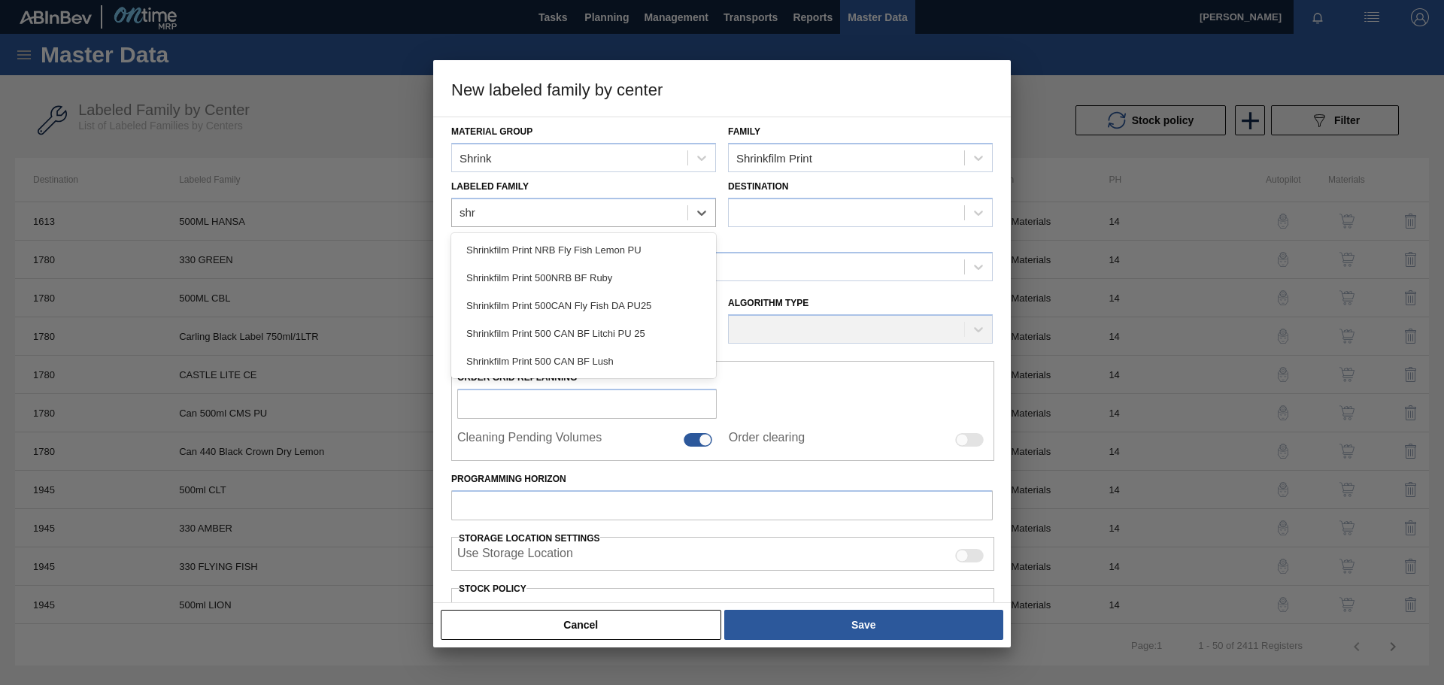
type Family "shr"
click at [516, 211] on div at bounding box center [569, 213] width 235 height 22
paste Family "Shrinkfilm Print 500 CAN BF Lush"
type Family "Shrinkfilm Print 500 CAN BF Lush"
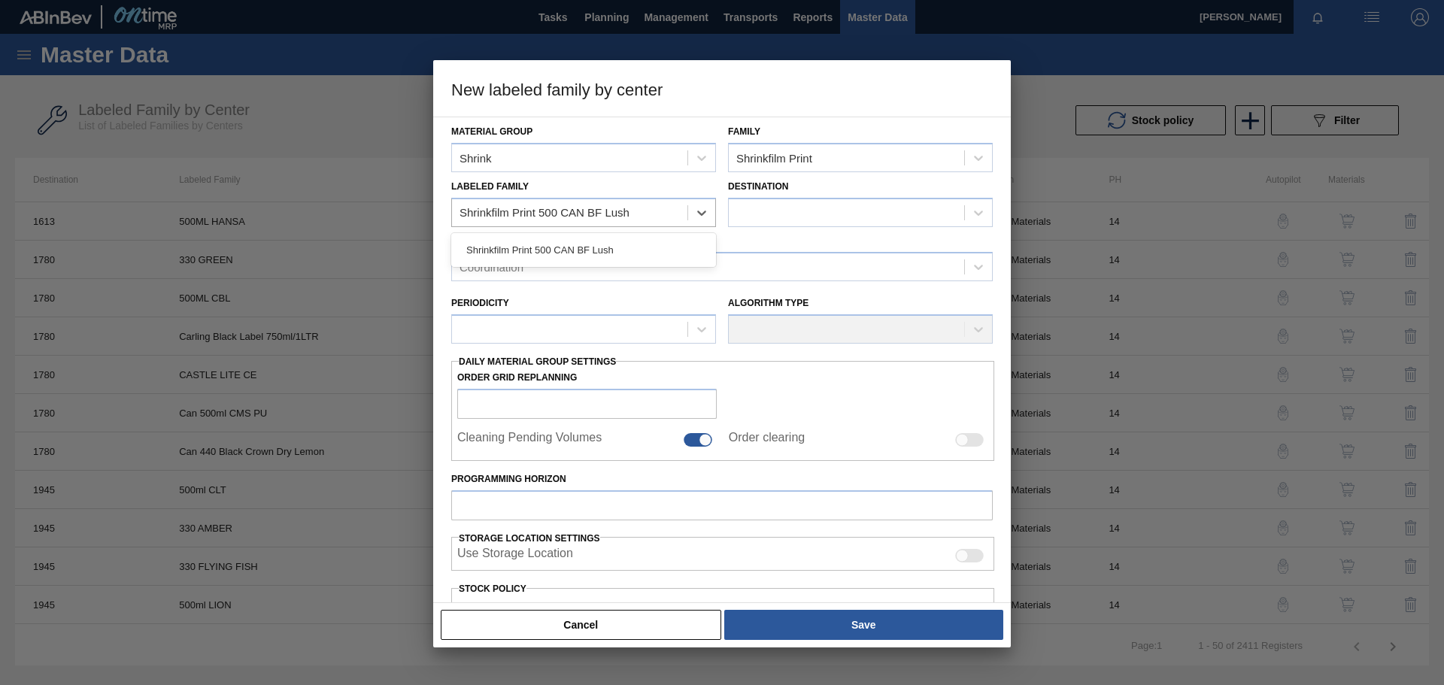
drag, startPoint x: 649, startPoint y: 251, endPoint x: 740, endPoint y: 238, distance: 91.9
click at [650, 251] on div "Shrinkfilm Print 500 CAN BF Lush" at bounding box center [583, 250] width 265 height 28
checkbox input "false"
click at [822, 211] on div at bounding box center [846, 213] width 235 height 22
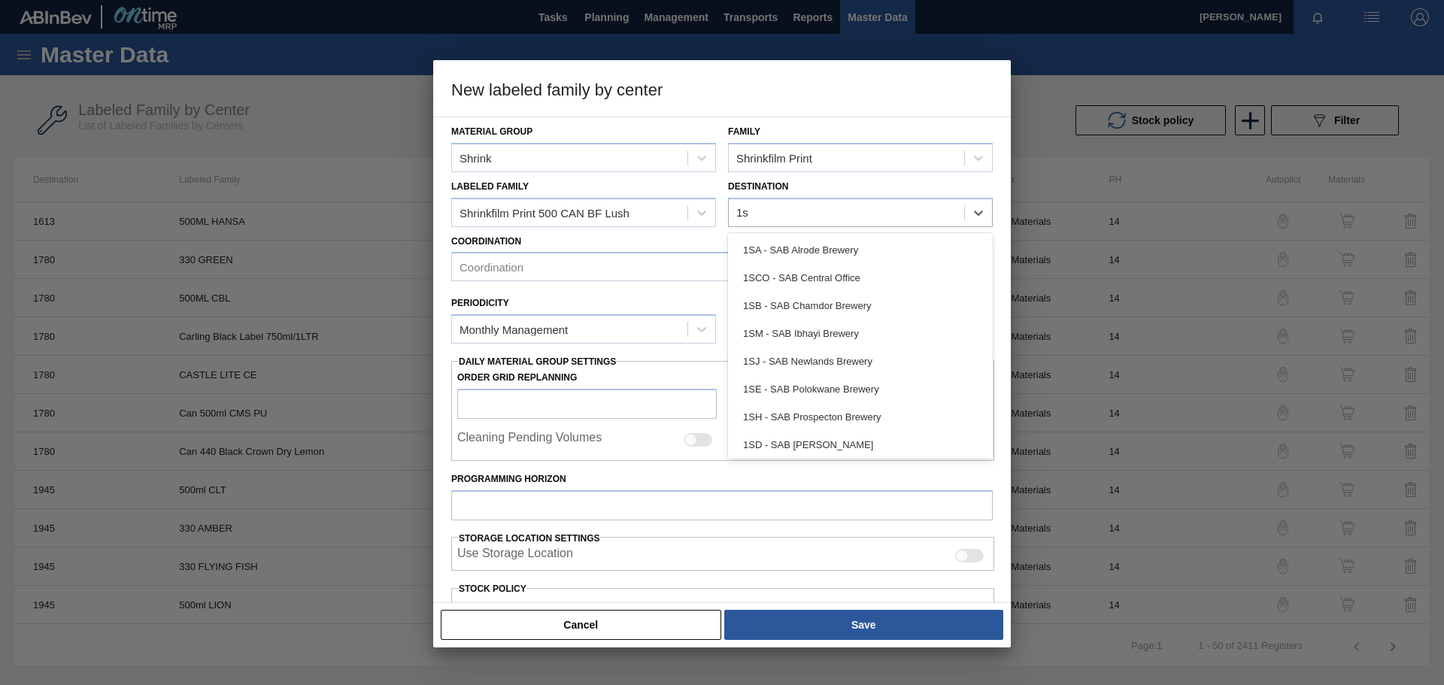
type input "1sb"
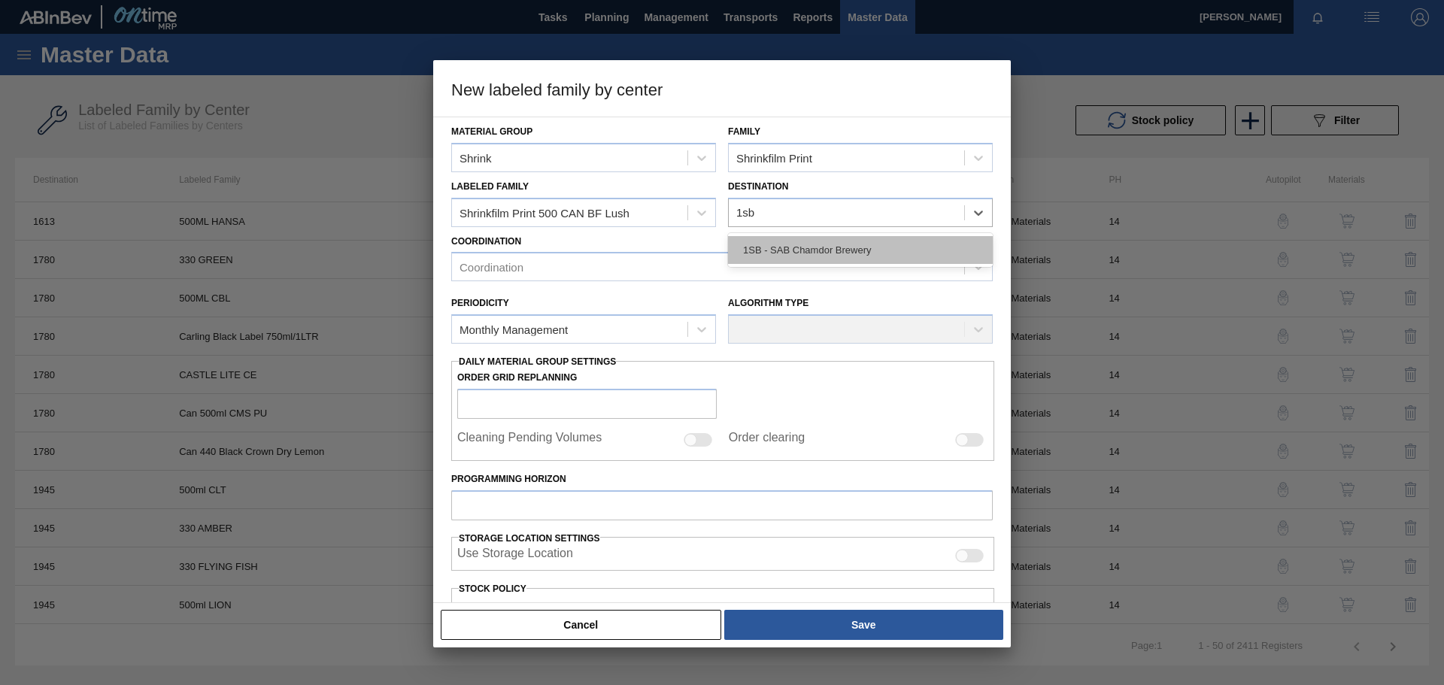
click at [821, 250] on div "1SB - SAB Chamdor Brewery" at bounding box center [860, 250] width 265 height 28
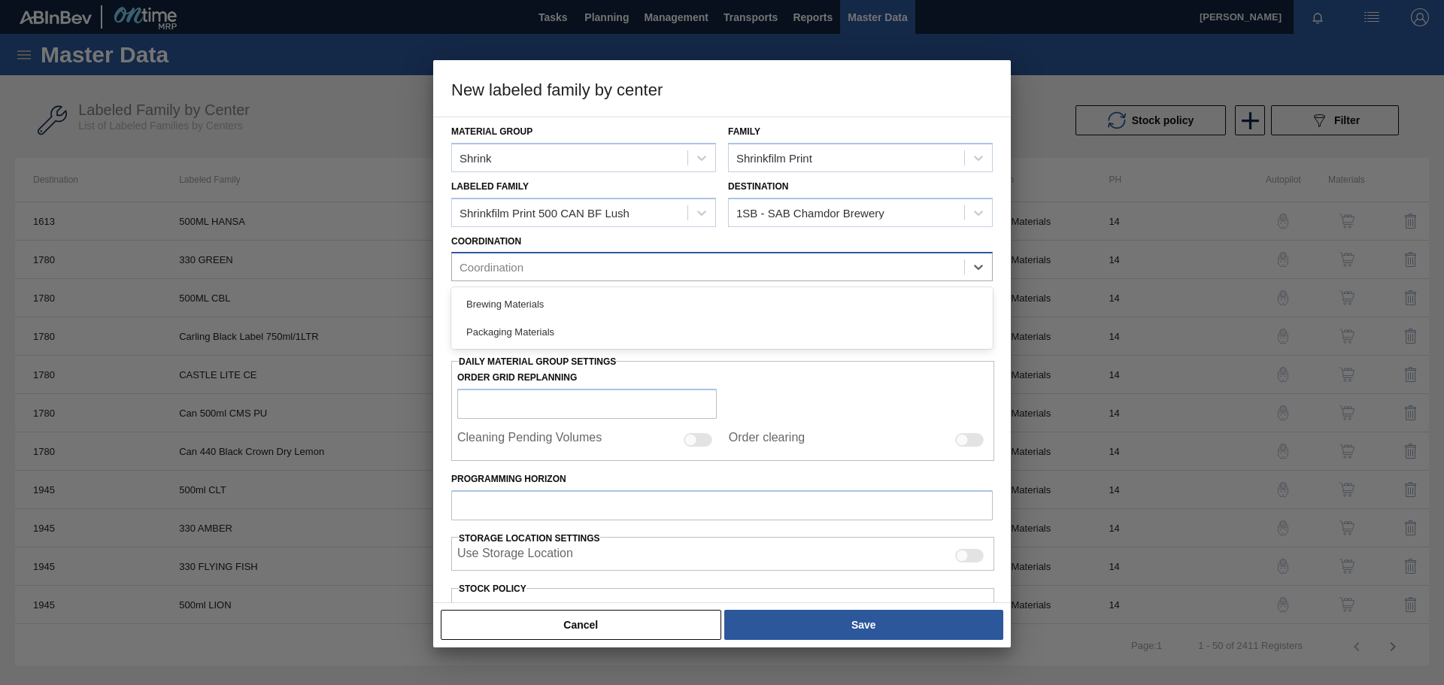
click at [605, 266] on div "Coordination" at bounding box center [708, 267] width 512 height 22
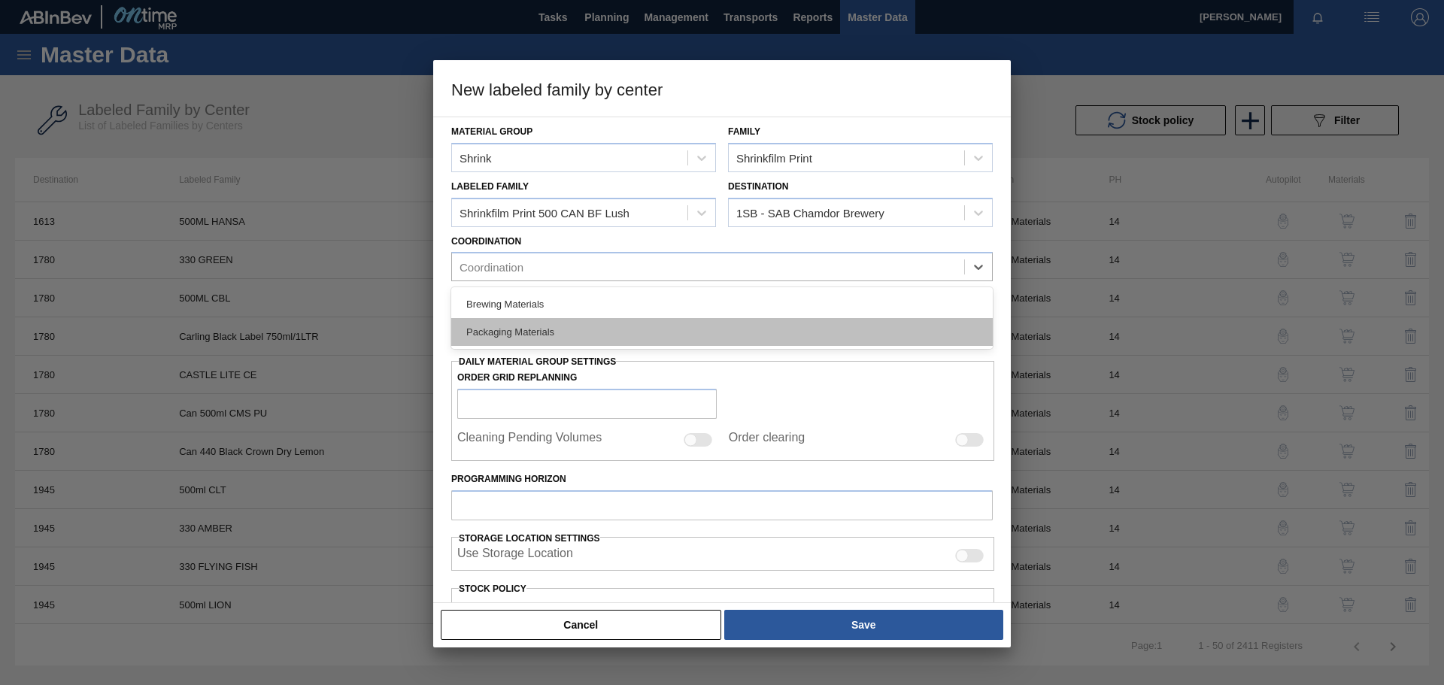
click at [549, 332] on div "Packaging Materials" at bounding box center [721, 332] width 541 height 28
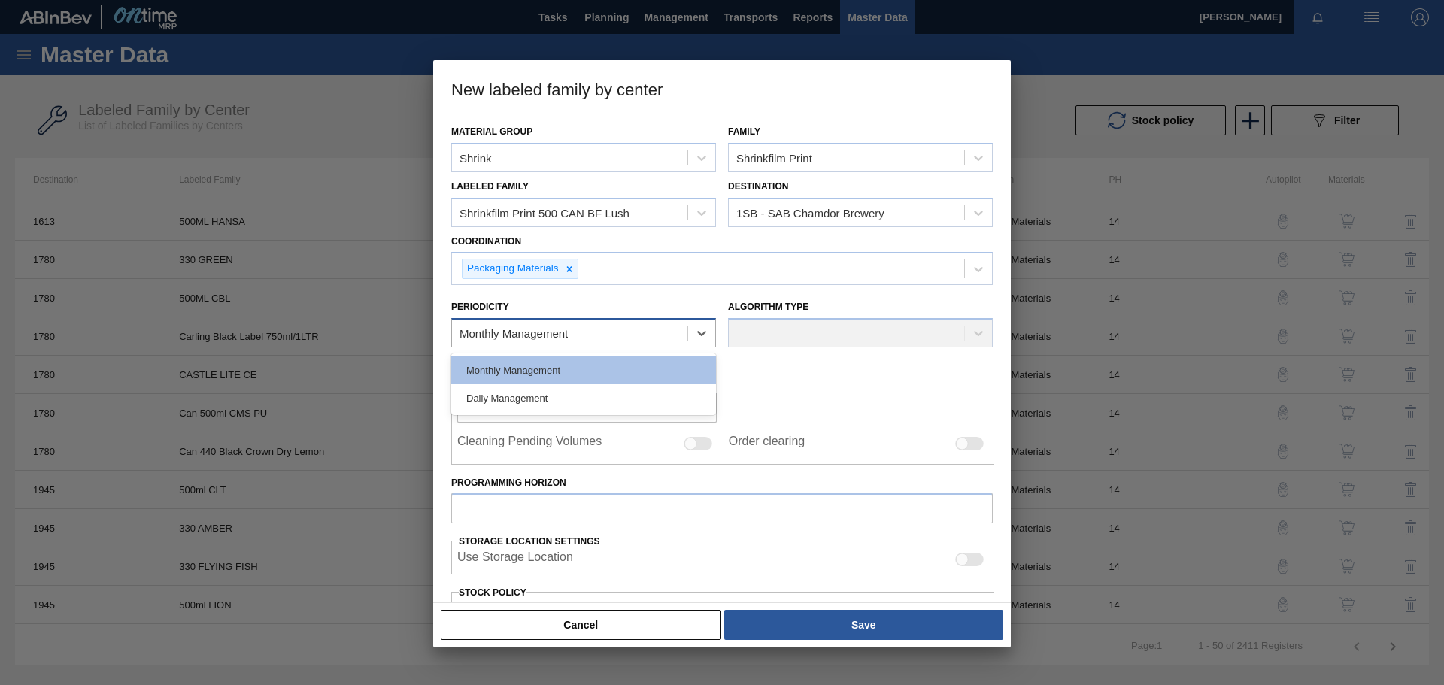
click at [650, 332] on div "Monthly Management" at bounding box center [569, 334] width 235 height 22
click at [558, 371] on div "Monthly Management" at bounding box center [583, 370] width 265 height 28
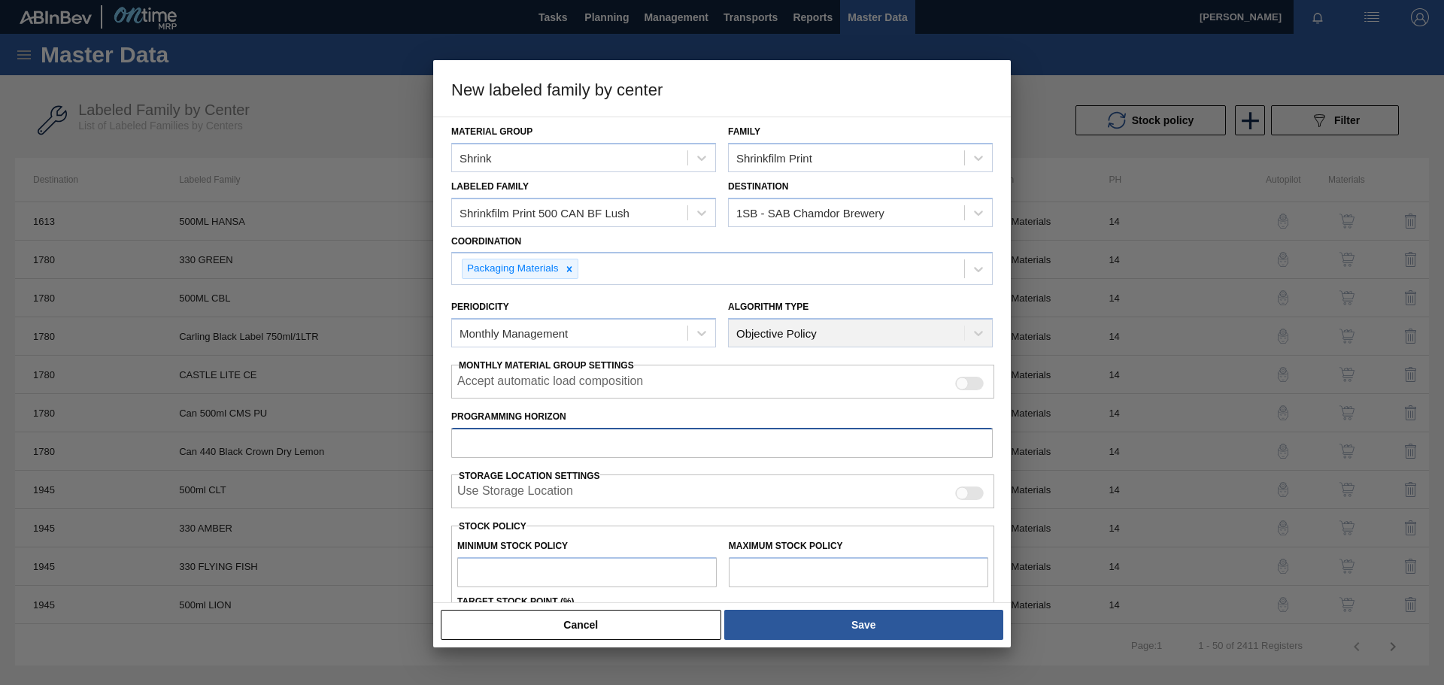
click at [544, 443] on input "Programming Horizon" at bounding box center [721, 443] width 541 height 30
type input "14"
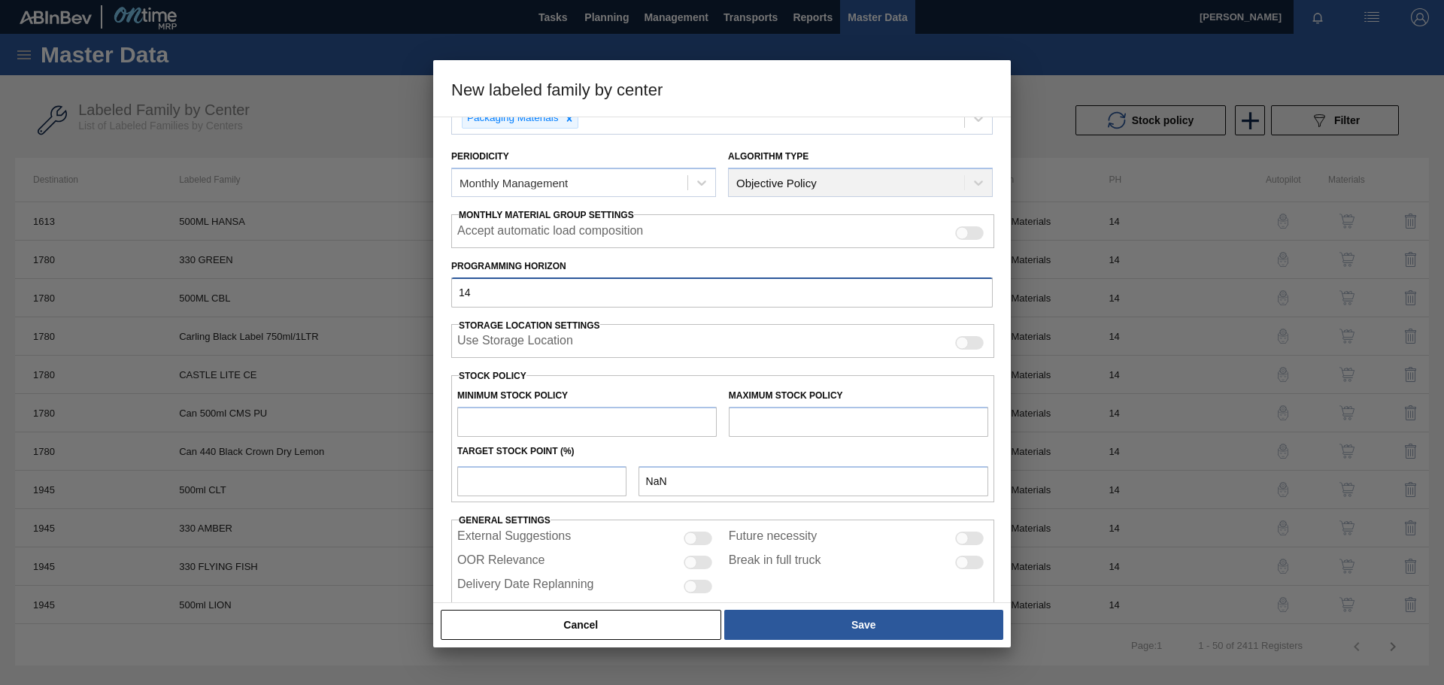
scroll to position [181, 0]
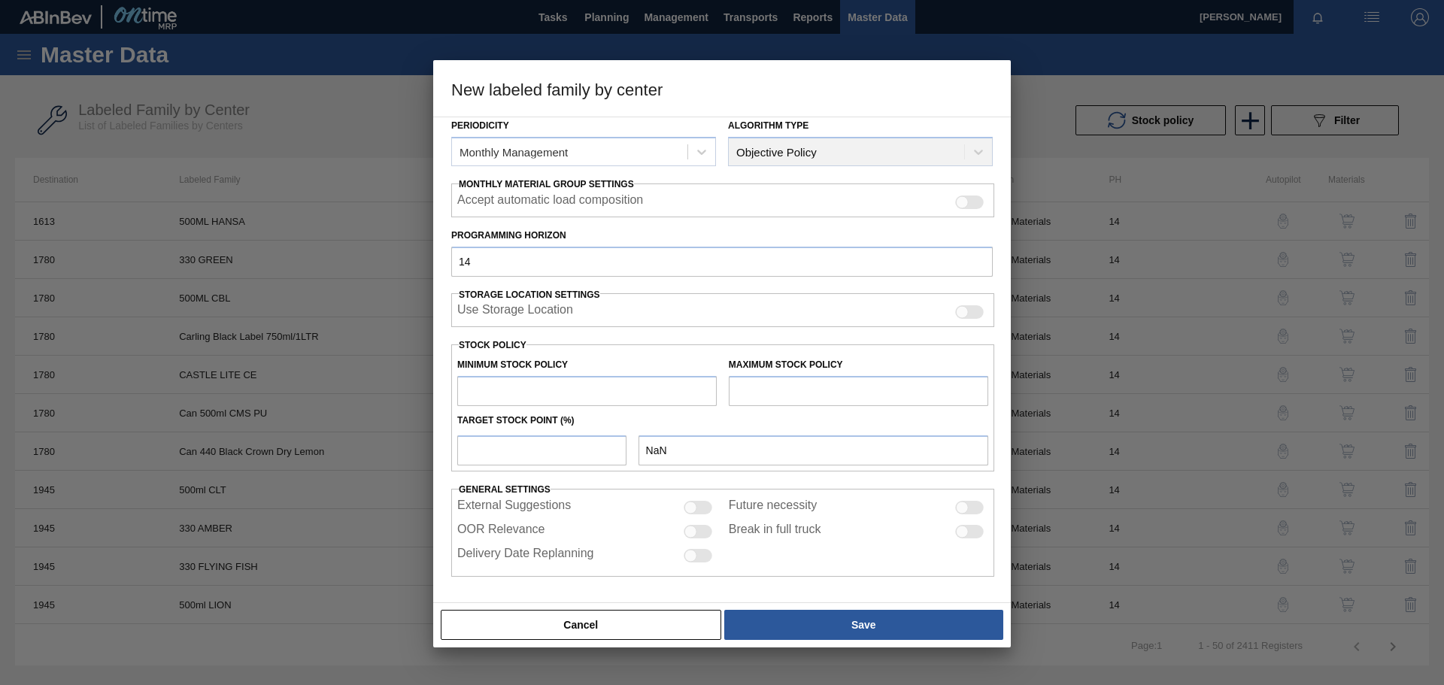
click at [537, 388] on input "text" at bounding box center [586, 391] width 259 height 30
click at [600, 395] on input "text" at bounding box center [586, 391] width 259 height 30
type input "100,000"
type input "100,000.000"
click at [831, 395] on input "text" at bounding box center [858, 391] width 259 height 30
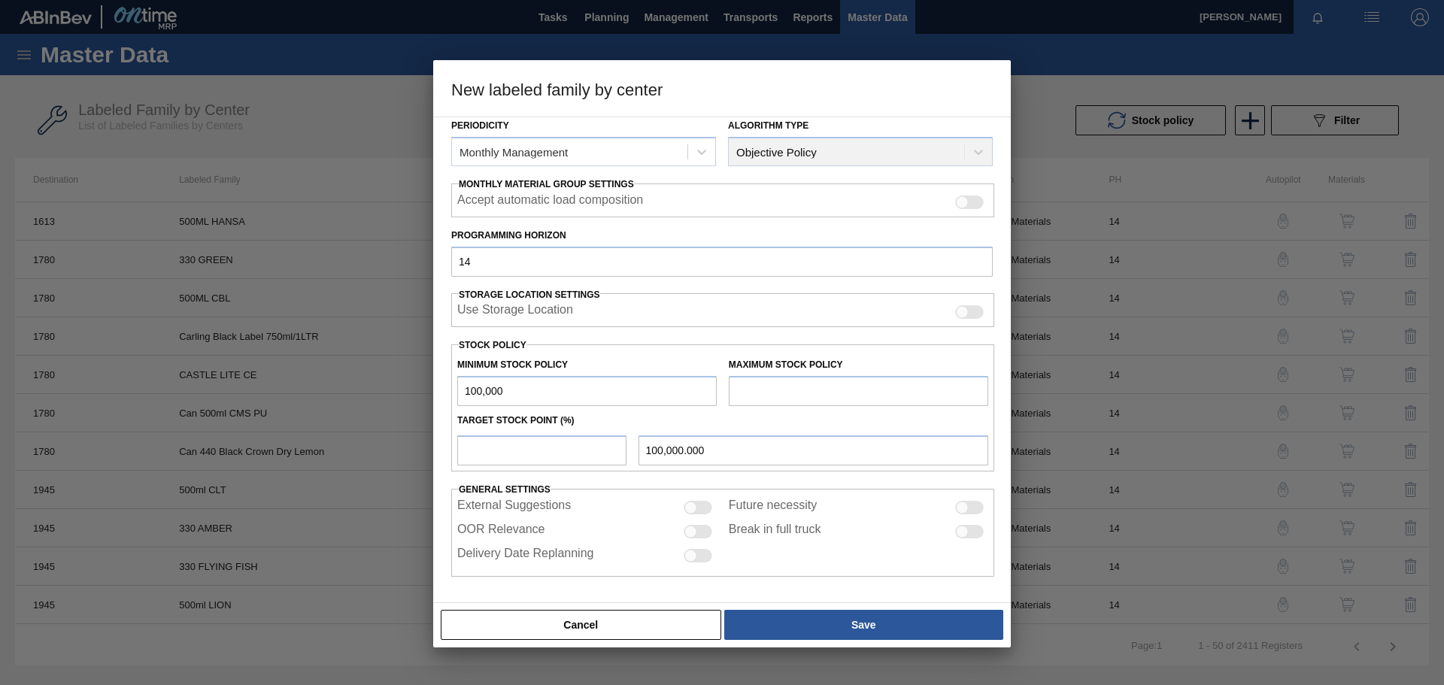
type input "200,000"
click at [550, 445] on input "number" at bounding box center [541, 450] width 169 height 30
type input "1"
type input "101,000.000"
type input "10"
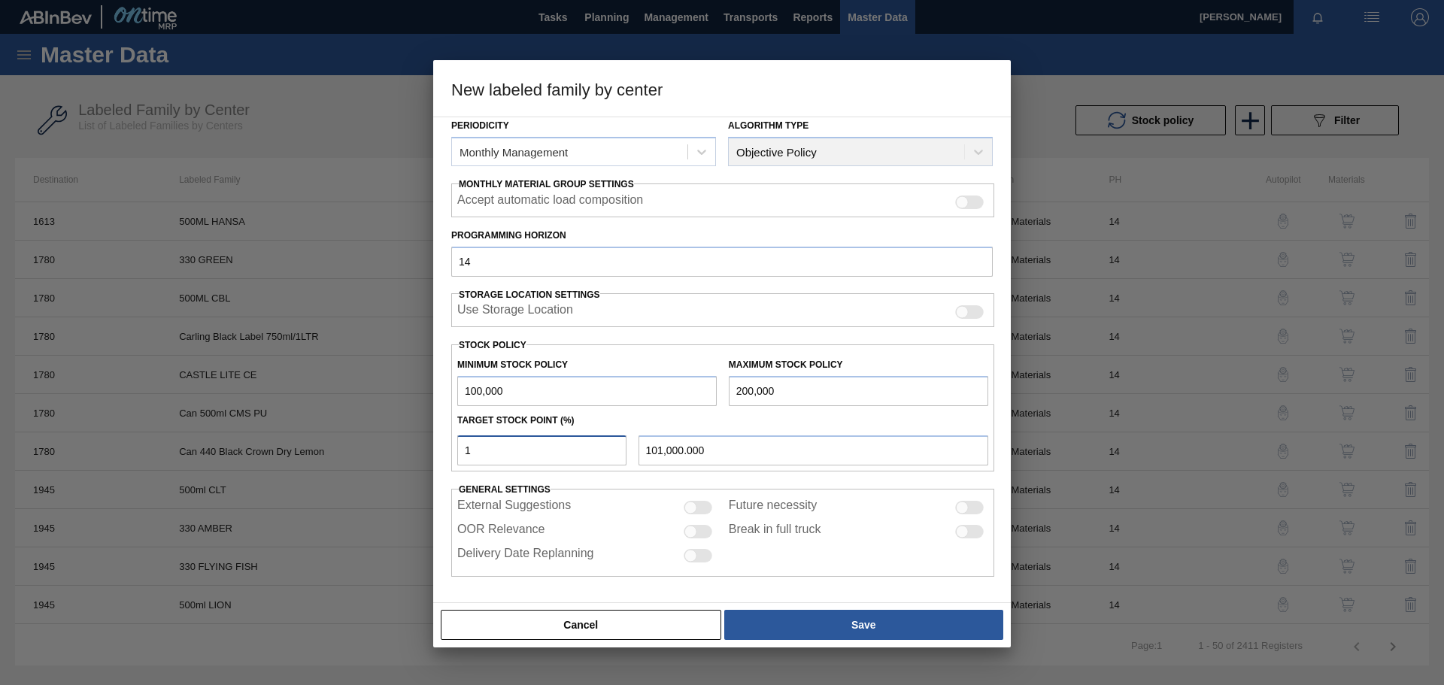
type input "110,000.000"
type input "100"
type input "200,000.000"
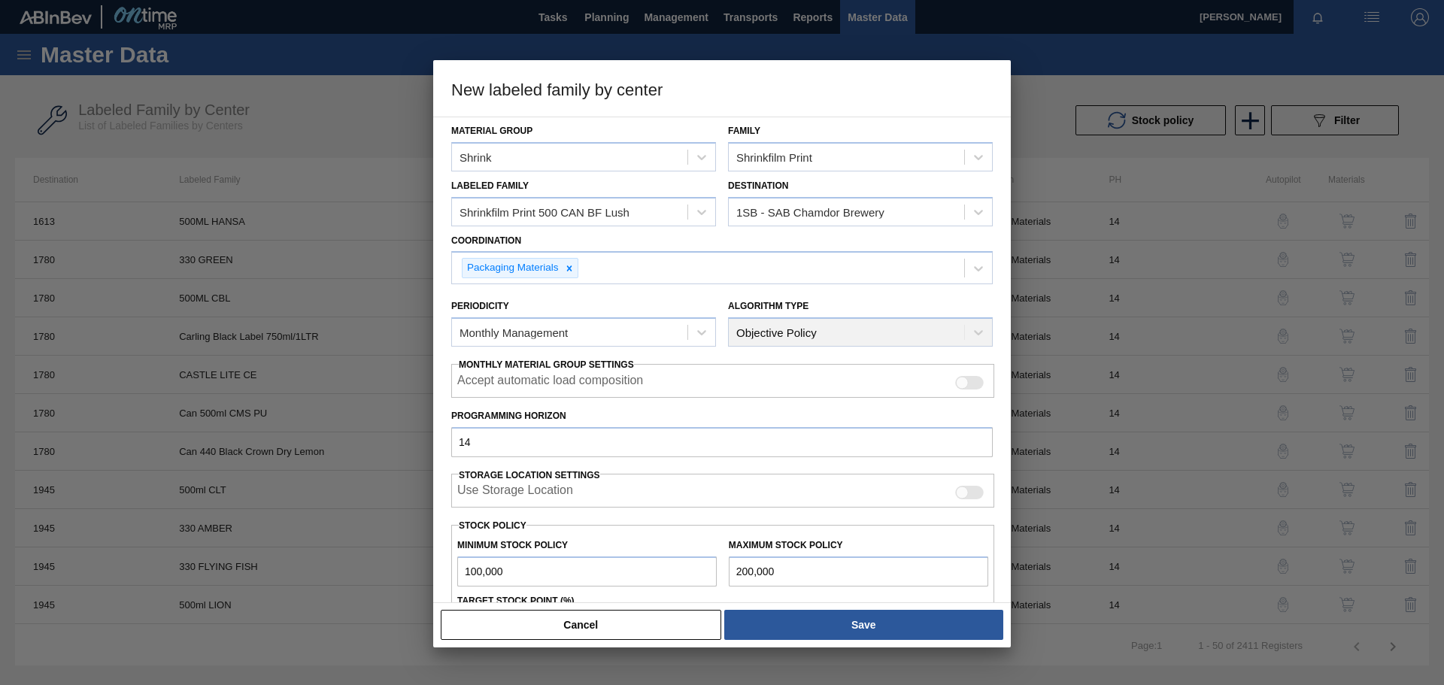
scroll to position [0, 0]
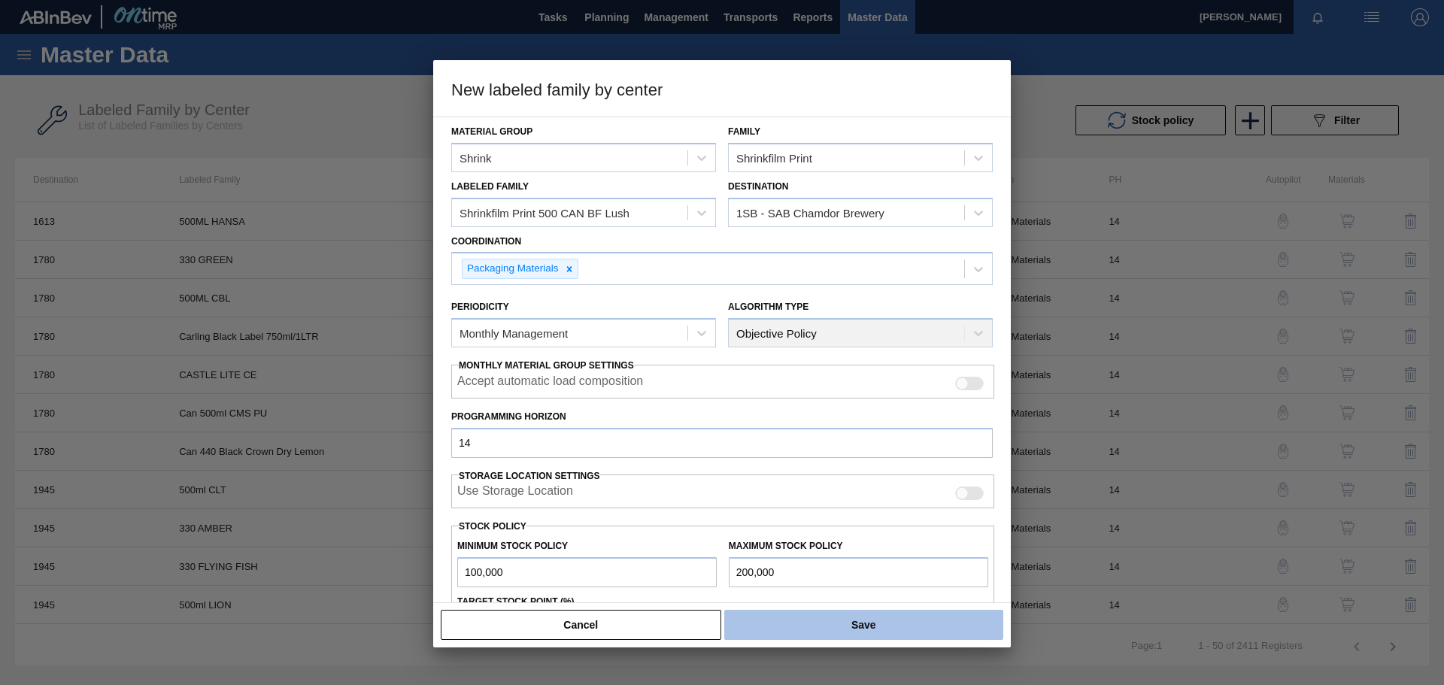
type input "100"
click at [826, 623] on button "Save" at bounding box center [863, 625] width 279 height 30
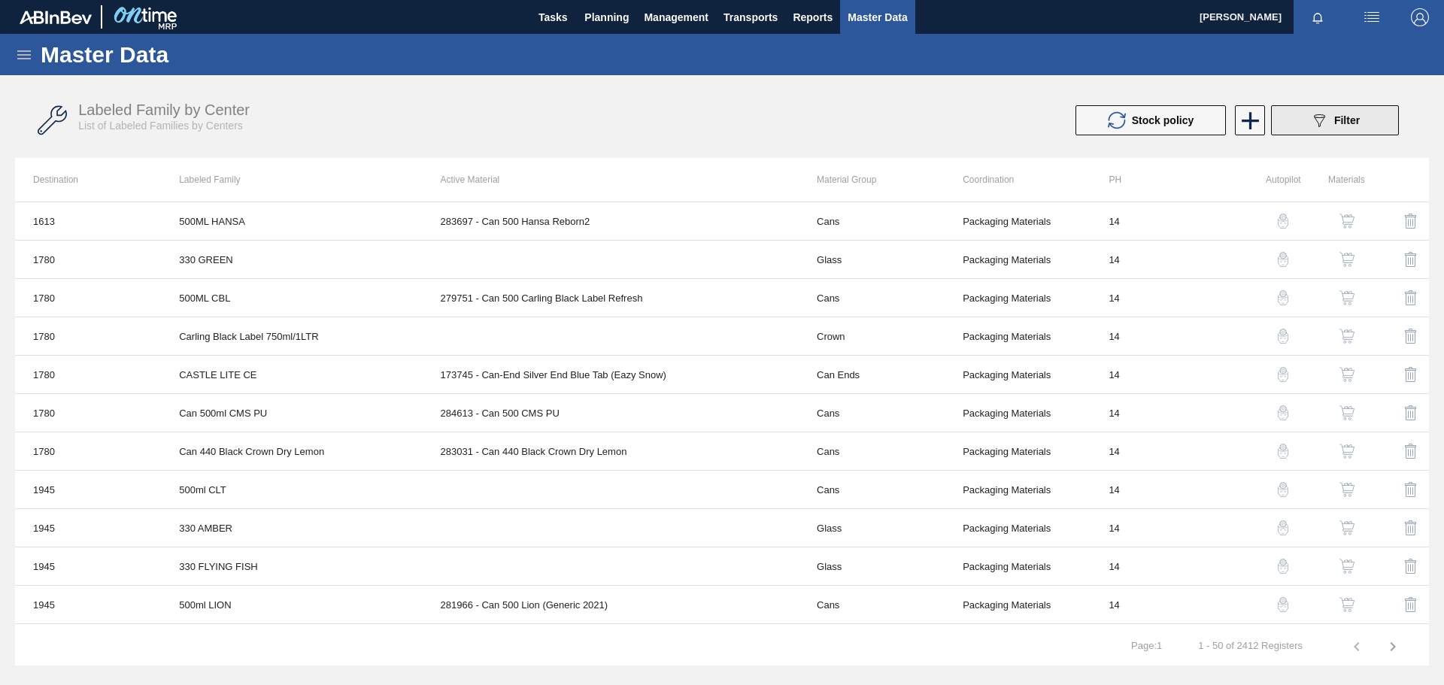
click at [1318, 106] on button "089F7B8B-B2A5-4AFE-B5C0-19BA573D28AC Filter" at bounding box center [1335, 120] width 128 height 30
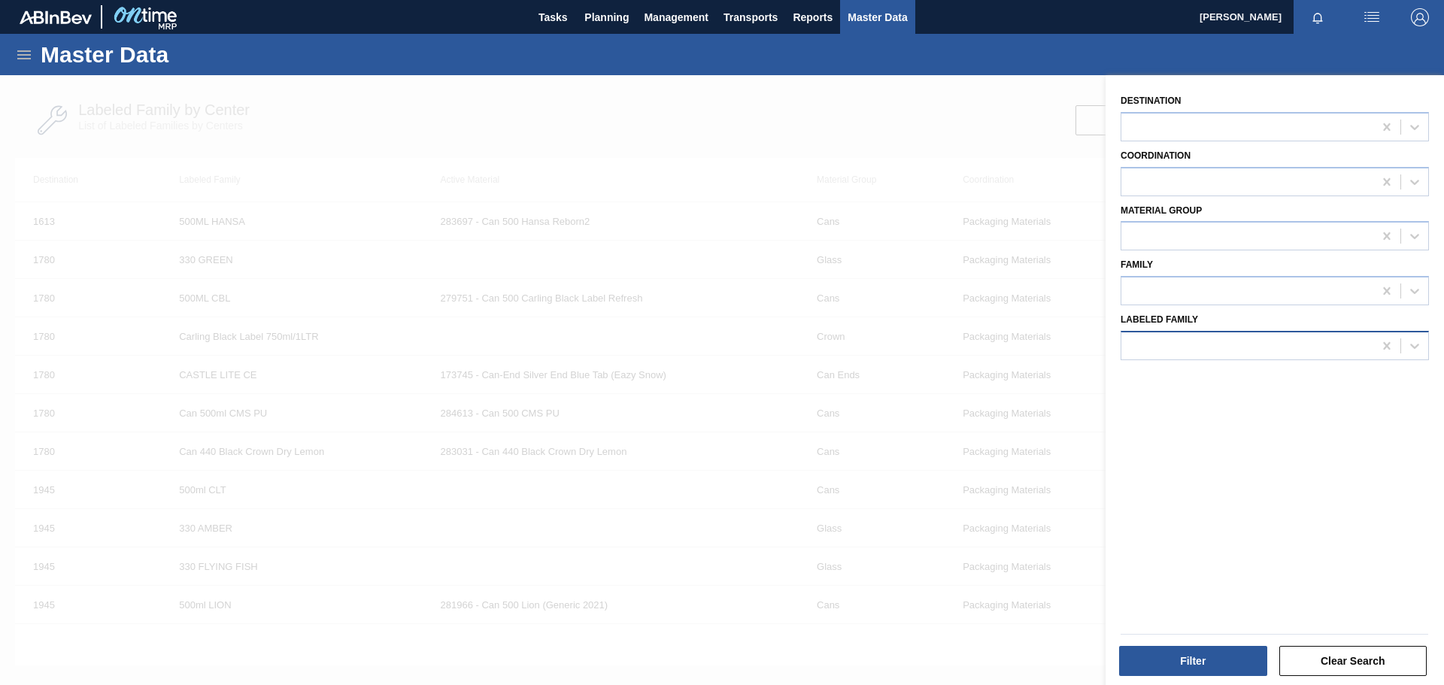
click at [1223, 350] on div at bounding box center [1247, 346] width 252 height 22
click at [1225, 347] on div at bounding box center [1247, 346] width 252 height 22
paste Family "Shrinkfilm Print 500 CAN BF Lush"
type Family "Shrinkfilm Print 500 CAN BF Lush"
click at [1170, 667] on button "Filter" at bounding box center [1193, 661] width 148 height 30
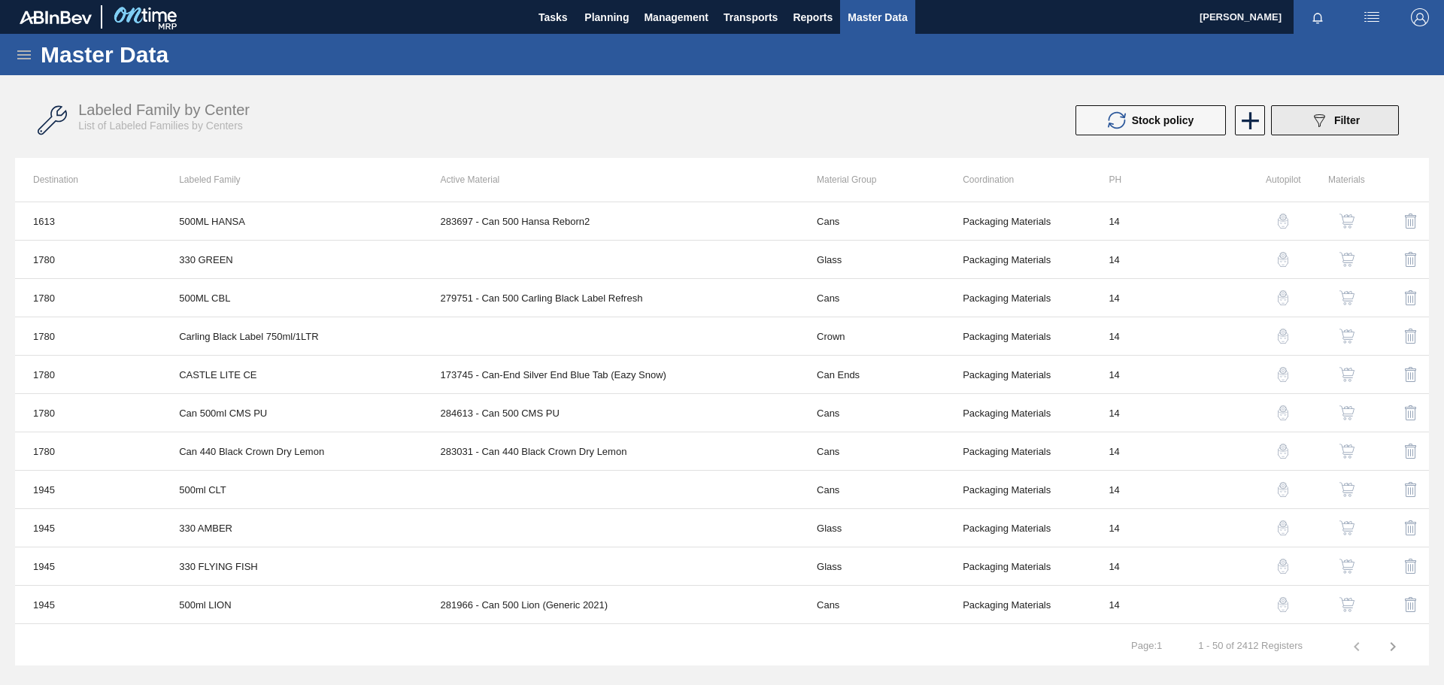
click at [1307, 124] on button "089F7B8B-B2A5-4AFE-B5C0-19BA573D28AC Filter" at bounding box center [1335, 120] width 128 height 30
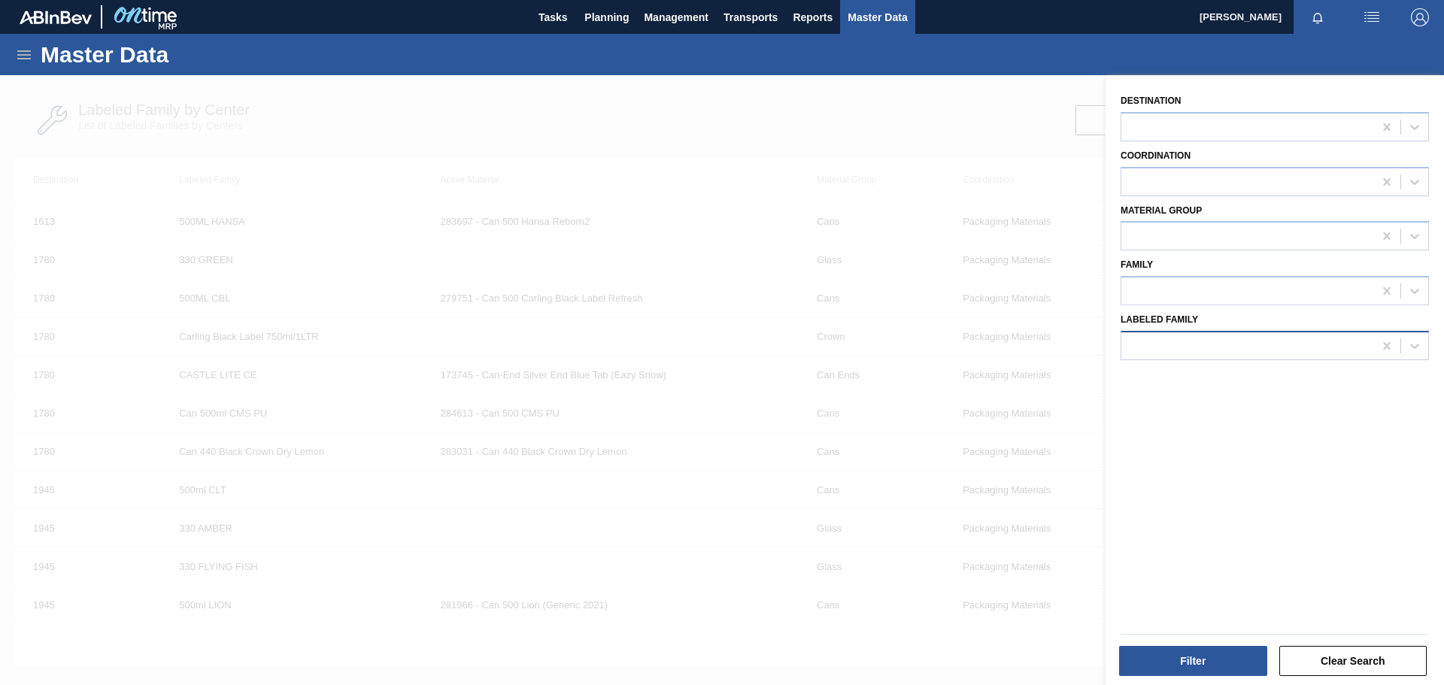
click at [1204, 347] on div at bounding box center [1247, 346] width 252 height 22
paste Family "Shrinkfilm Print 500 CAN BF Lush"
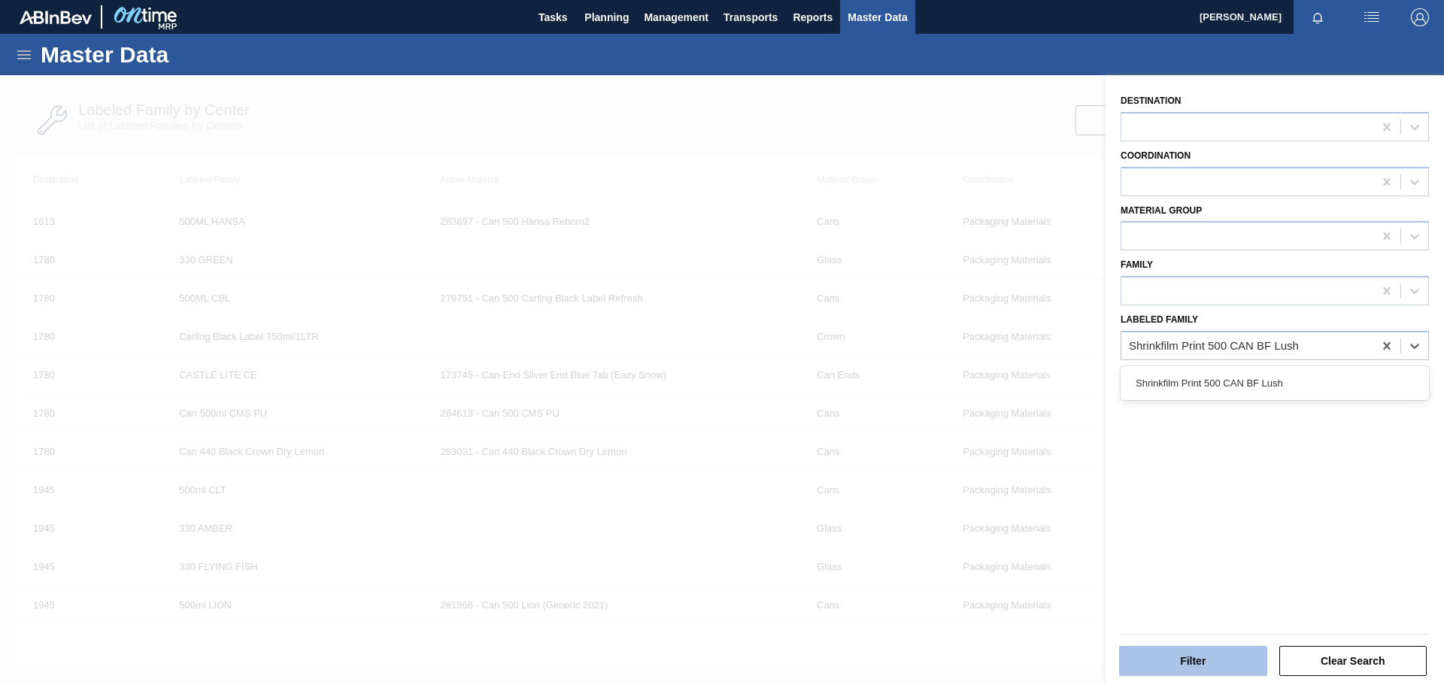
type Family "Shrinkfilm Print 500 CAN BF Lush"
click at [1231, 653] on button "Filter" at bounding box center [1193, 661] width 148 height 30
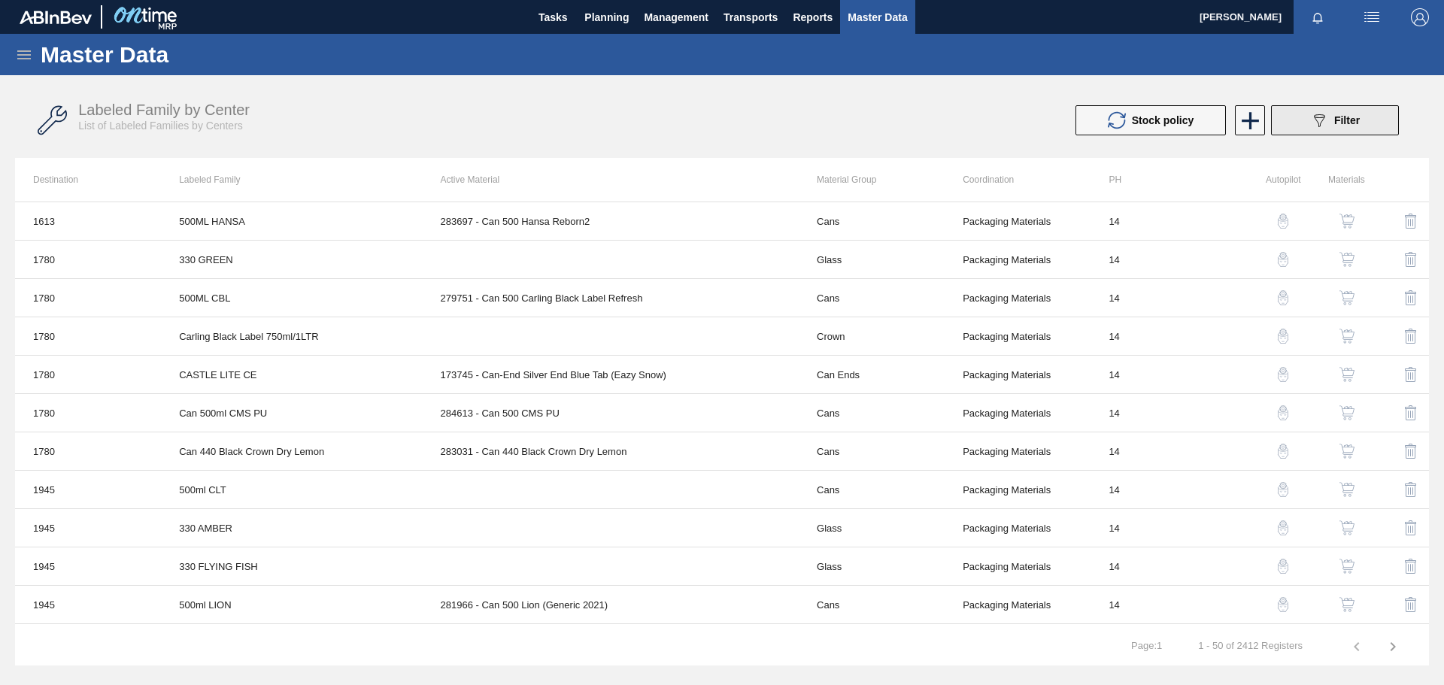
click at [1295, 119] on button "089F7B8B-B2A5-4AFE-B5C0-19BA573D28AC Filter" at bounding box center [1335, 120] width 128 height 30
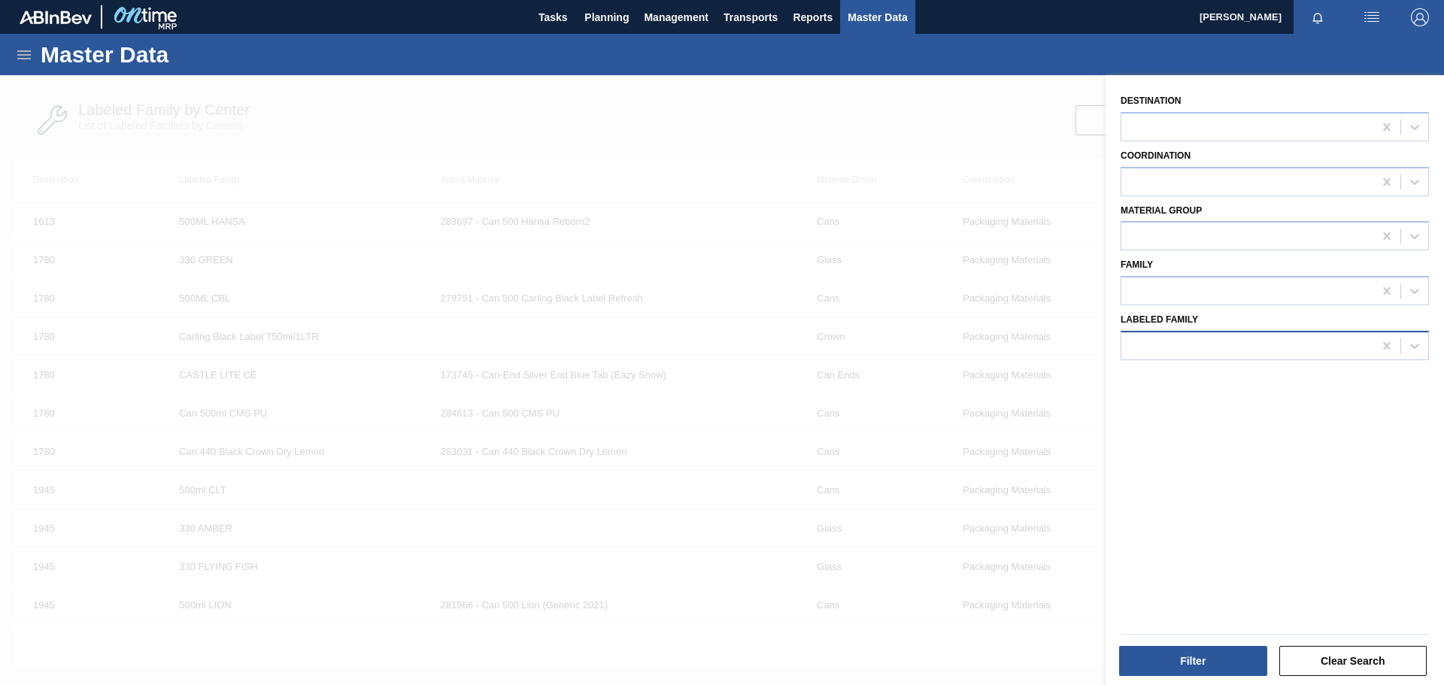
click at [1214, 352] on div at bounding box center [1247, 346] width 252 height 22
paste Family "Shrinkfilm Print 500 CAN BF Lush"
type Family "Shrinkfilm Print 500 CAN BF Lush"
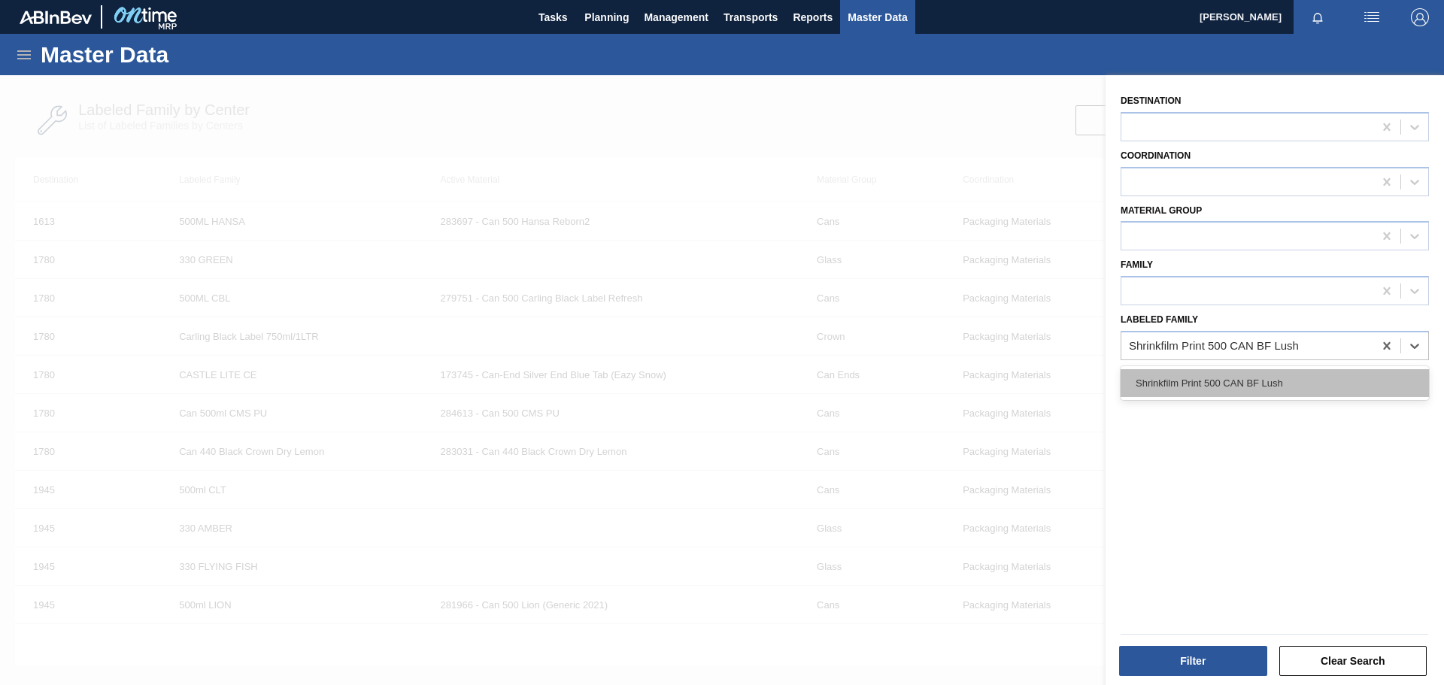
click at [1211, 376] on div "Shrinkfilm Print 500 CAN BF Lush" at bounding box center [1274, 383] width 308 height 28
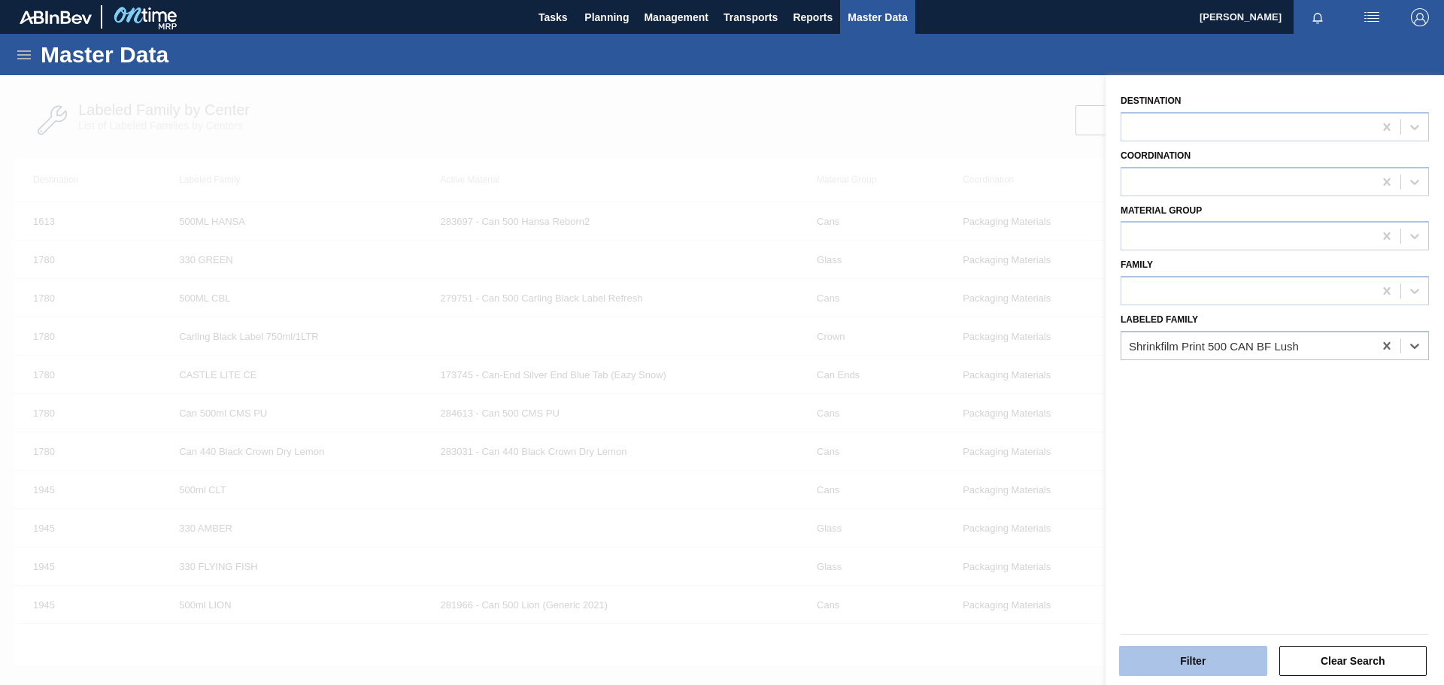
click at [1198, 651] on button "Filter" at bounding box center [1193, 661] width 148 height 30
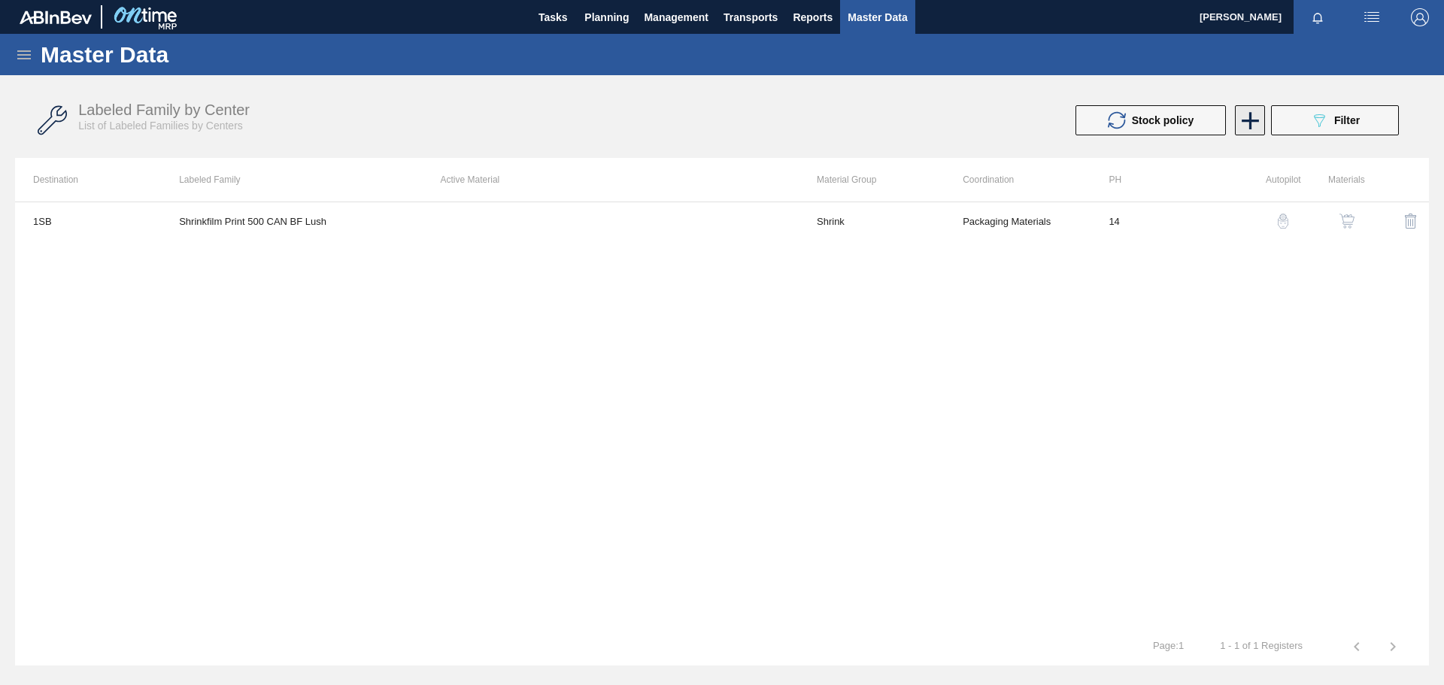
click at [1250, 123] on icon at bounding box center [1249, 120] width 17 height 17
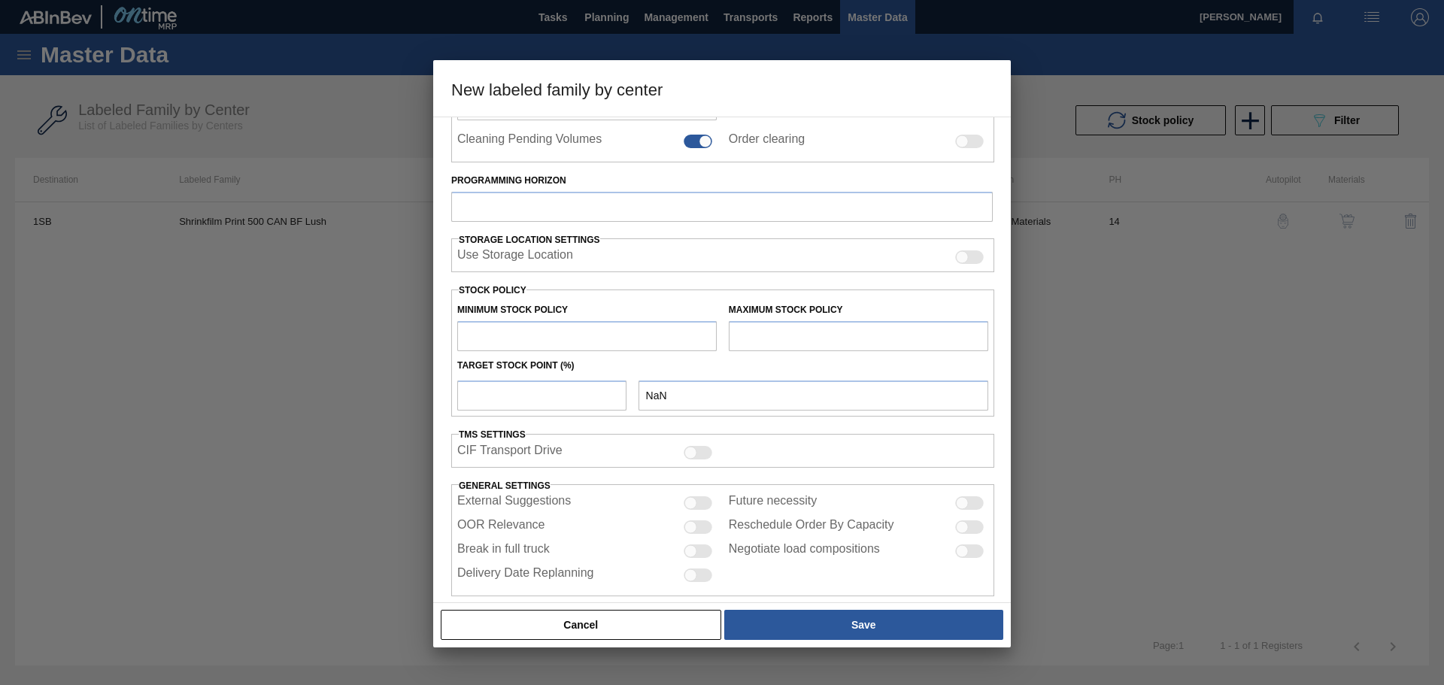
scroll to position [318, 0]
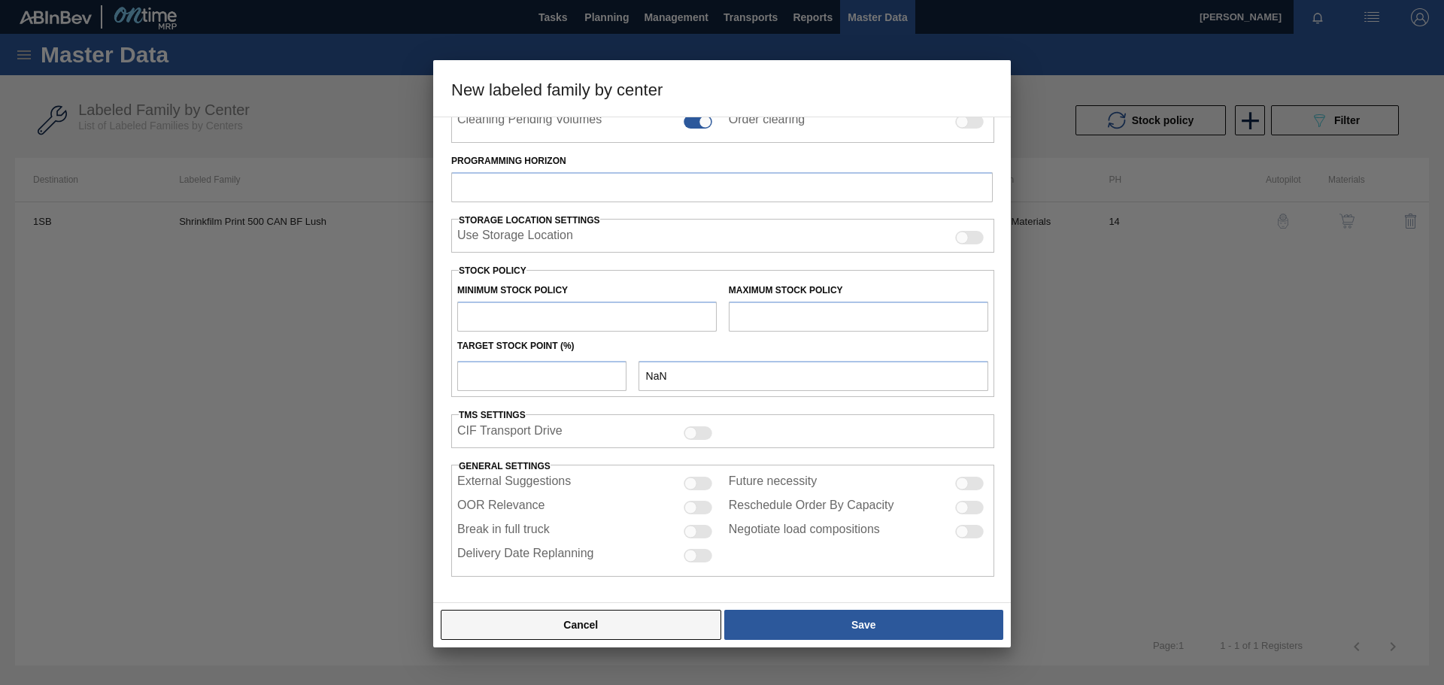
click at [662, 622] on button "Cancel" at bounding box center [581, 625] width 280 height 30
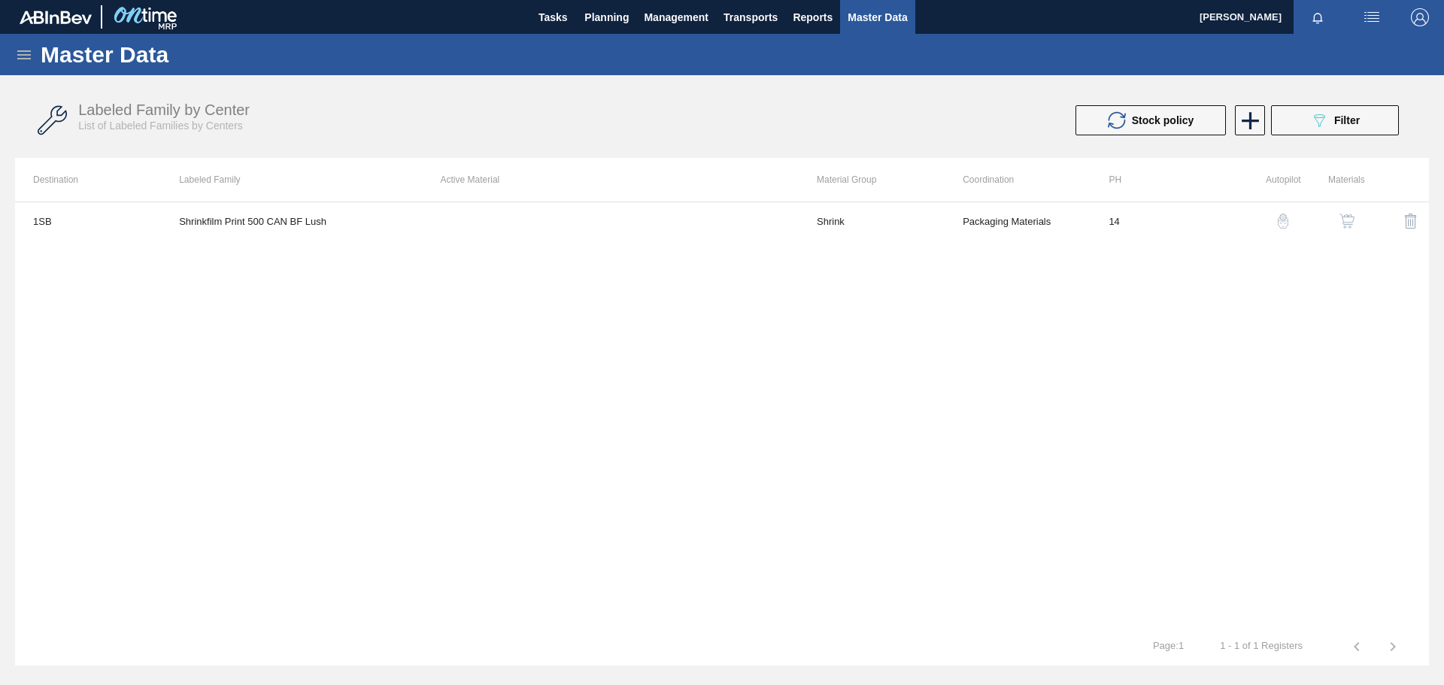
click at [1341, 217] on img "button" at bounding box center [1346, 221] width 15 height 15
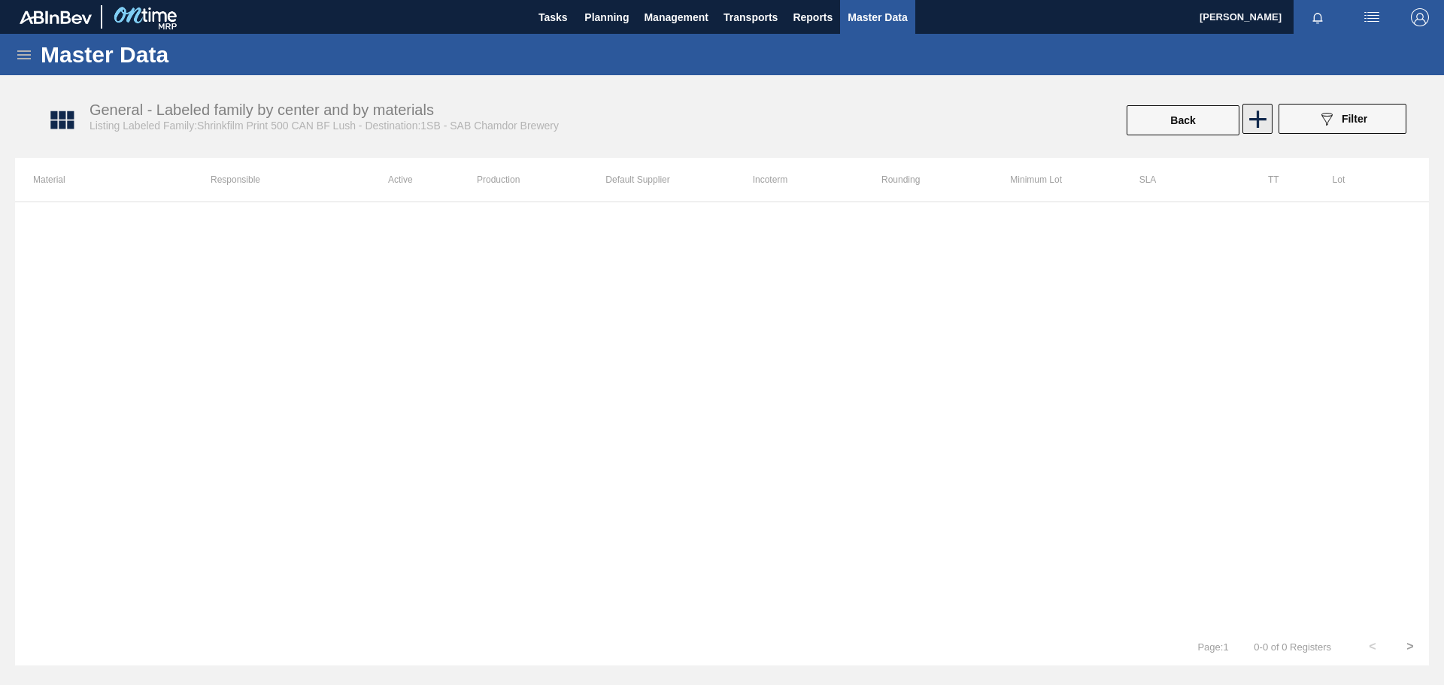
click at [1255, 120] on icon at bounding box center [1257, 119] width 29 height 29
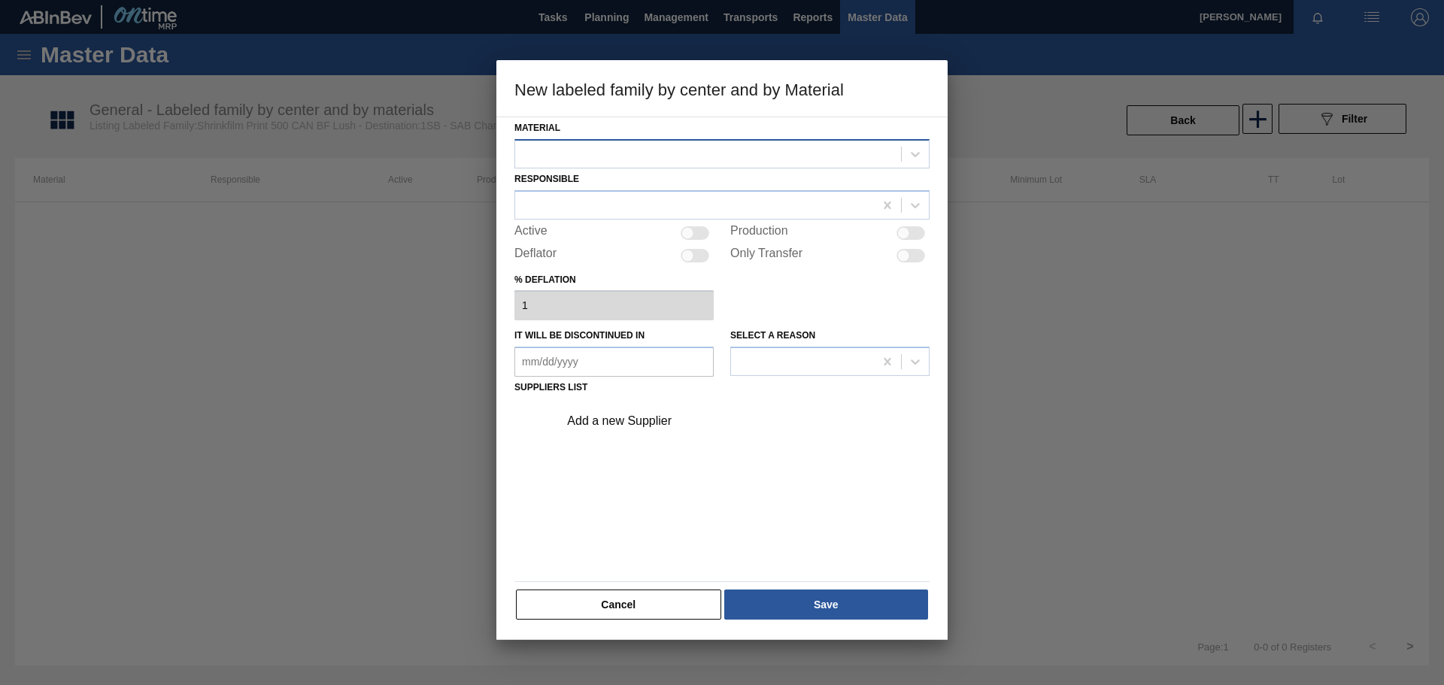
click at [599, 158] on div at bounding box center [708, 154] width 386 height 22
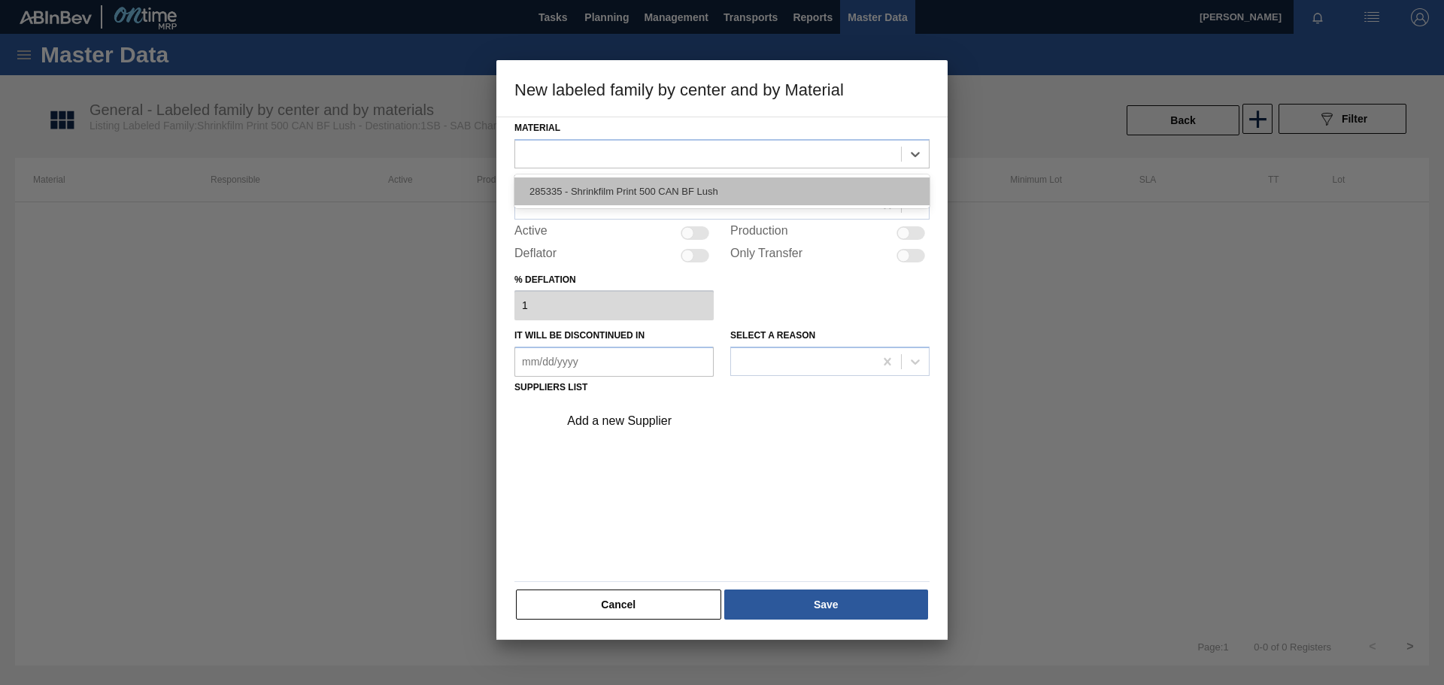
click at [591, 189] on div "285335 - Shrinkfilm Print 500 CAN BF Lush" at bounding box center [721, 191] width 415 height 28
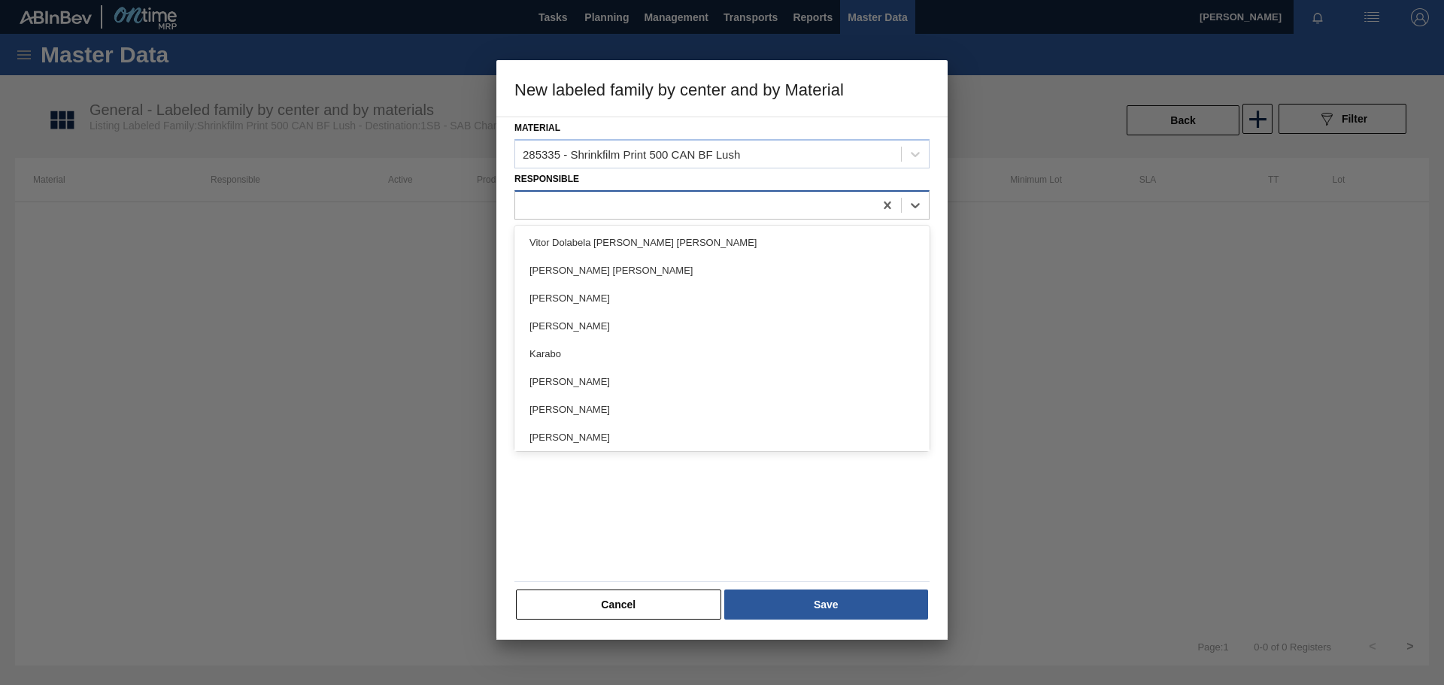
click at [572, 203] on div at bounding box center [694, 205] width 359 height 22
type input "robb"
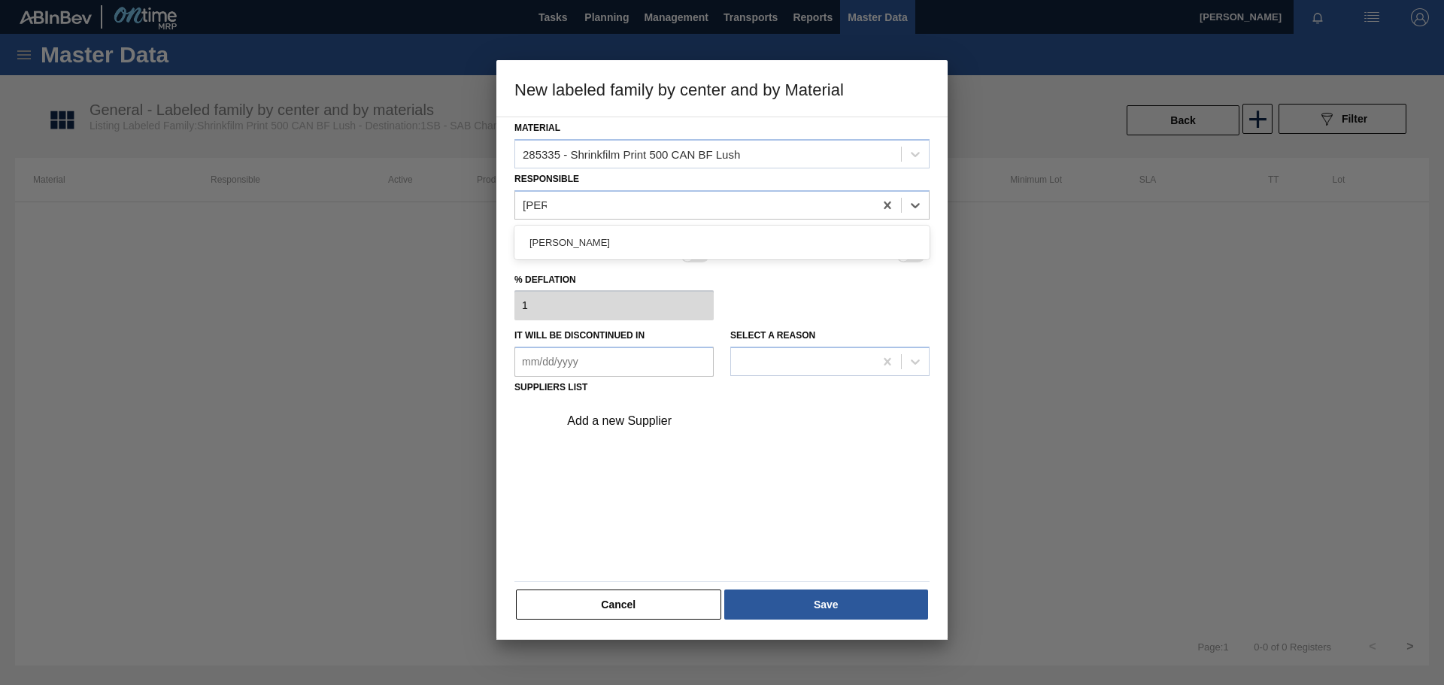
click at [623, 247] on div "[PERSON_NAME]" at bounding box center [721, 243] width 415 height 28
click at [706, 229] on div at bounding box center [694, 233] width 29 height 14
checkbox input "true"
click at [661, 420] on div "Add a new Supplier" at bounding box center [714, 421] width 295 height 14
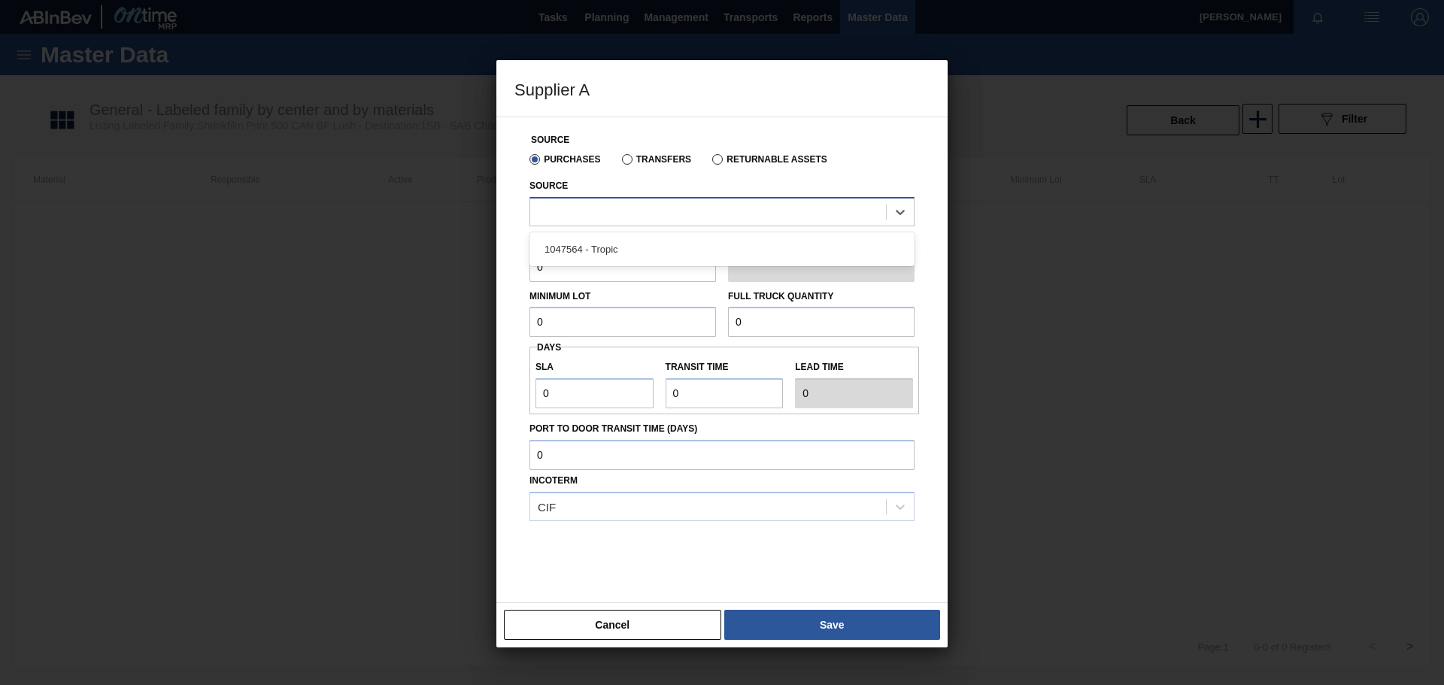
click at [637, 210] on div at bounding box center [708, 212] width 356 height 22
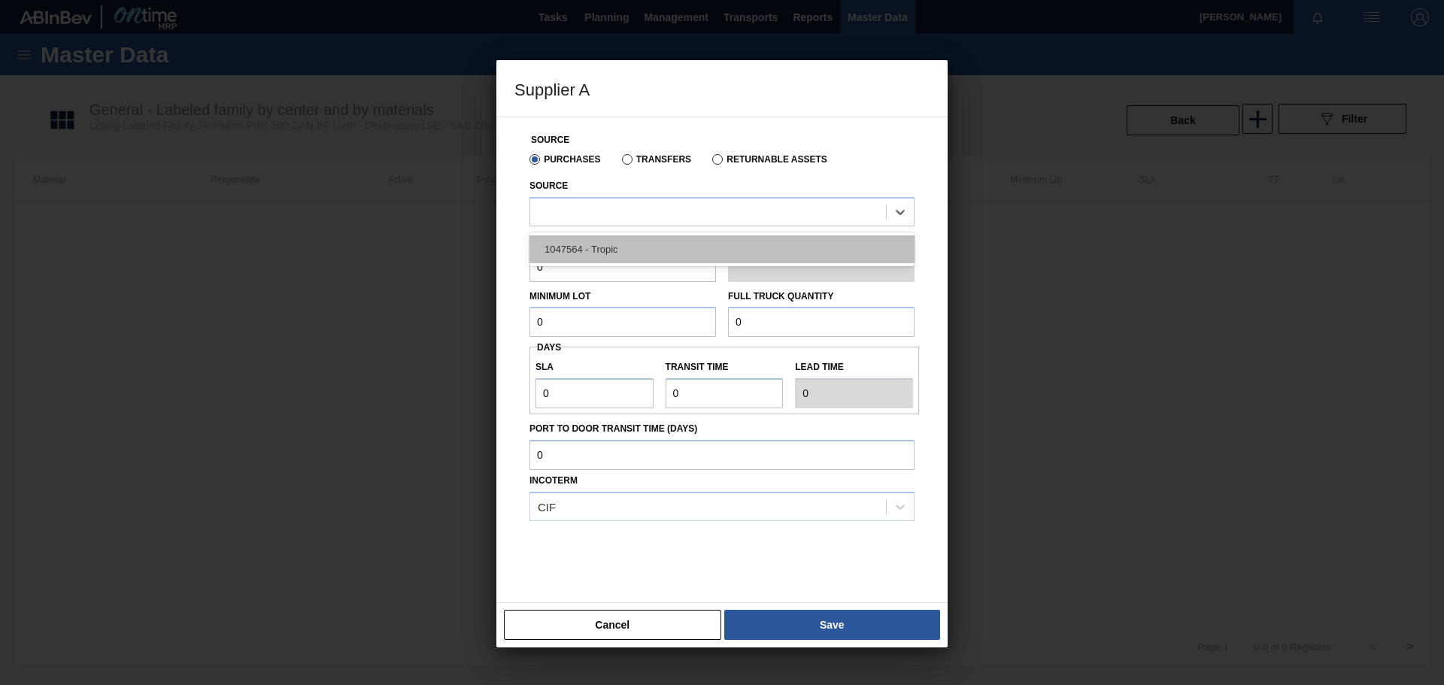
click at [633, 253] on div "1047564 - Tropic" at bounding box center [721, 249] width 385 height 28
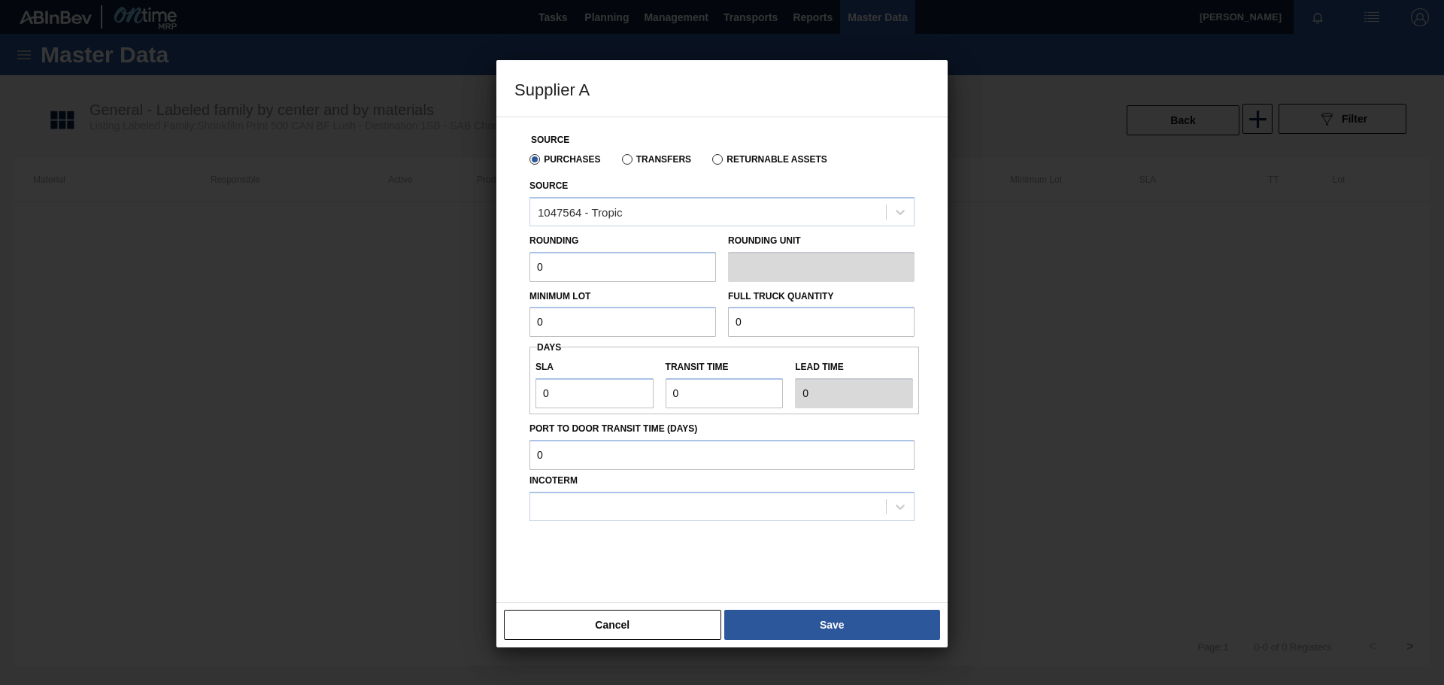
click at [644, 265] on input "0" at bounding box center [622, 267] width 186 height 30
click at [647, 262] on input "text" at bounding box center [622, 267] width 186 height 30
type input "3,200"
click at [650, 329] on input "0" at bounding box center [622, 322] width 186 height 30
type input "100,000"
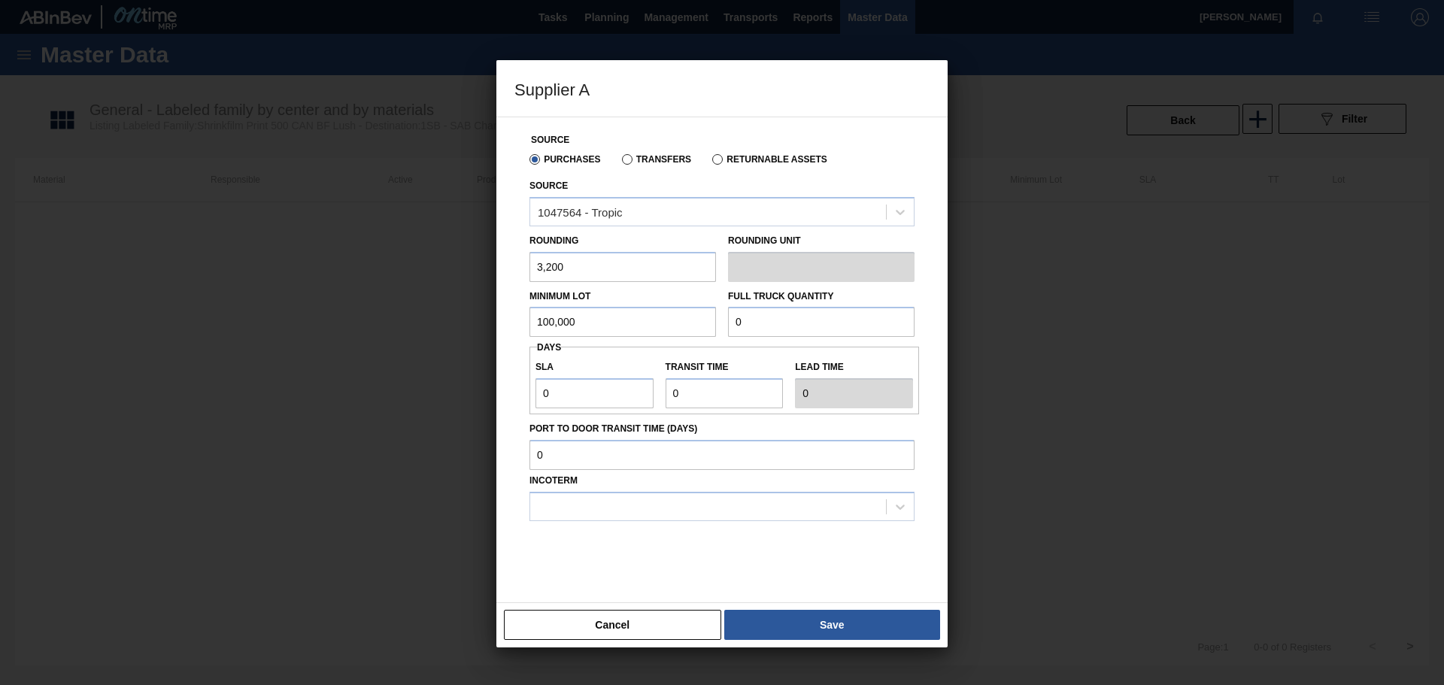
click at [771, 323] on input "0" at bounding box center [821, 322] width 186 height 30
type input "100,000"
click at [600, 394] on input "0" at bounding box center [594, 393] width 118 height 30
type input "01"
type input "1"
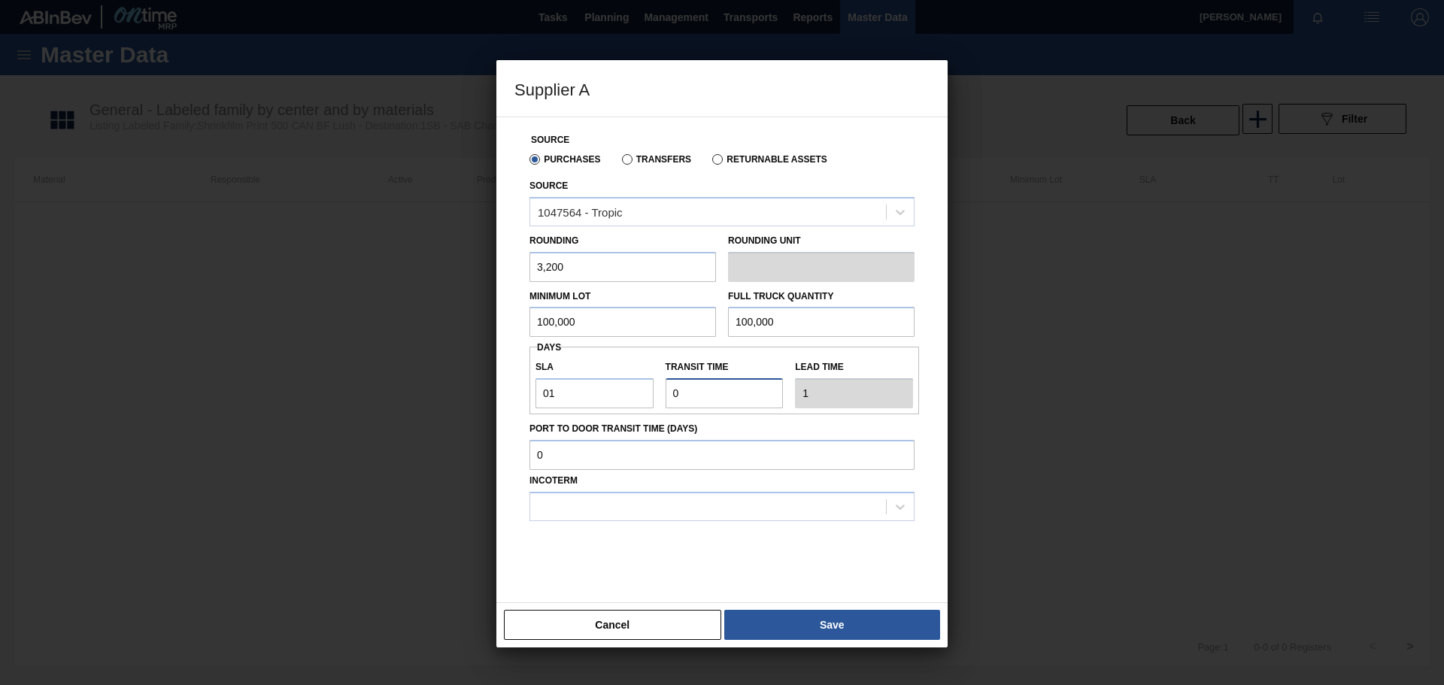
click at [743, 395] on input "Transit time" at bounding box center [724, 393] width 118 height 30
type input "01"
type input "2"
click at [655, 505] on div at bounding box center [708, 506] width 356 height 22
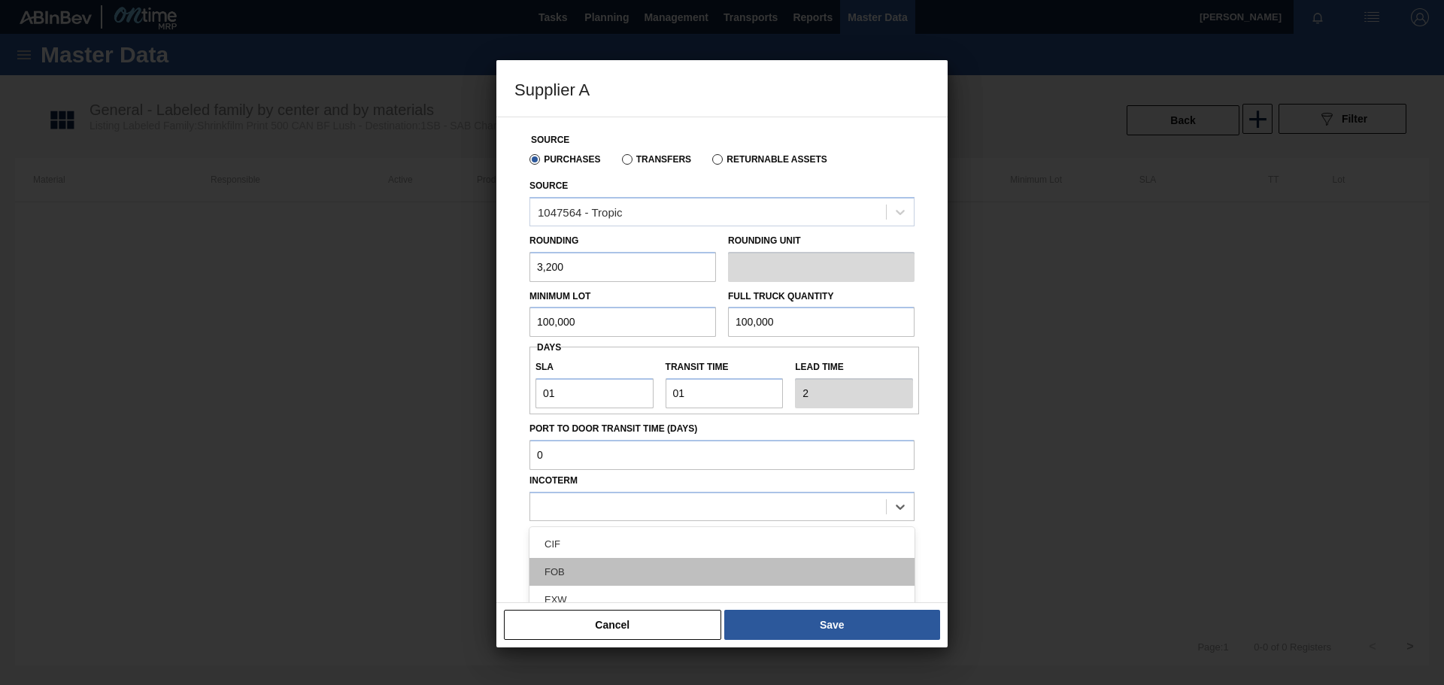
click at [563, 573] on div "FOB" at bounding box center [721, 572] width 385 height 28
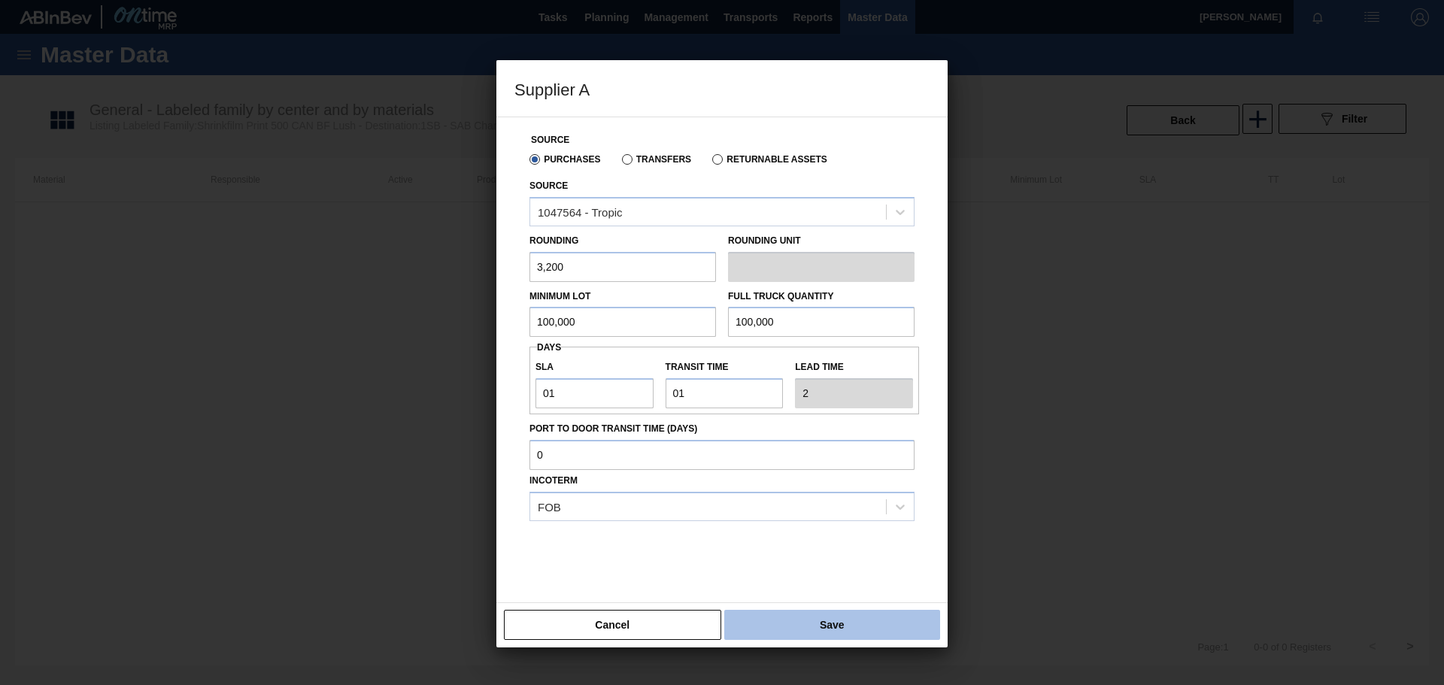
click at [846, 623] on button "Save" at bounding box center [832, 625] width 216 height 30
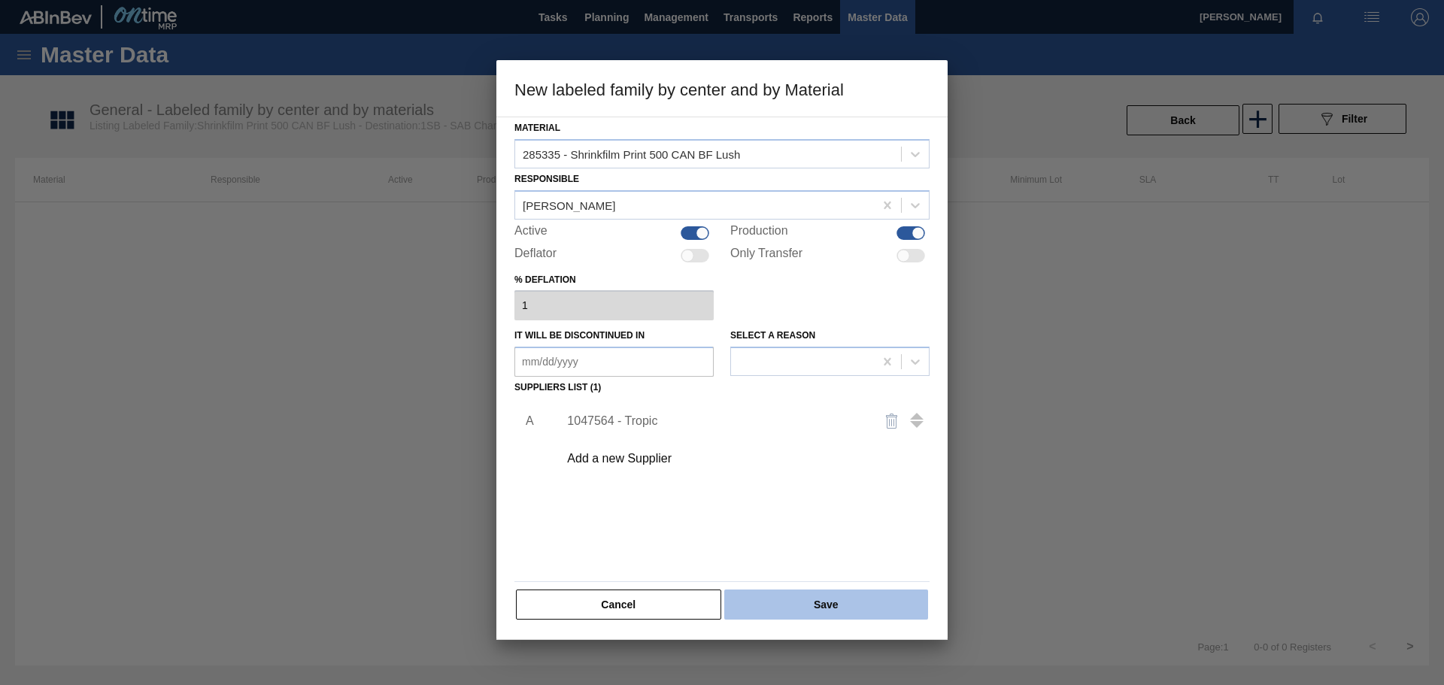
click at [824, 601] on button "Save" at bounding box center [826, 604] width 204 height 30
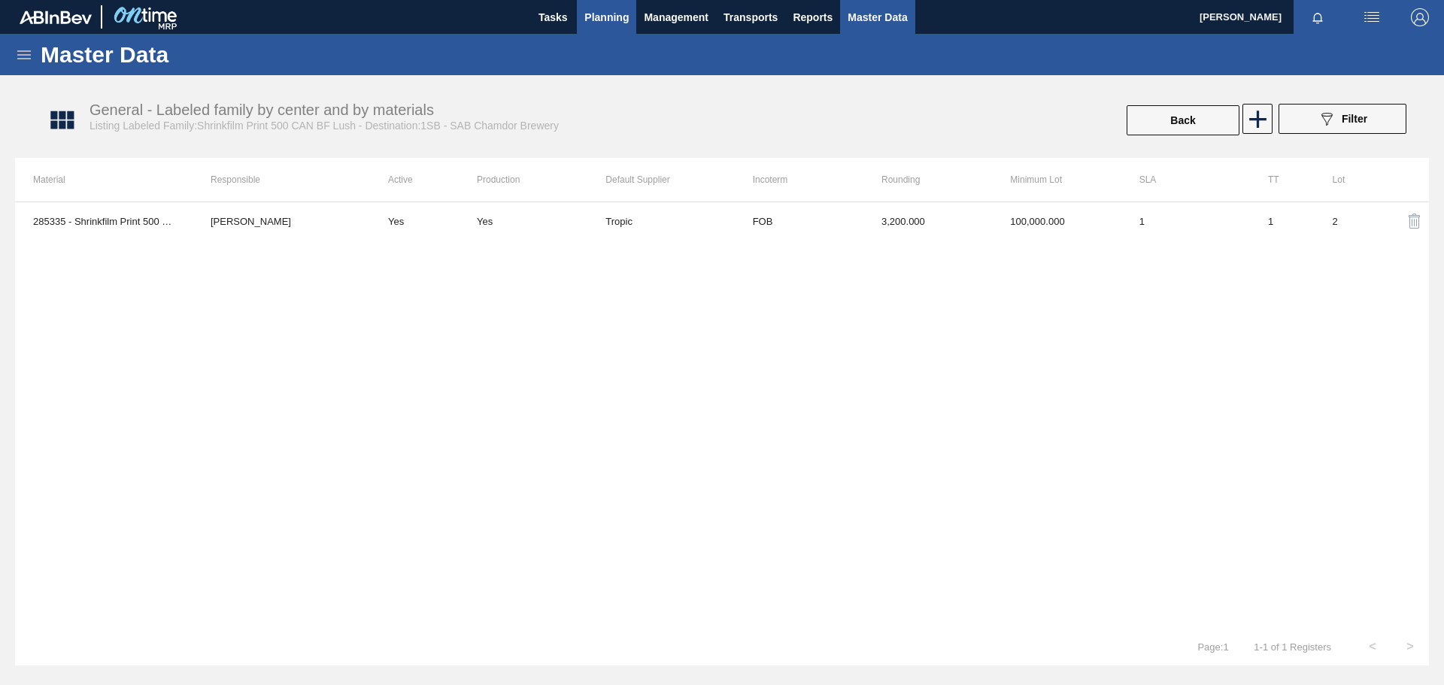
click at [619, 18] on span "Planning" at bounding box center [606, 17] width 44 height 18
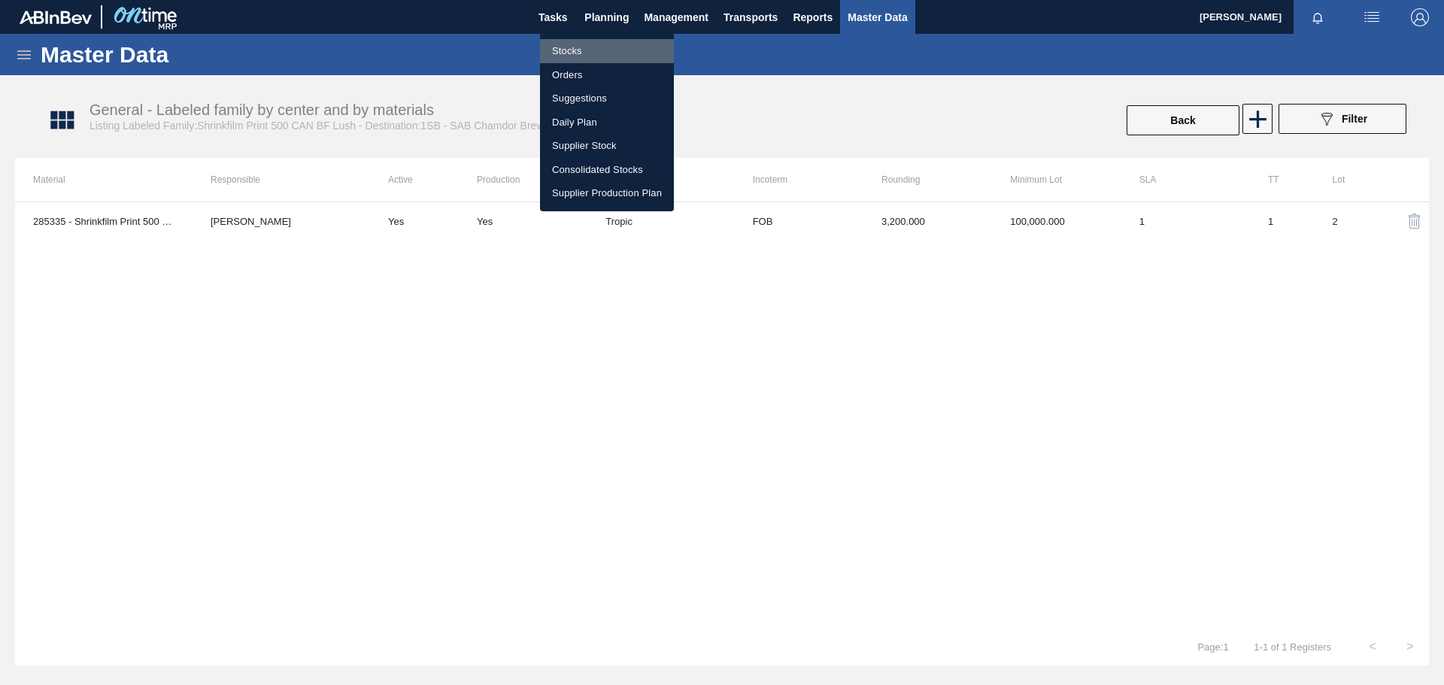
click at [598, 49] on li "Stocks" at bounding box center [607, 51] width 134 height 24
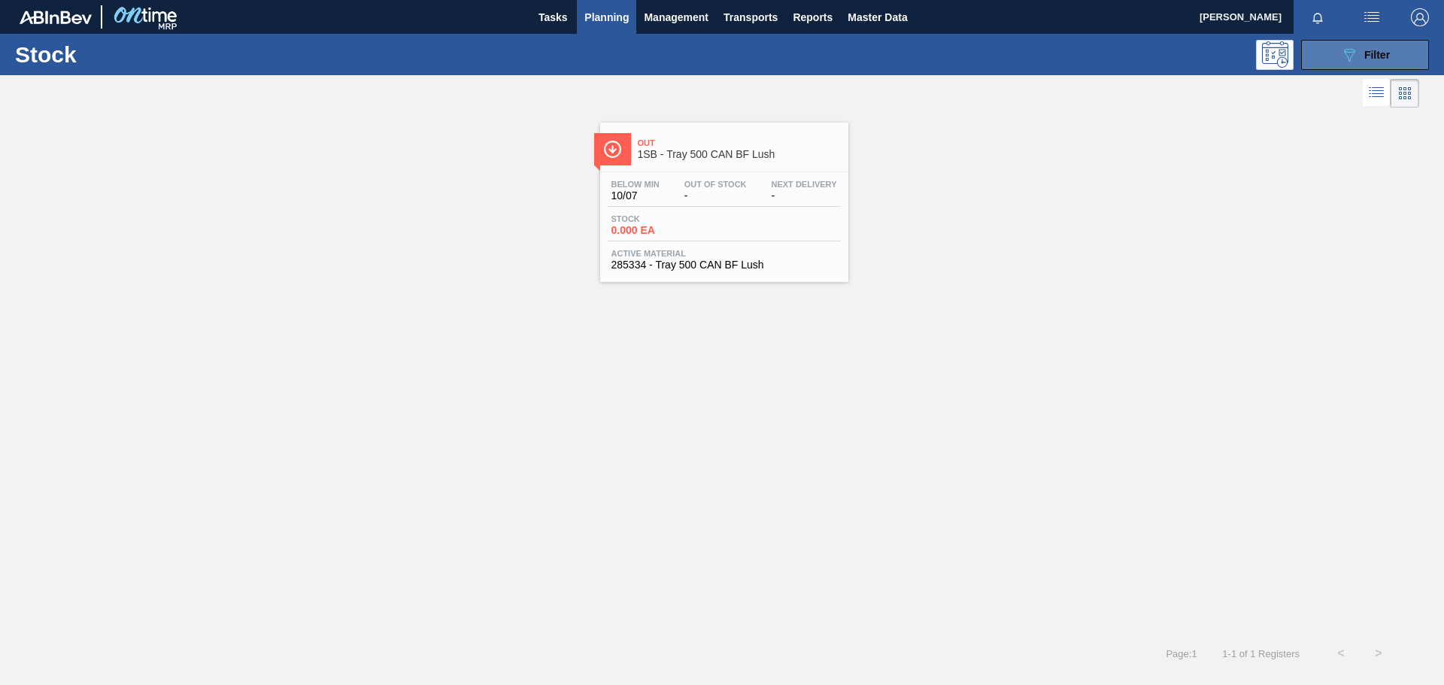
click at [1361, 55] on div "089F7B8B-B2A5-4AFE-B5C0-19BA573D28AC Filter" at bounding box center [1365, 55] width 50 height 18
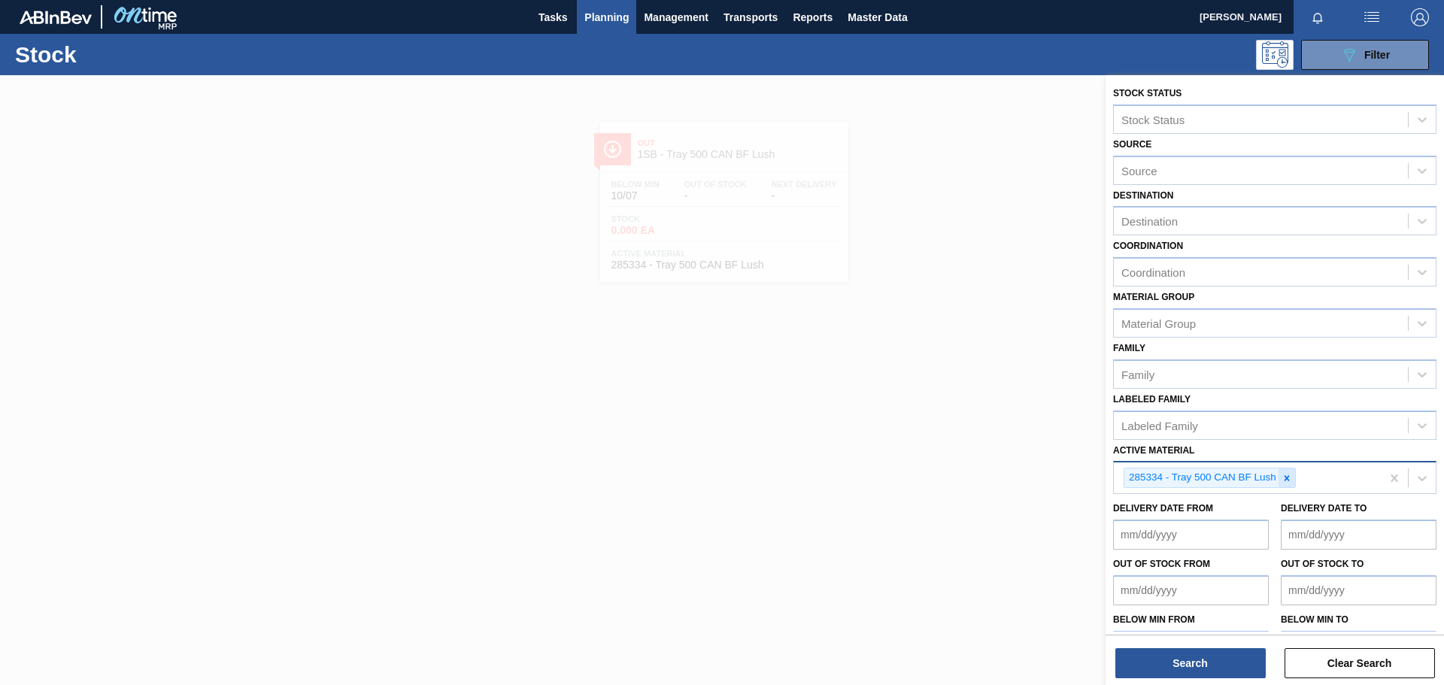
click at [1289, 481] on icon at bounding box center [1286, 478] width 11 height 11
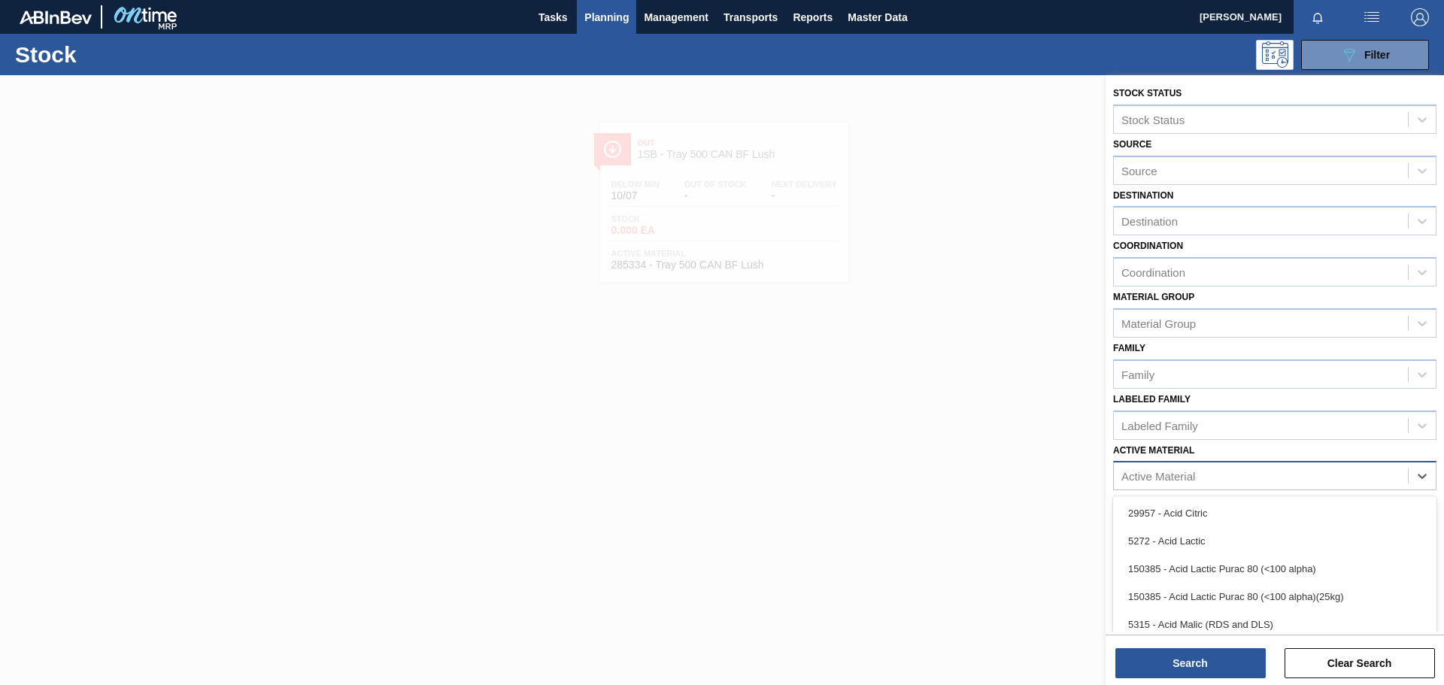
click at [1279, 474] on div "Active Material" at bounding box center [1261, 476] width 294 height 22
paste Material "Shrinkfilm Print 500 CAN BF Lush"
type Material "Shrinkfilm Print 500 CAN BF Lush"
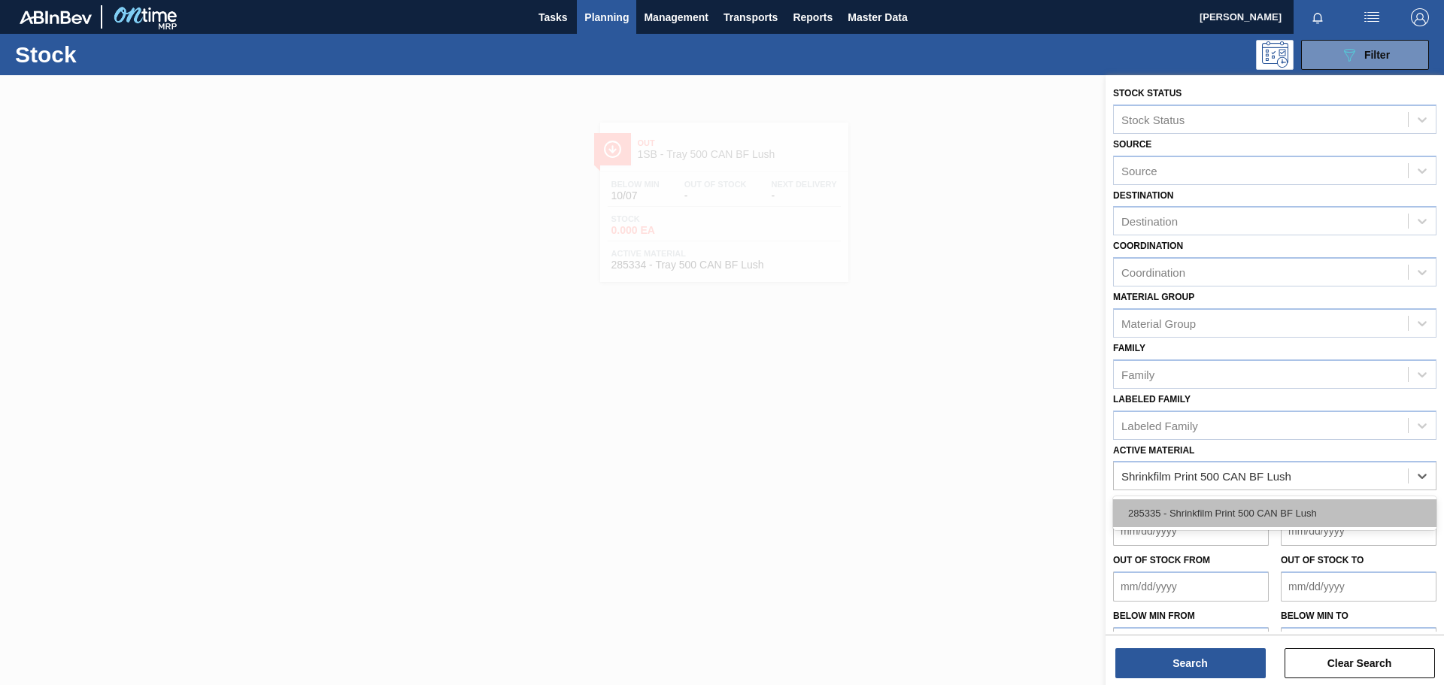
click at [1309, 516] on div "285335 - Shrinkfilm Print 500 CAN BF Lush" at bounding box center [1274, 513] width 323 height 28
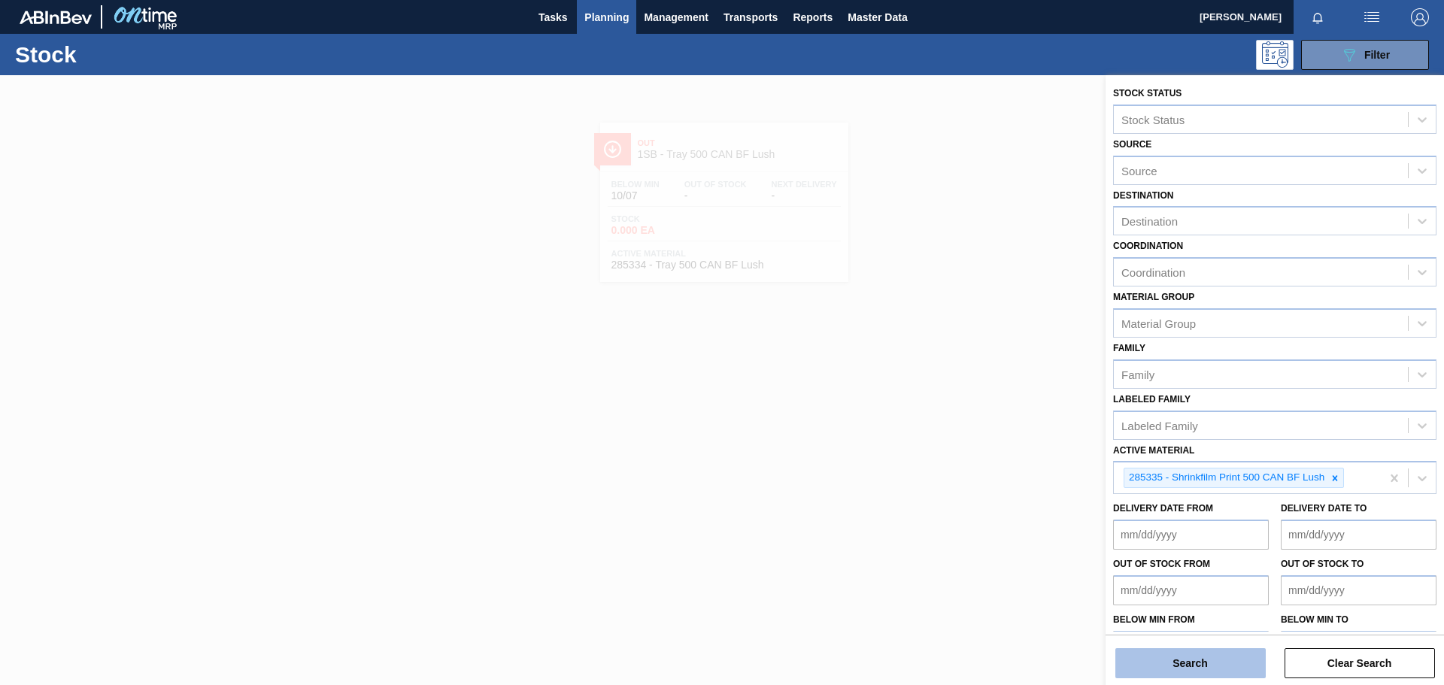
click at [1233, 659] on button "Search" at bounding box center [1190, 663] width 150 height 30
